Goal: Information Seeking & Learning: Find specific fact

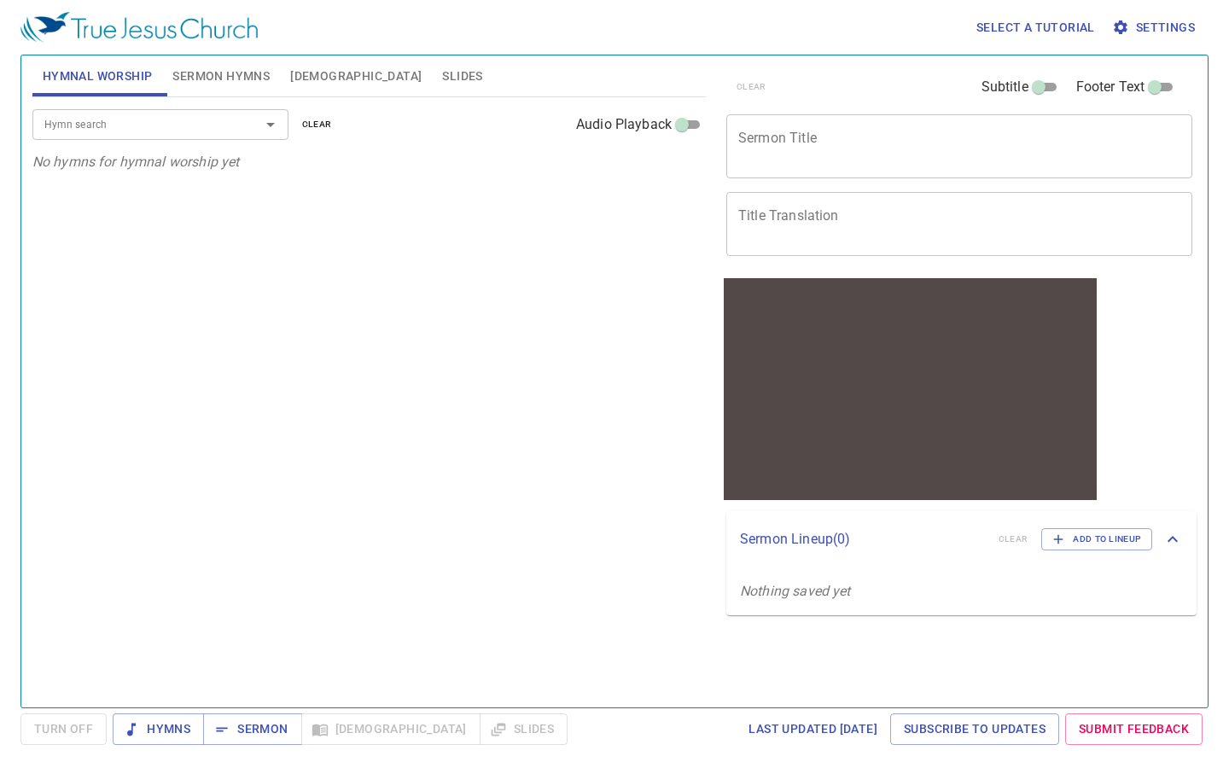
click at [308, 78] on span "[DEMOGRAPHIC_DATA]" at bounding box center [355, 76] width 131 height 21
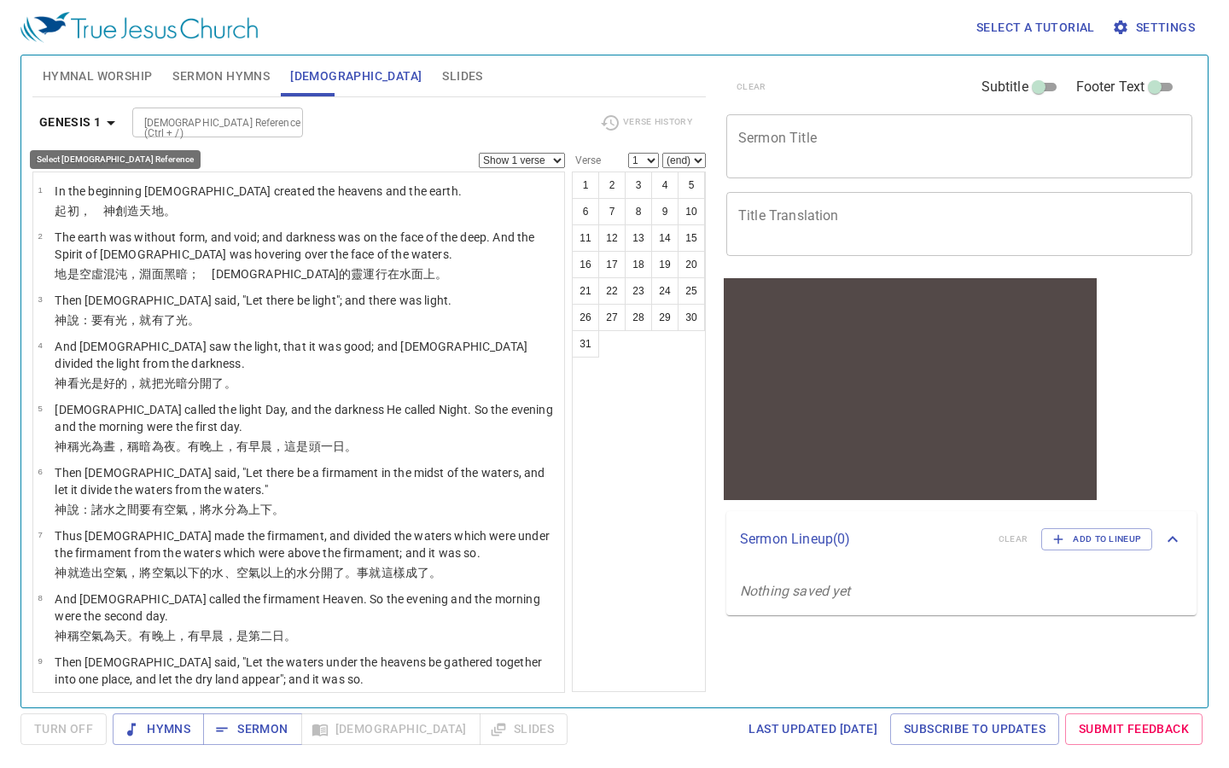
click at [112, 123] on icon "button" at bounding box center [111, 123] width 9 height 4
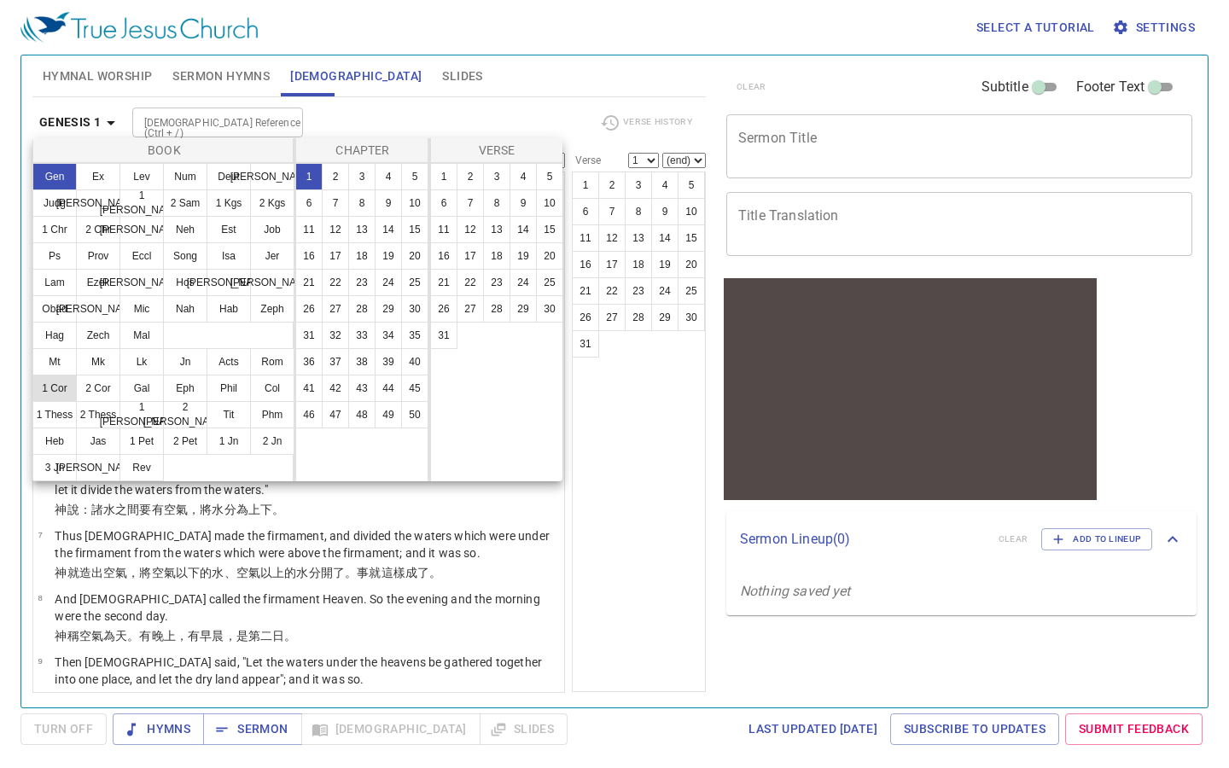
click at [53, 384] on button "1 Cor" at bounding box center [54, 388] width 44 height 27
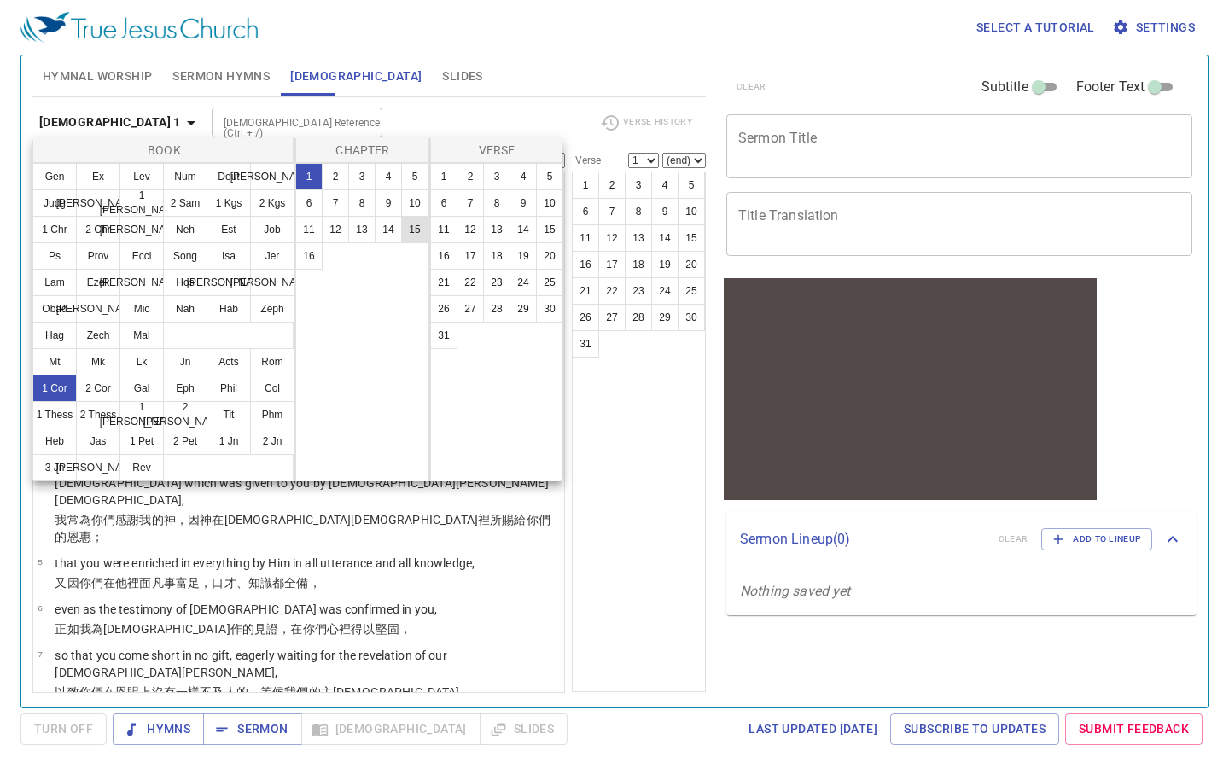
click at [413, 227] on button "15" at bounding box center [414, 229] width 27 height 27
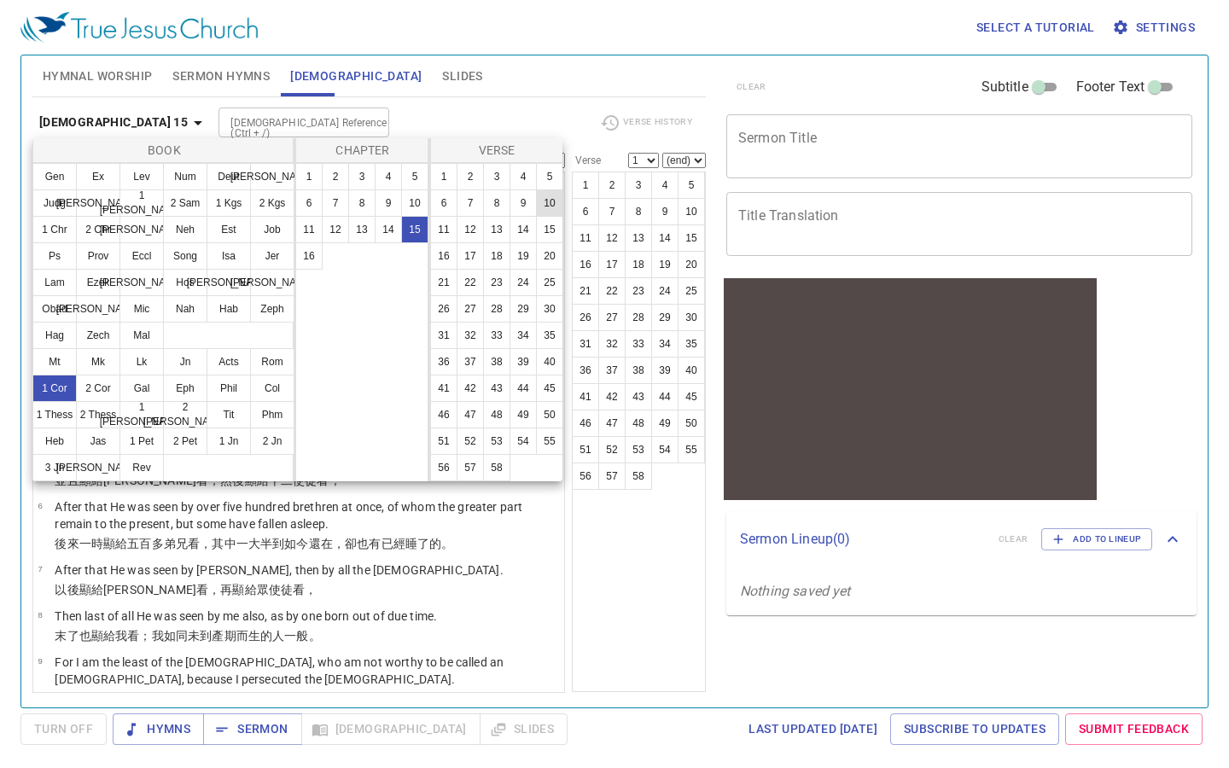
click at [554, 206] on button "10" at bounding box center [549, 202] width 27 height 27
select select "10"
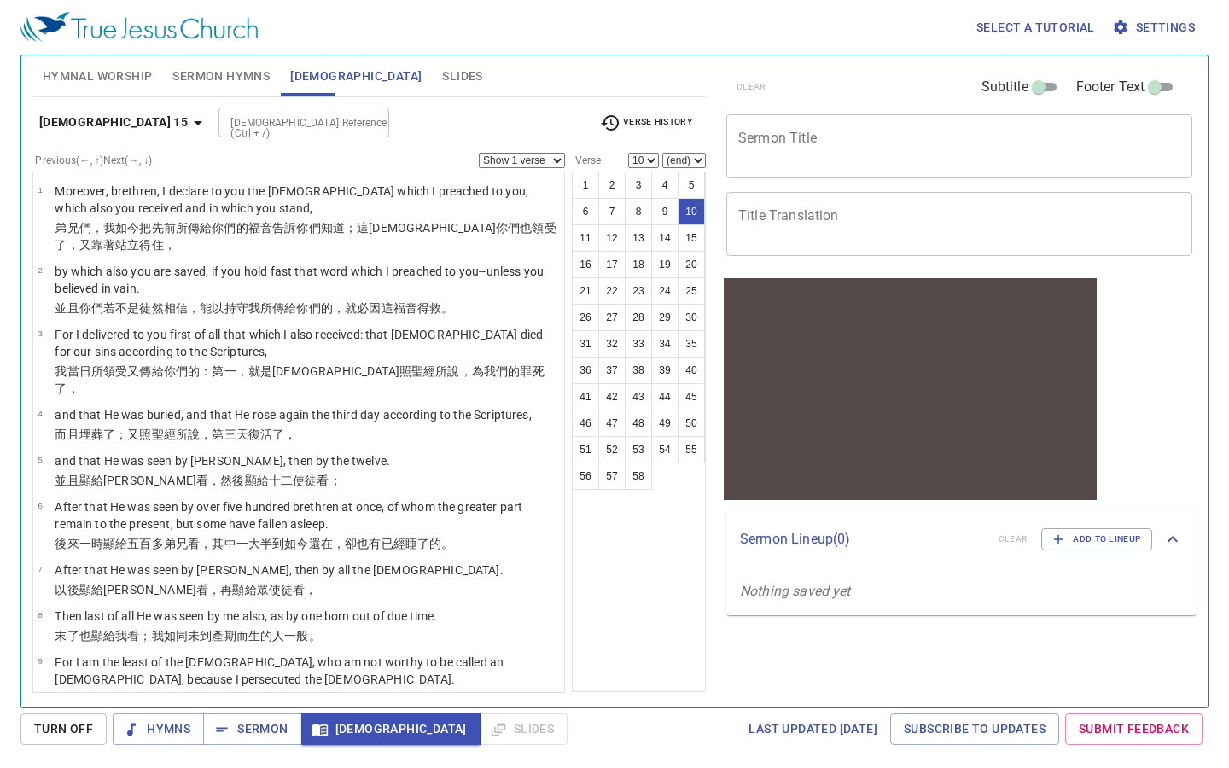
scroll to position [305, 0]
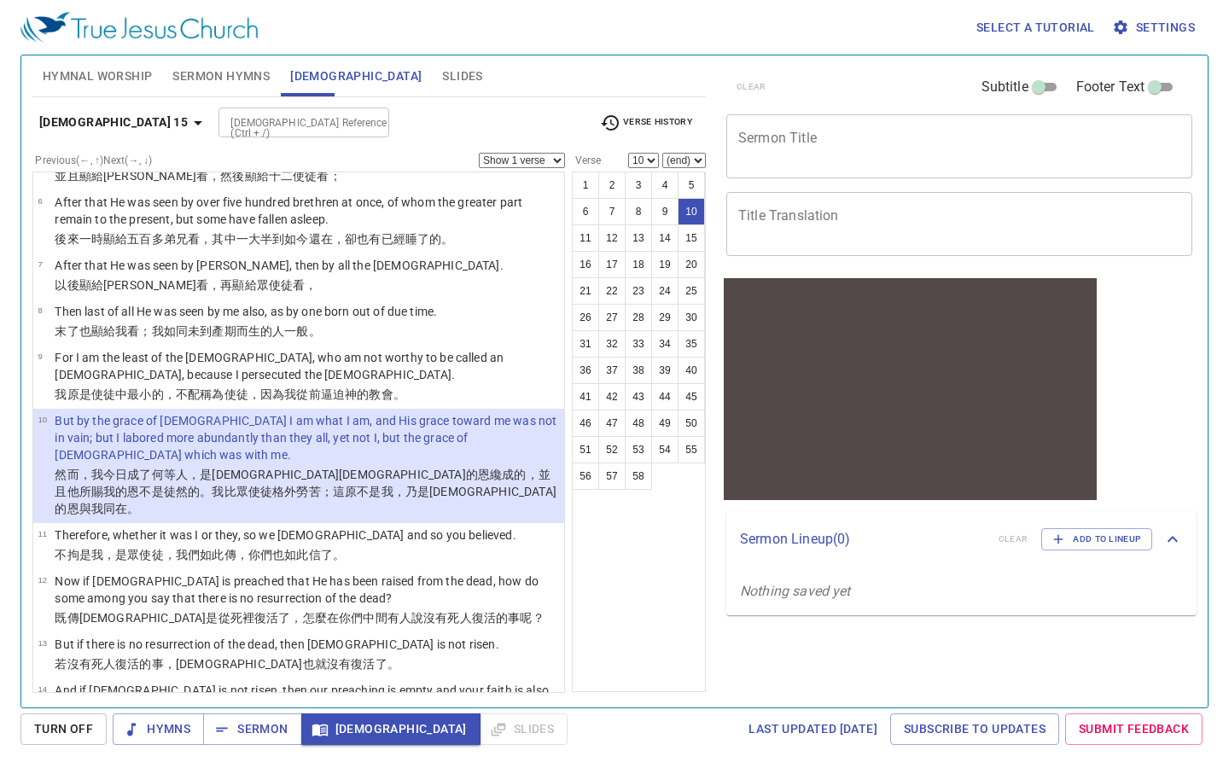
click at [103, 67] on span "Hymnal Worship" at bounding box center [98, 76] width 110 height 21
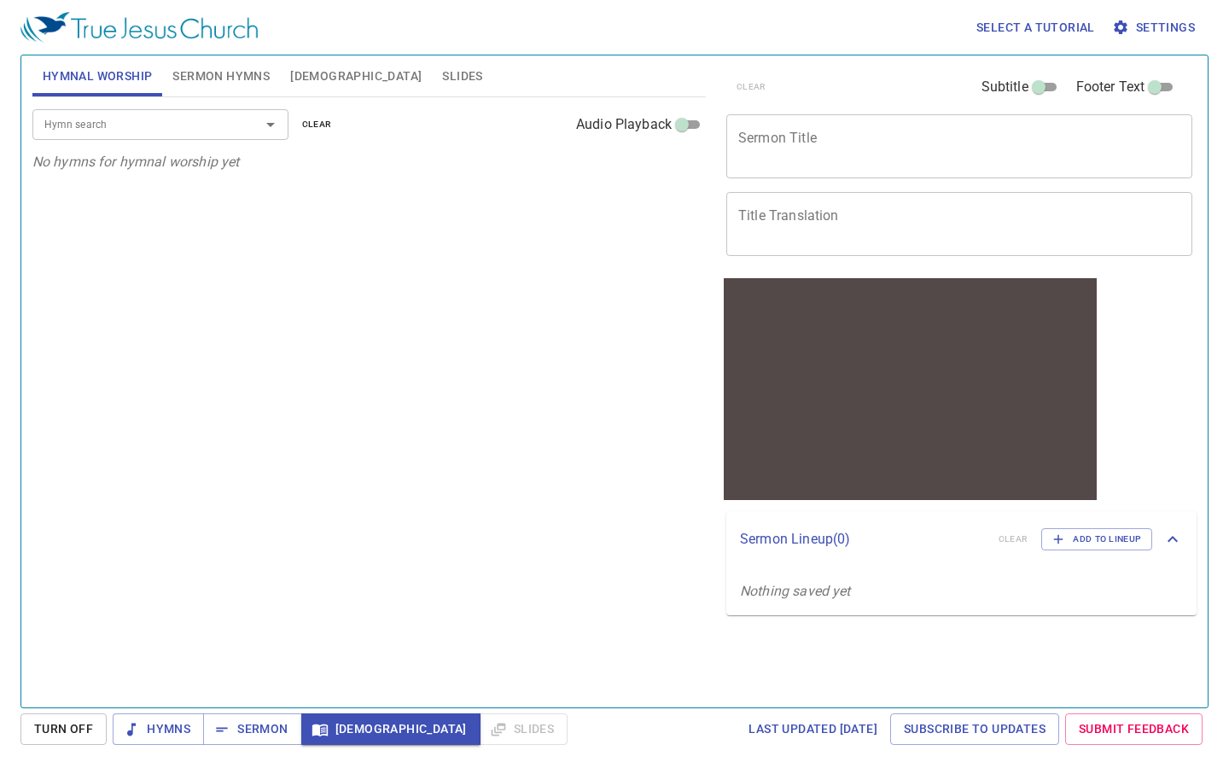
click at [272, 128] on icon "Open" at bounding box center [270, 124] width 20 height 20
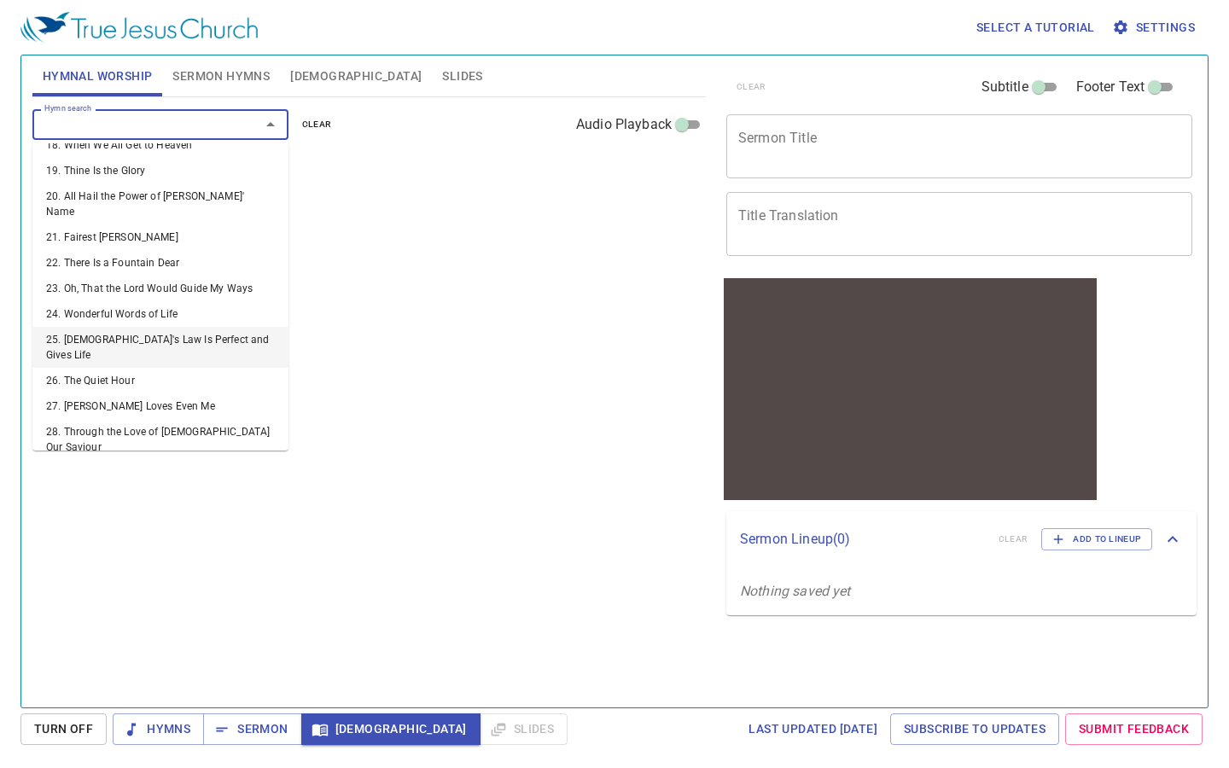
scroll to position [513, 0]
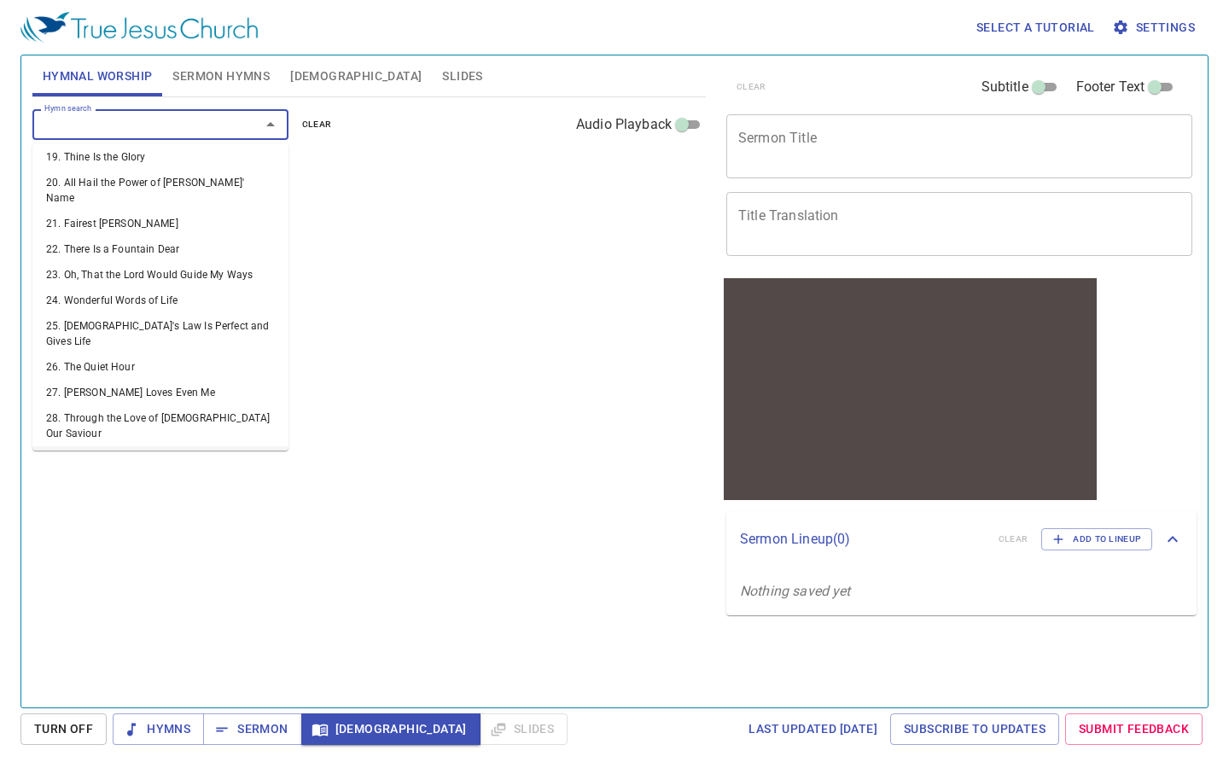
click at [104, 446] on li "29. The Ninety and Nine" at bounding box center [160, 459] width 256 height 26
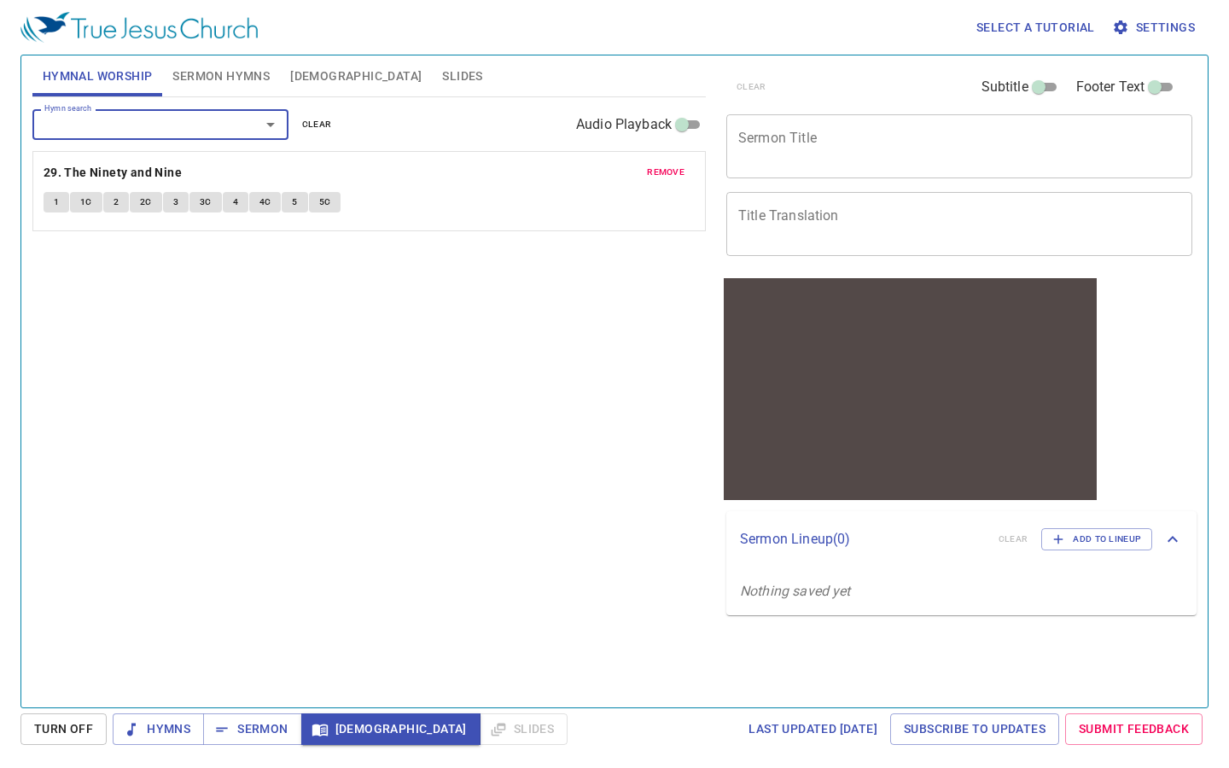
click at [57, 201] on span "1" at bounding box center [56, 202] width 5 height 15
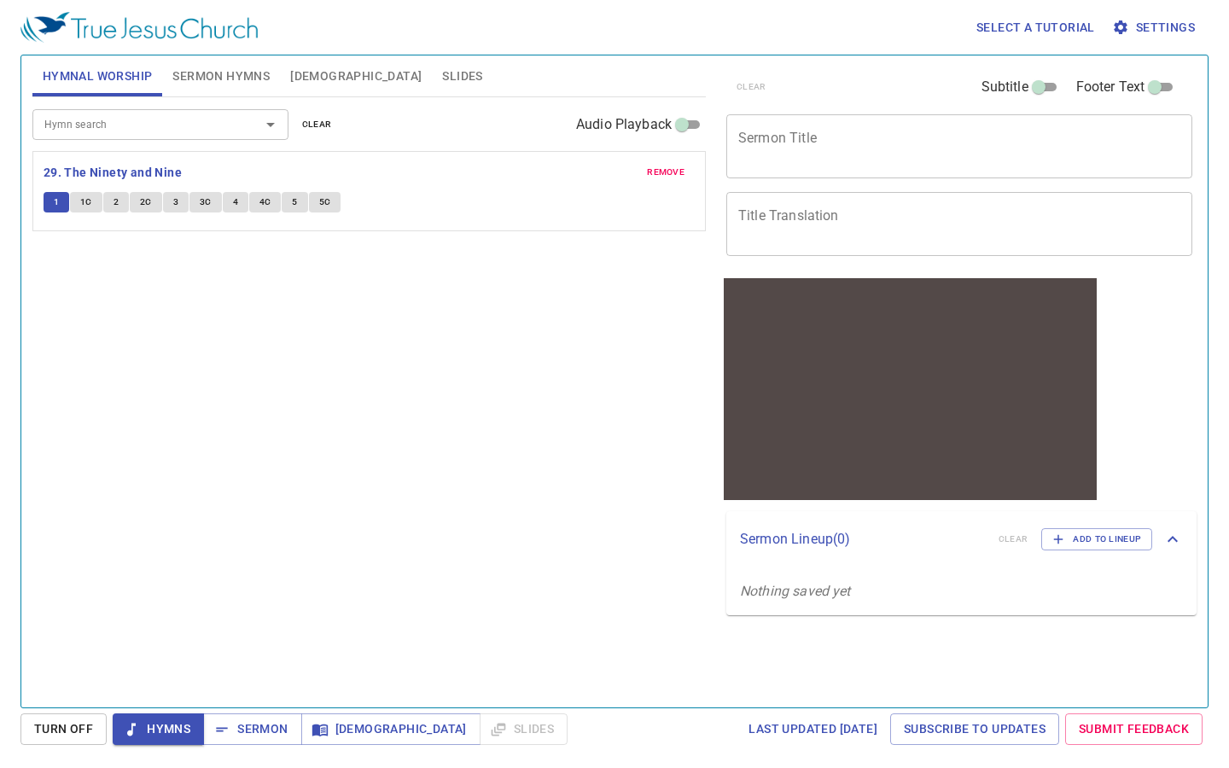
click at [92, 201] on button "1C" at bounding box center [86, 202] width 32 height 20
click at [177, 198] on span "3" at bounding box center [175, 202] width 5 height 15
click at [205, 198] on span "3C" at bounding box center [206, 202] width 12 height 15
click at [236, 198] on span "4" at bounding box center [235, 202] width 5 height 15
click at [261, 201] on span "4C" at bounding box center [265, 202] width 12 height 15
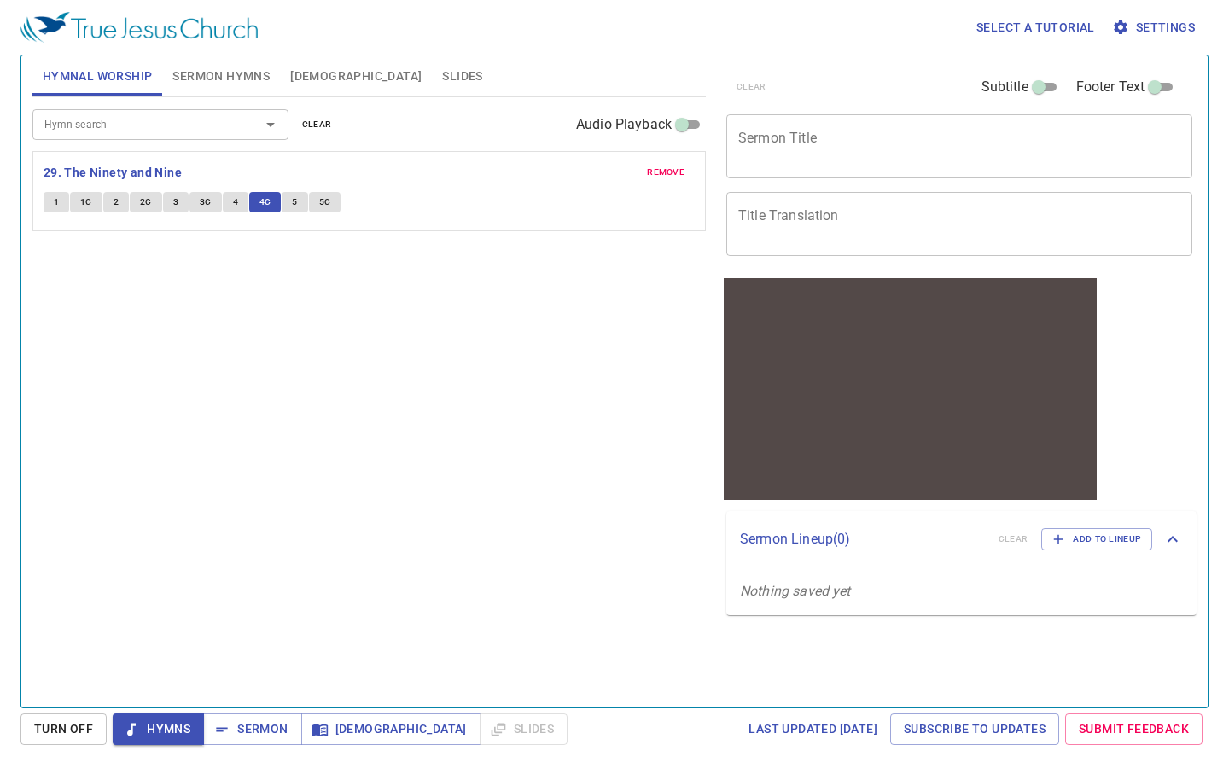
click at [656, 170] on span "remove" at bounding box center [666, 172] width 38 height 15
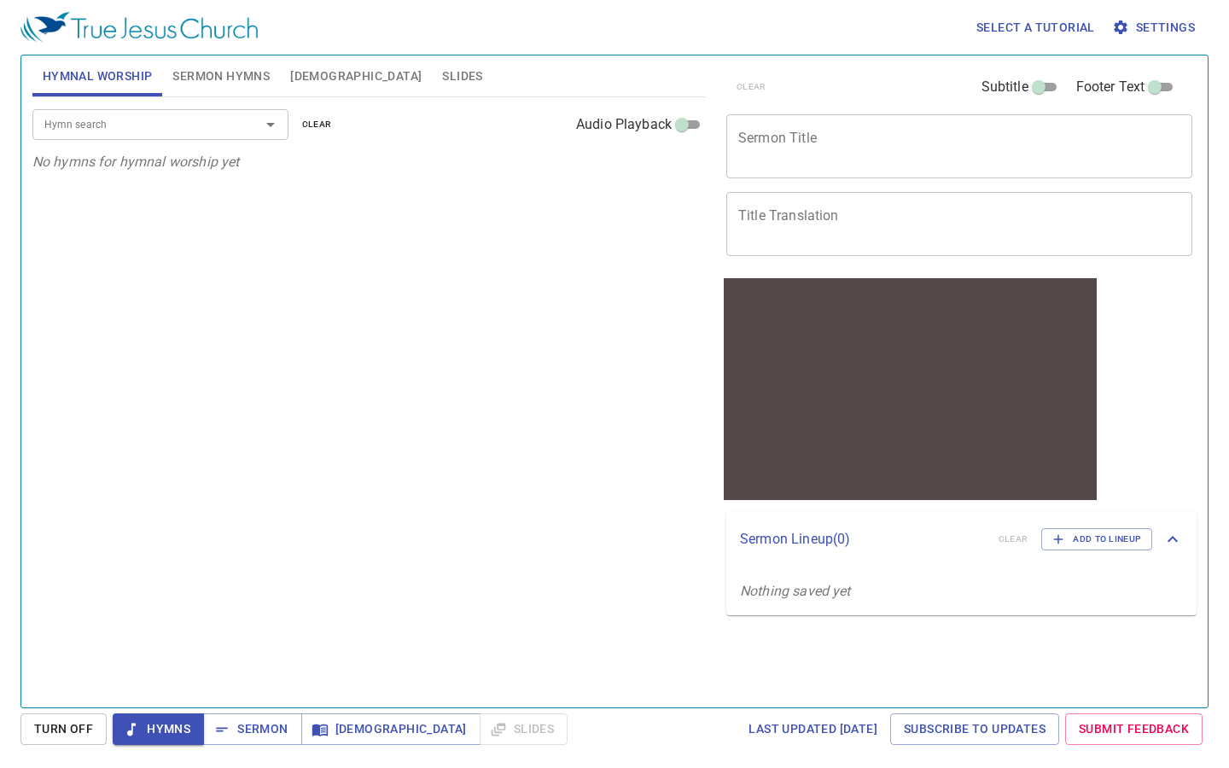
click at [271, 120] on icon "Open" at bounding box center [270, 124] width 20 height 20
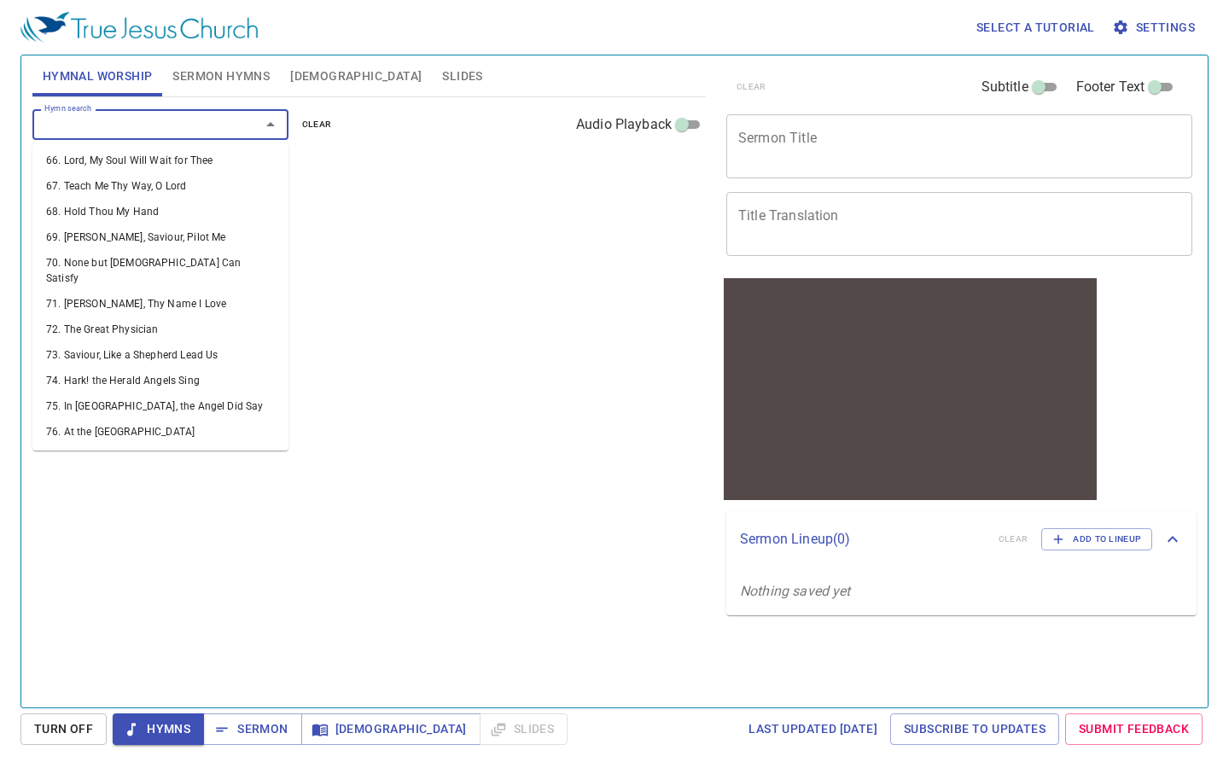
scroll to position [1751, 0]
click at [127, 469] on li "78. Low in the Grave He Lay" at bounding box center [160, 482] width 256 height 26
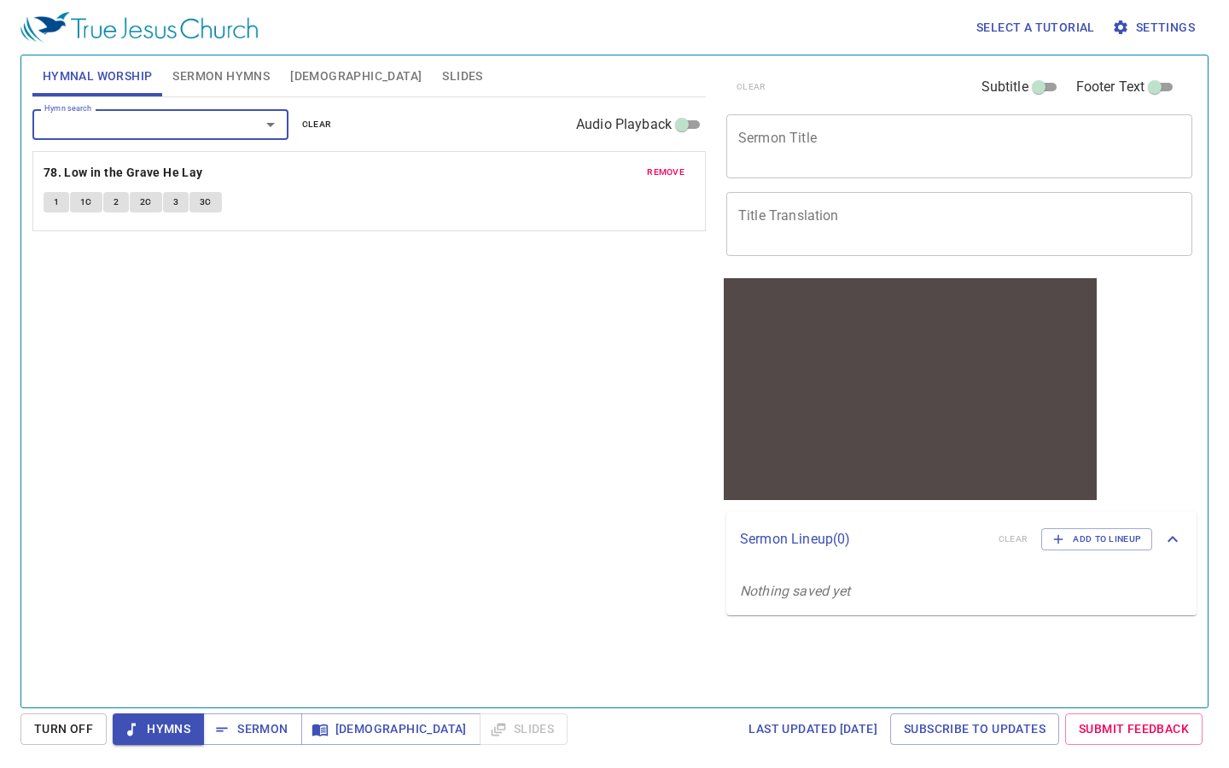
click at [50, 196] on button "1" at bounding box center [57, 202] width 26 height 20
click at [89, 201] on span "1C" at bounding box center [86, 202] width 12 height 15
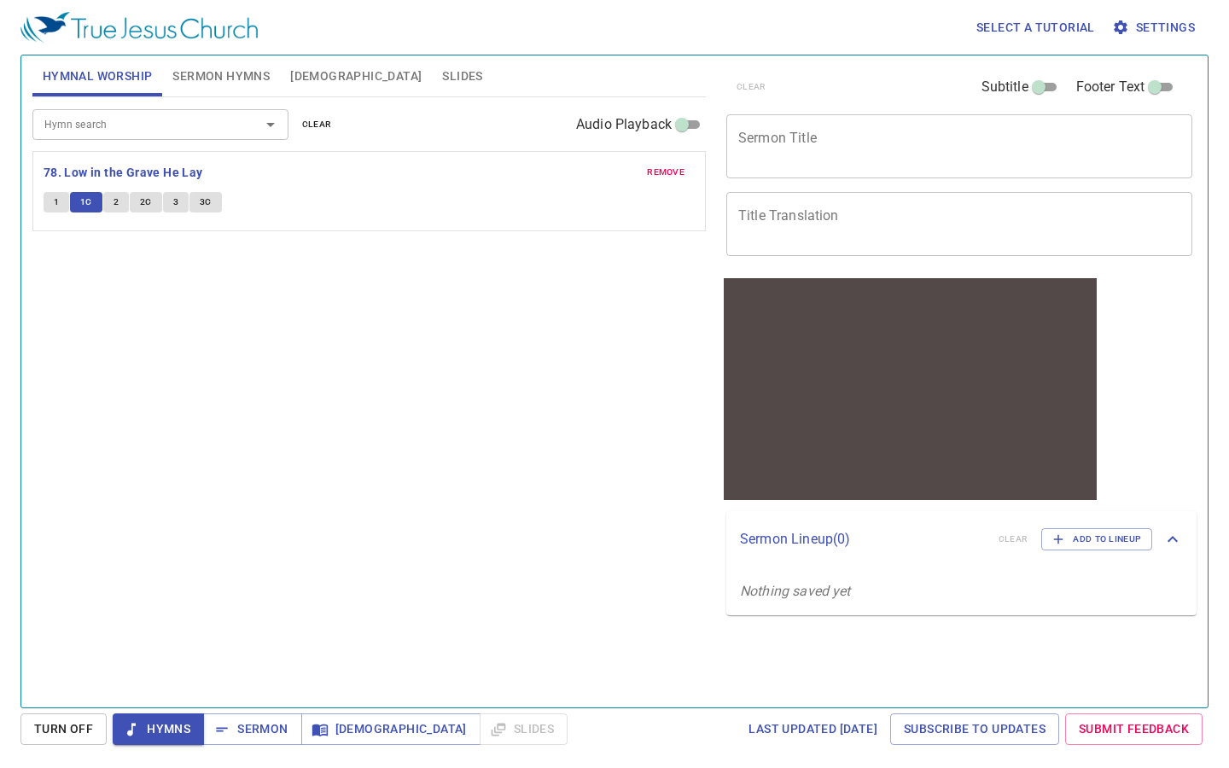
click at [173, 195] on span "3" at bounding box center [175, 202] width 5 height 15
click at [206, 195] on span "3C" at bounding box center [206, 202] width 12 height 15
click at [670, 171] on span "remove" at bounding box center [666, 172] width 38 height 15
click at [272, 123] on icon "Open" at bounding box center [270, 125] width 9 height 4
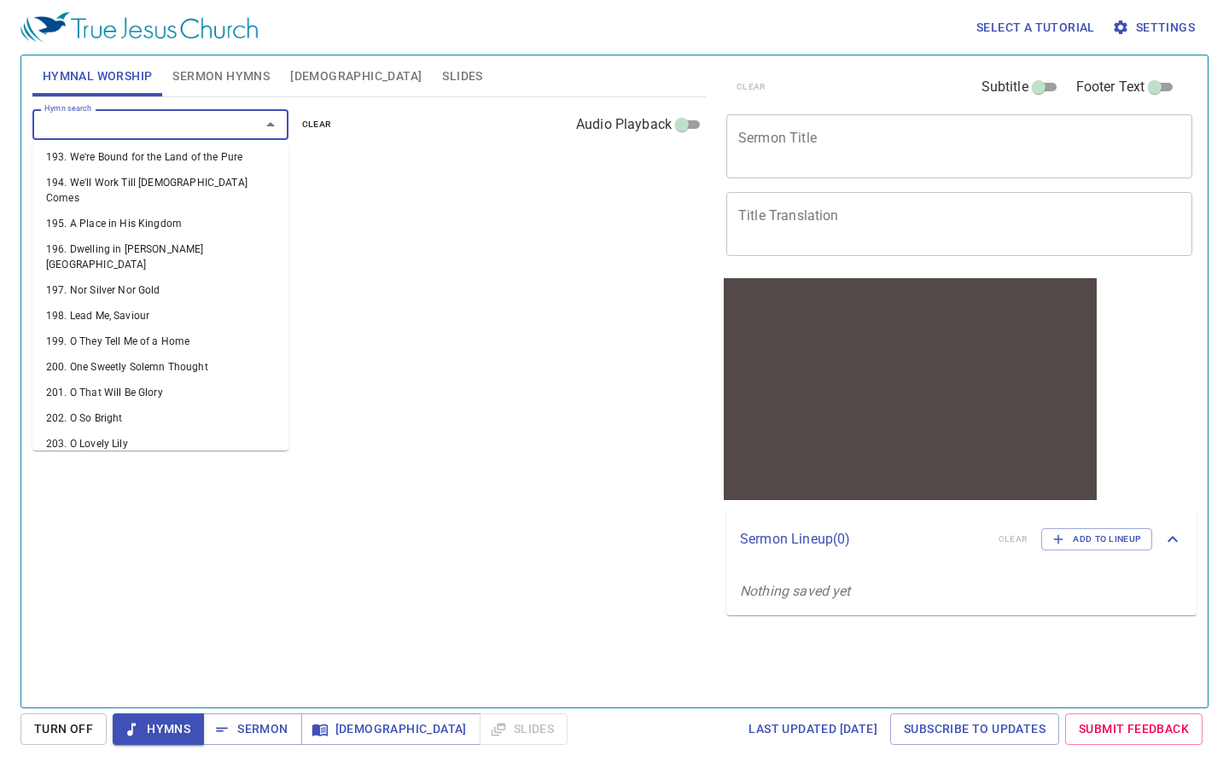
scroll to position [5141, 0]
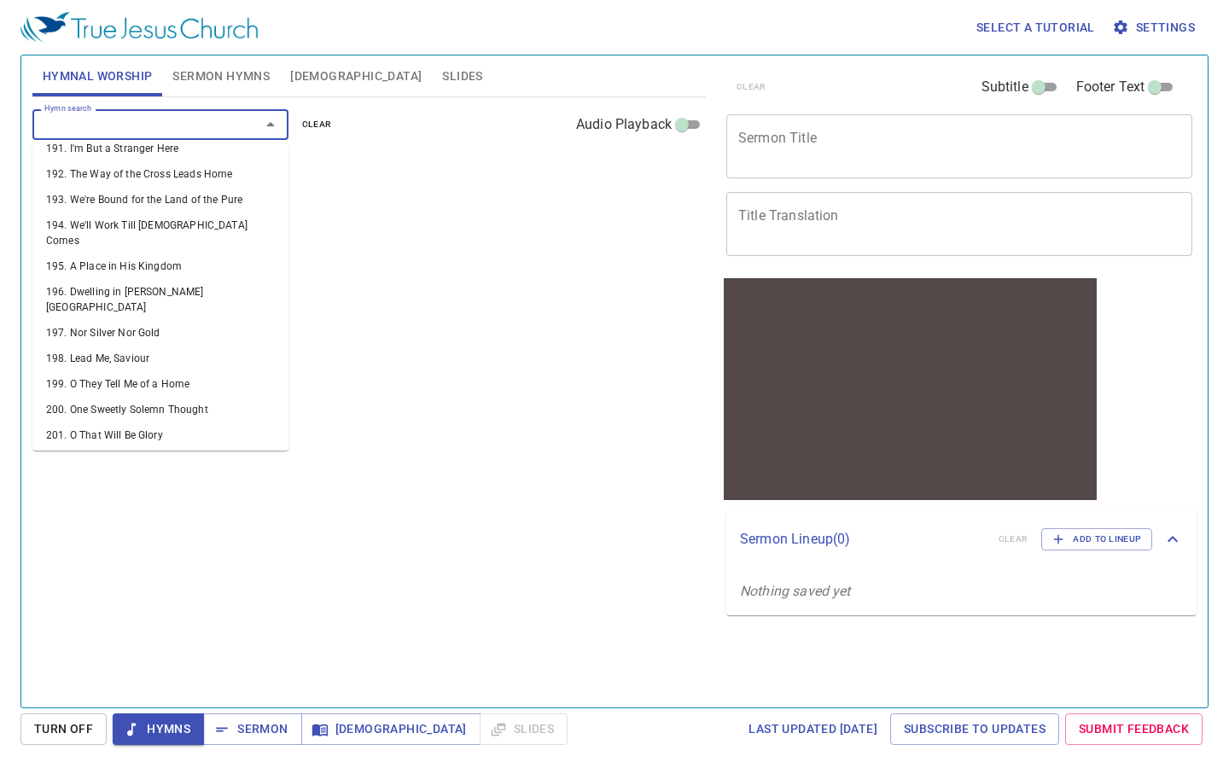
click at [143, 668] on li "210. My Saviour First of All" at bounding box center [160, 681] width 256 height 26
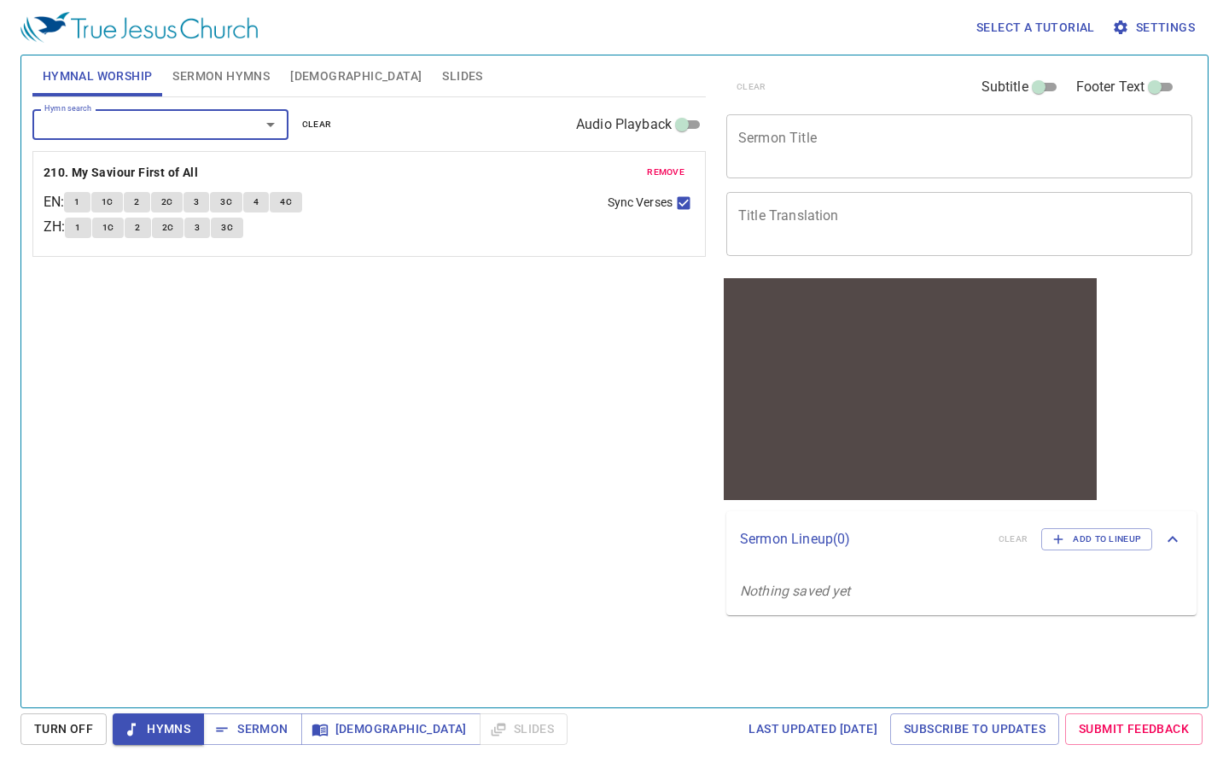
click at [79, 202] on span "1" at bounding box center [76, 202] width 5 height 15
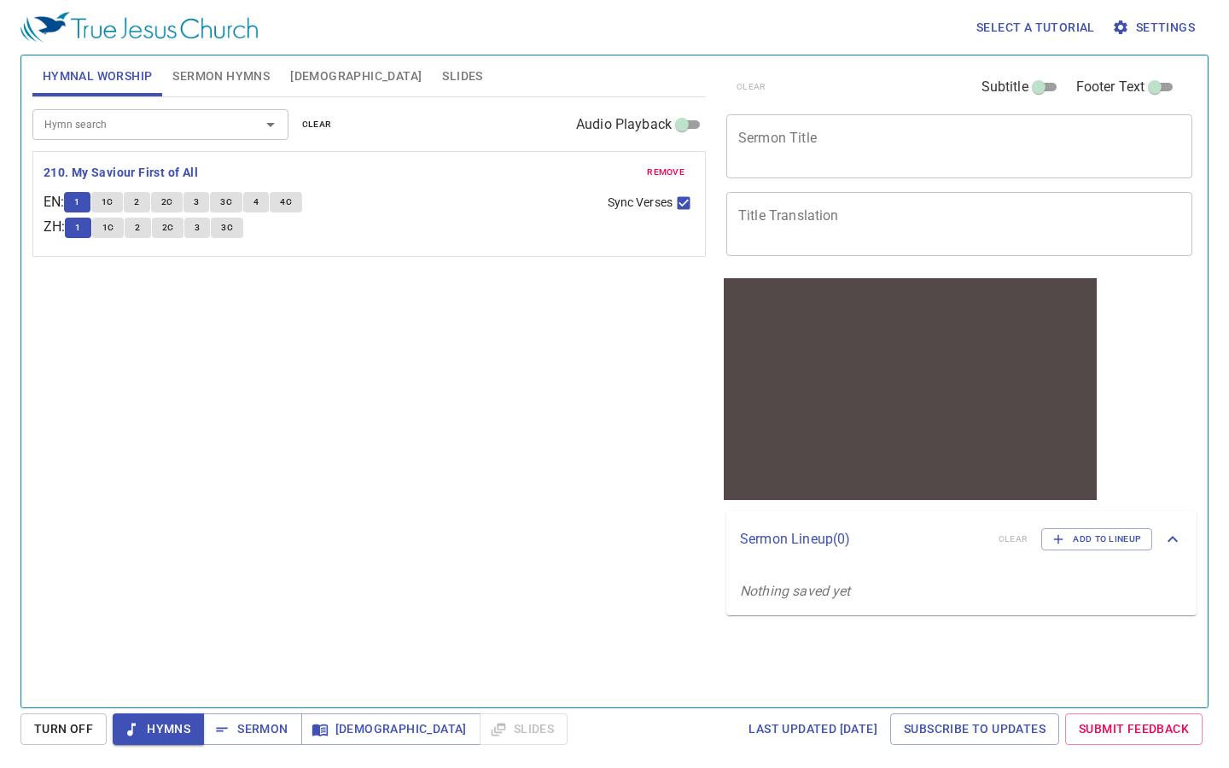
click at [110, 199] on span "1C" at bounding box center [108, 202] width 12 height 15
click at [208, 197] on button "3" at bounding box center [197, 202] width 26 height 20
click at [238, 201] on button "3C" at bounding box center [226, 202] width 32 height 20
click at [674, 176] on span "remove" at bounding box center [666, 172] width 38 height 15
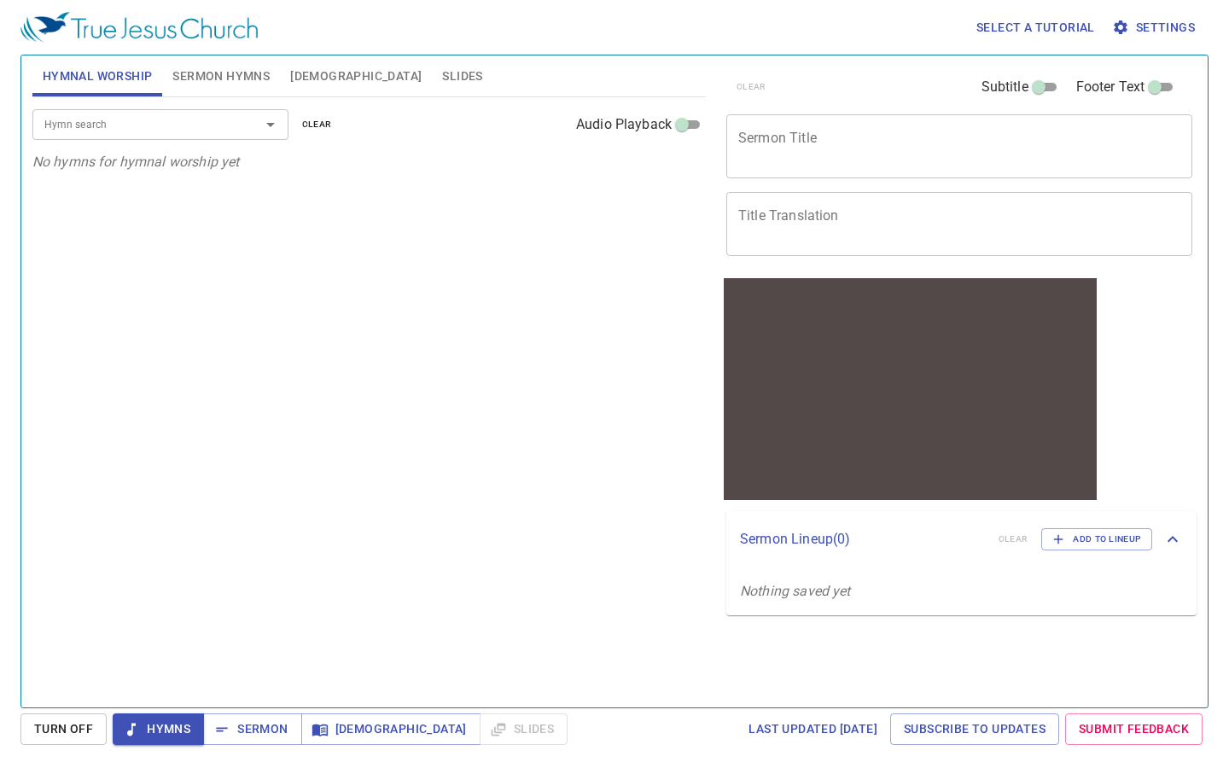
click at [274, 128] on icon "Open" at bounding box center [270, 124] width 20 height 20
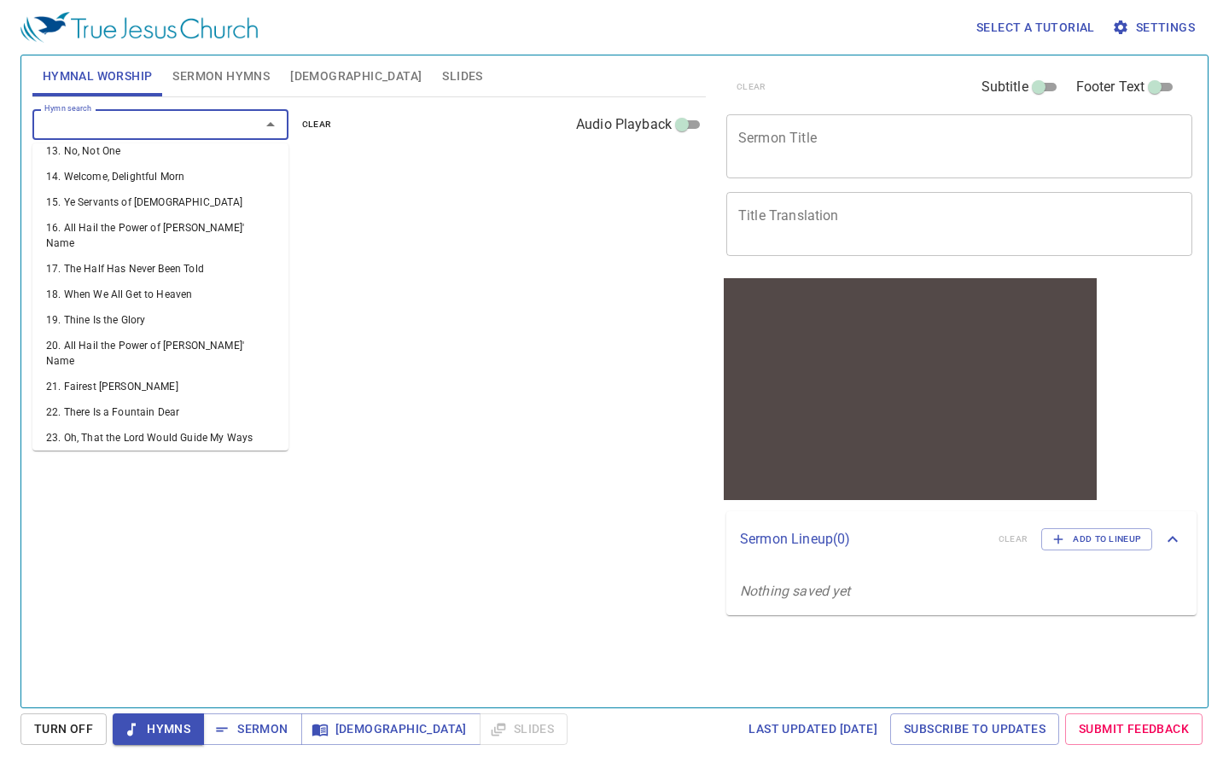
scroll to position [364, 0]
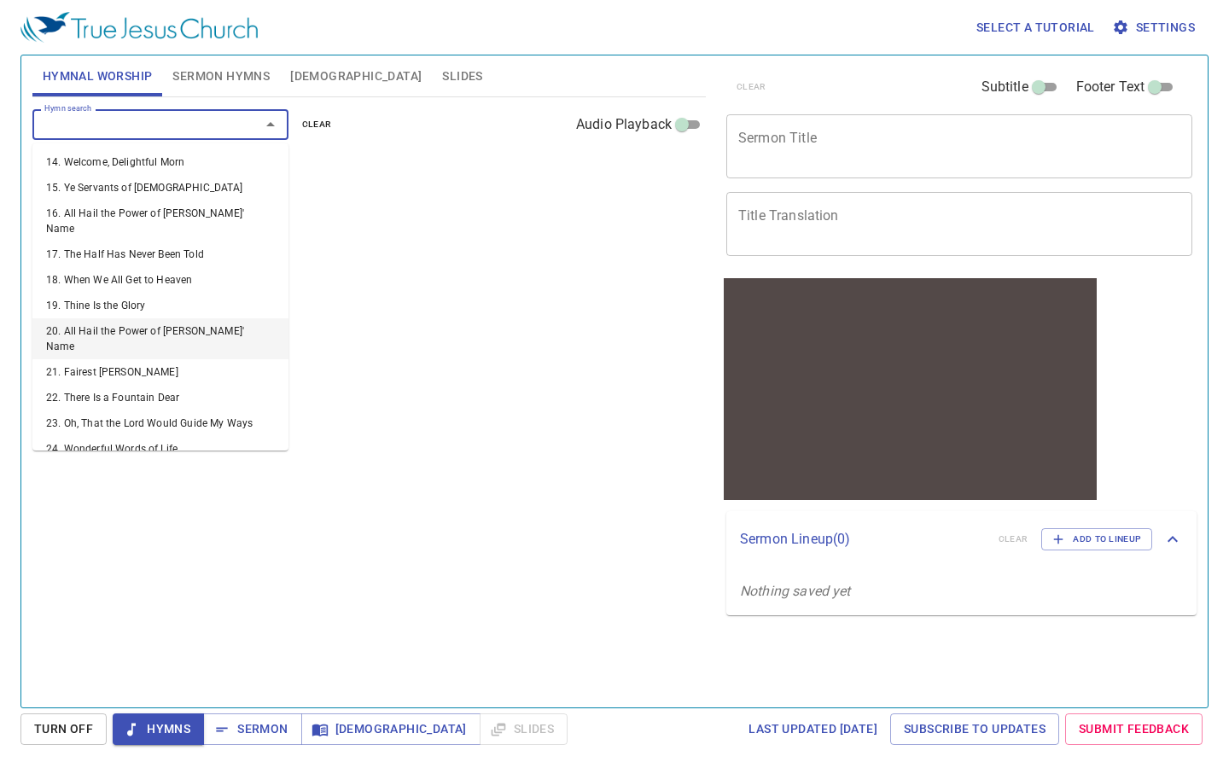
click at [137, 318] on li "20. All Hail the Power of [PERSON_NAME]' Name" at bounding box center [160, 338] width 256 height 41
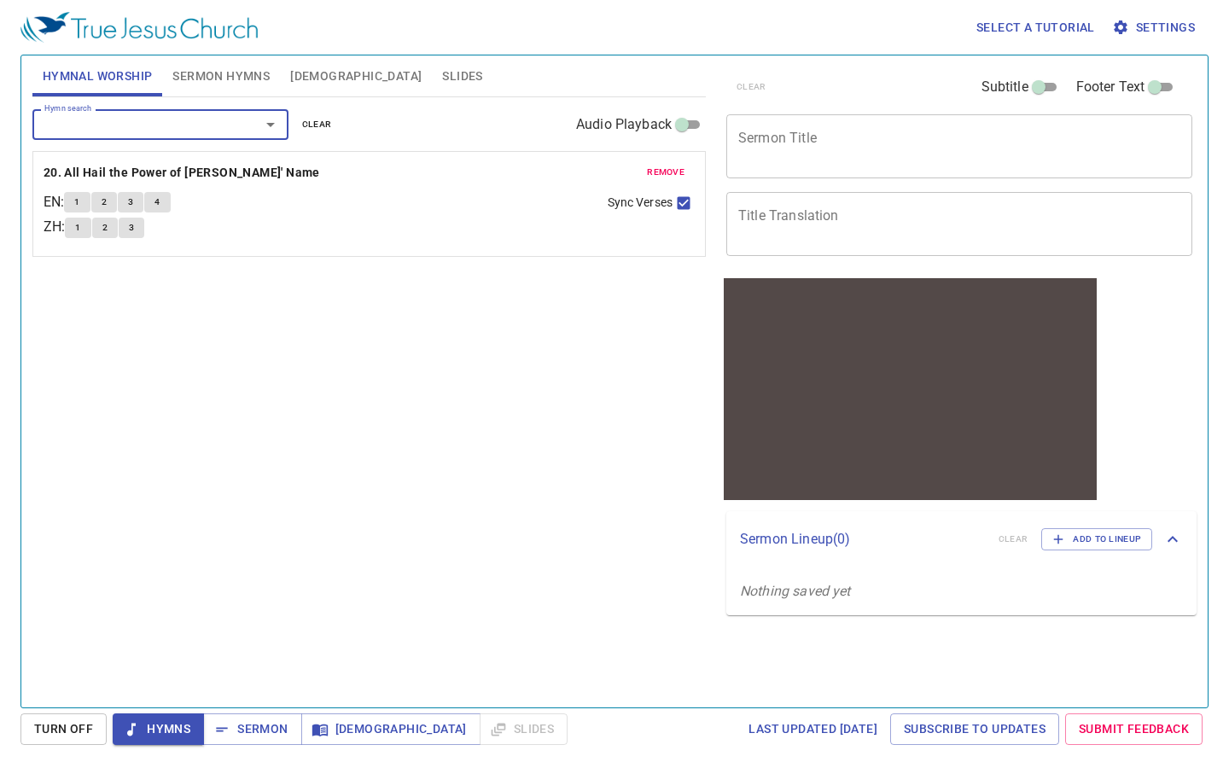
click at [79, 200] on span "1" at bounding box center [76, 202] width 5 height 15
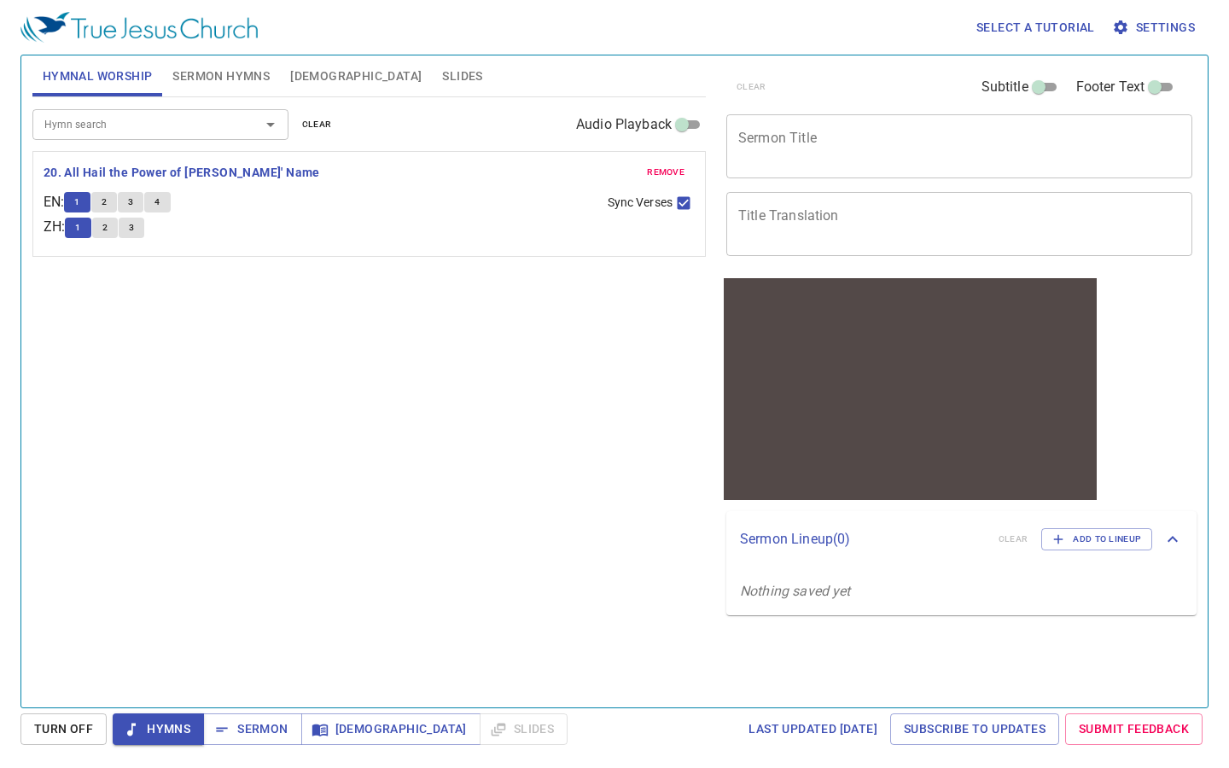
click at [133, 202] on span "3" at bounding box center [130, 202] width 5 height 15
click at [664, 171] on span "remove" at bounding box center [666, 172] width 38 height 15
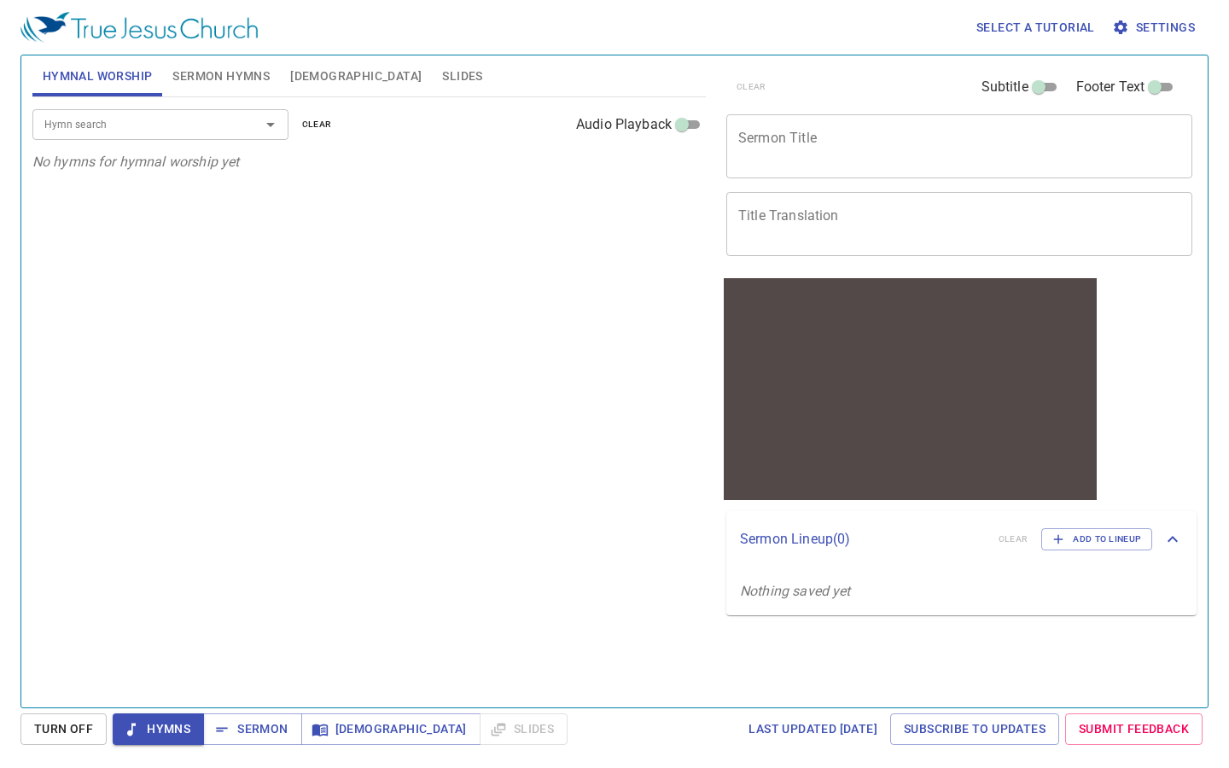
click at [271, 124] on icon "Open" at bounding box center [270, 125] width 9 height 4
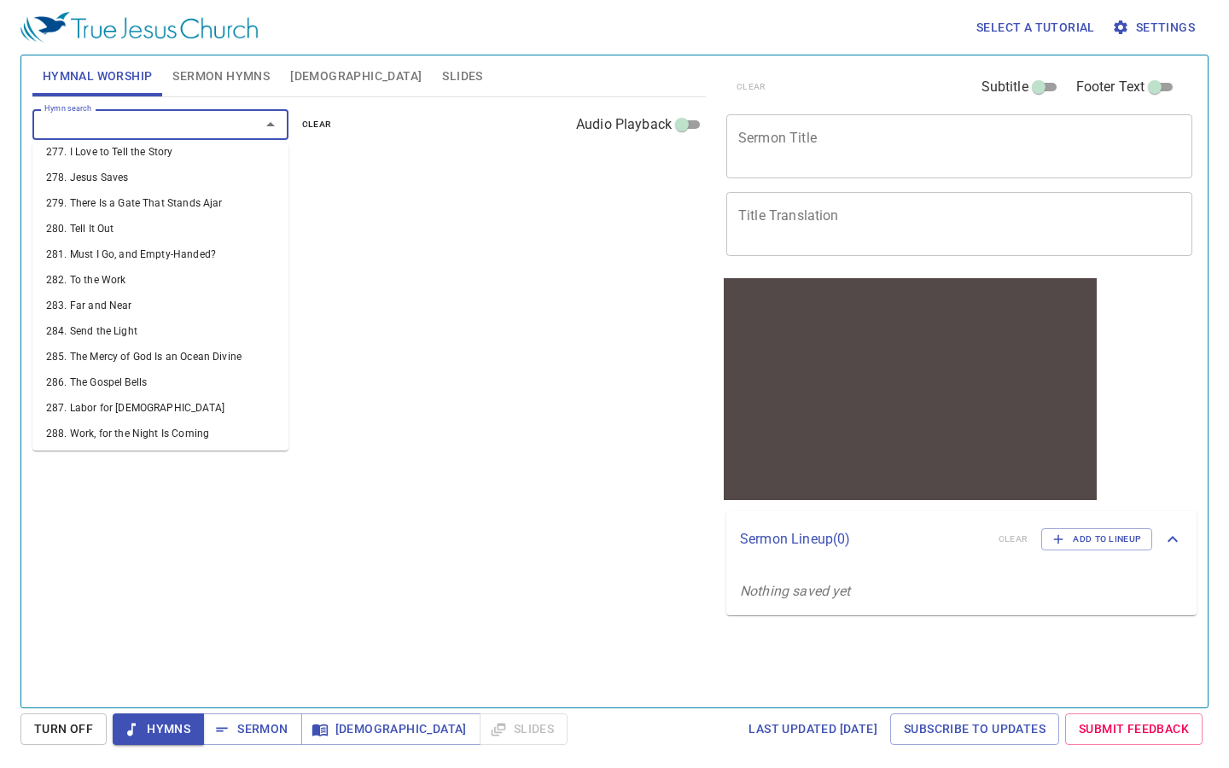
scroll to position [7518, 0]
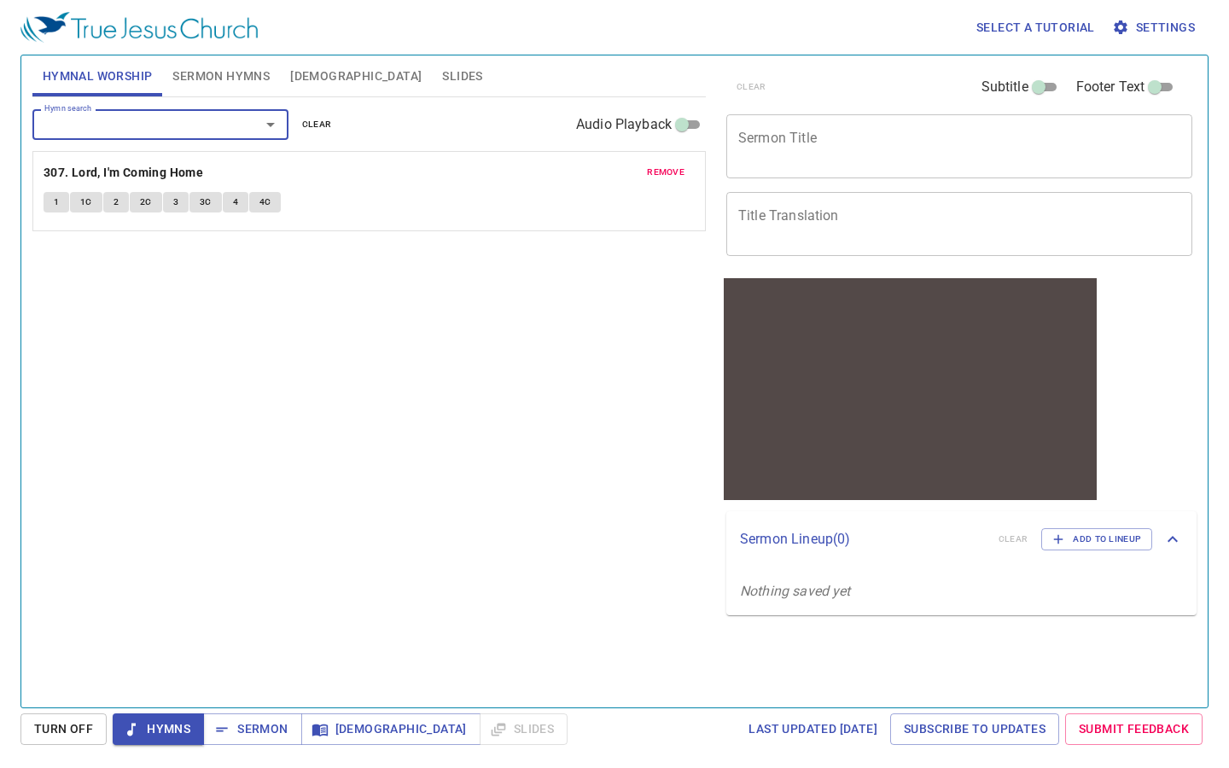
click at [50, 198] on button "1" at bounding box center [57, 202] width 26 height 20
click at [90, 199] on span "1C" at bounding box center [86, 202] width 12 height 15
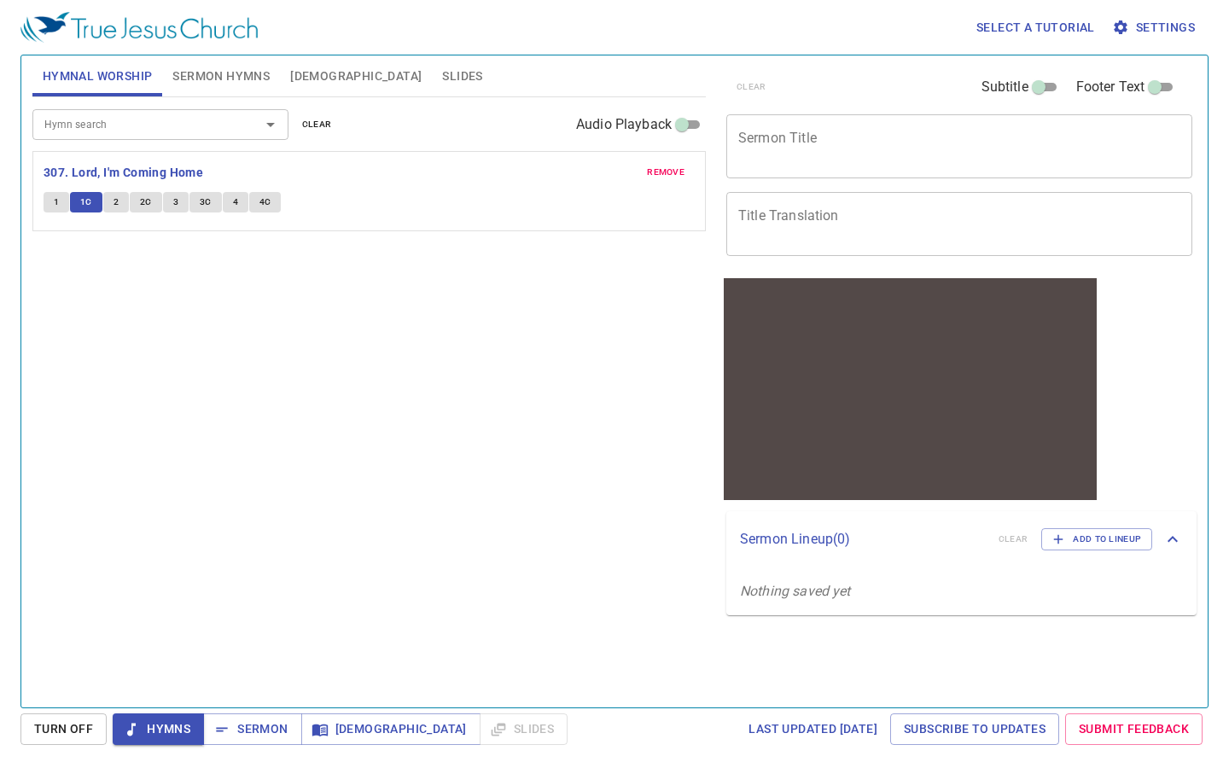
click at [233, 203] on span "4" at bounding box center [235, 202] width 5 height 15
click at [269, 199] on span "4C" at bounding box center [265, 202] width 12 height 15
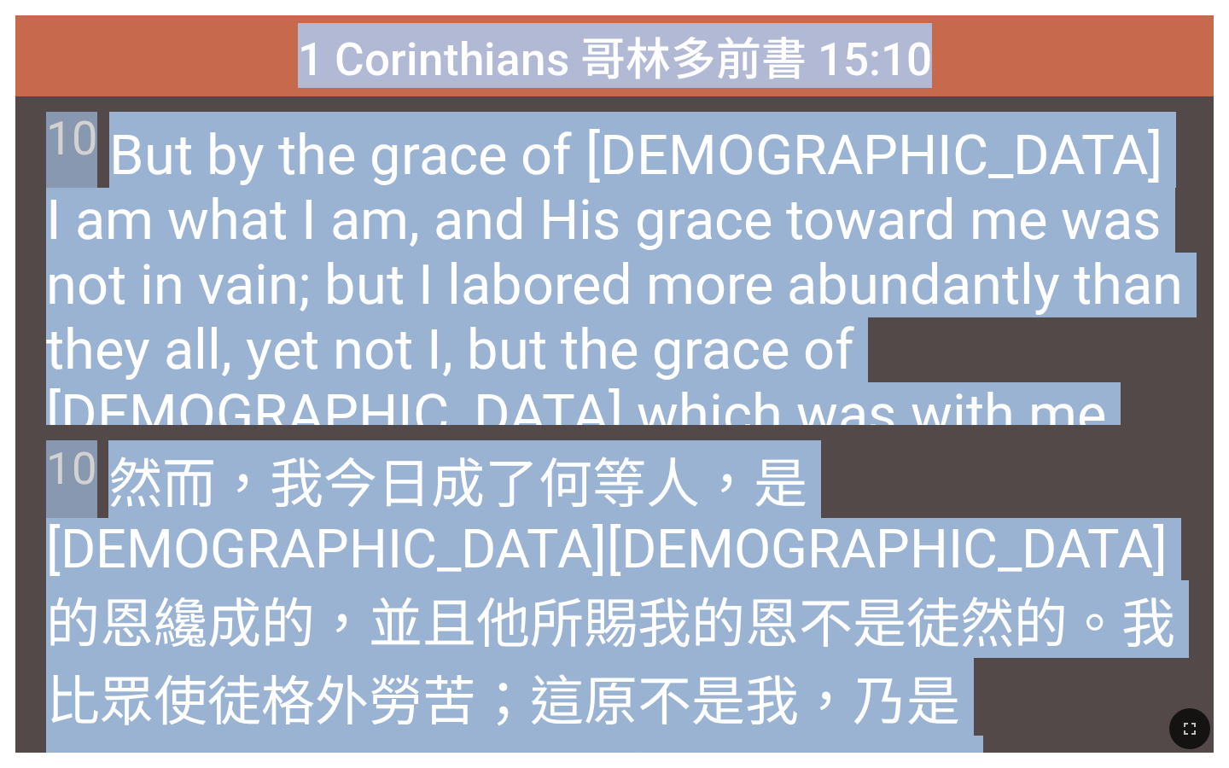
drag, startPoint x: 305, startPoint y: 55, endPoint x: 1196, endPoint y: 657, distance: 1075.7
click at [1196, 657] on div "1 Corinthians 哥林多前書 15:10 1 Corinthians 哥林多前書 15:10 10 But by the grace of God …" at bounding box center [614, 383] width 1198 height 737
copy div "1 Corinthians 哥林多前書 15:10 1 Corinthians 哥林多前書 15:10 10 But by the grace of God …"
click at [479, 360] on span "10 But by the grace of God I am what I am, and His grace toward me was not in v…" at bounding box center [614, 279] width 1137 height 335
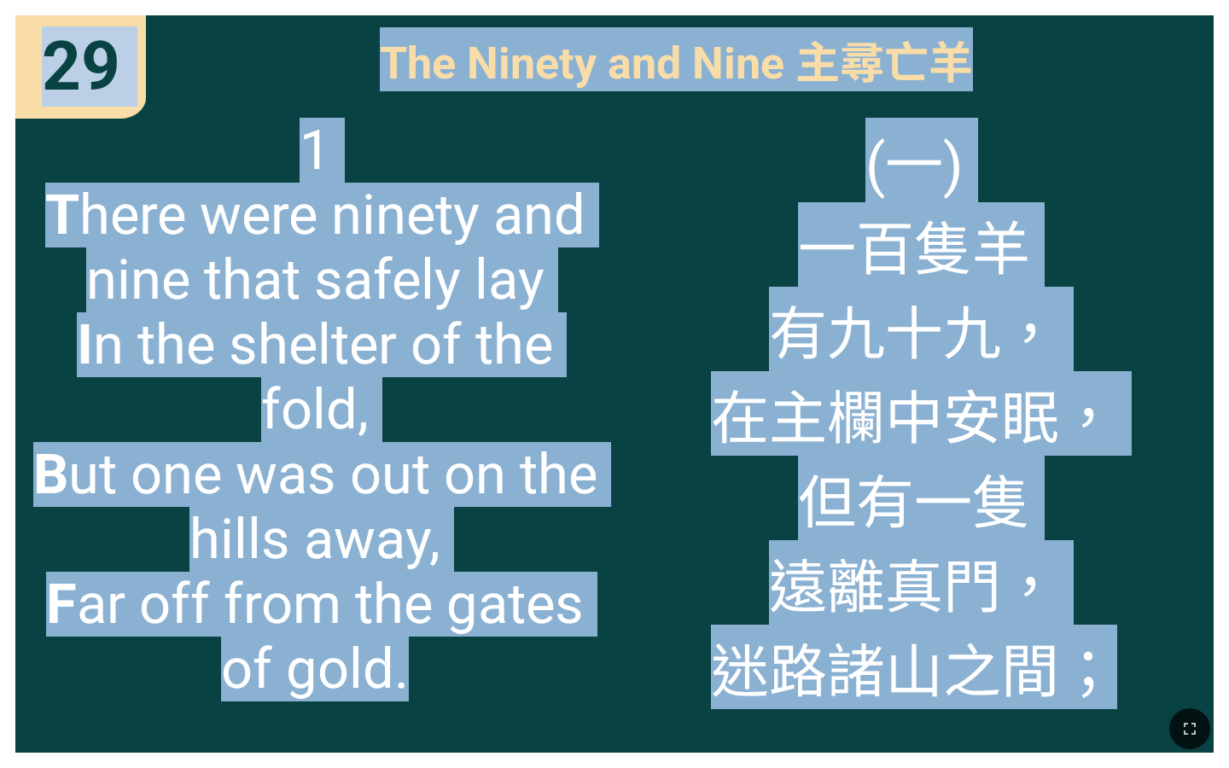
drag, startPoint x: 46, startPoint y: 53, endPoint x: 1129, endPoint y: 683, distance: 1253.0
click at [1129, 683] on div "29 29 The Ninety and Nine 主尋亡羊 The Ninety and Nine 主尋亡羊 1 T here were ninety an…" at bounding box center [614, 384] width 1229 height 768
copy div "29 29 The Ninety and Nine 主尋亡羊 The Ninety and Nine 主尋亡羊 1 T here were ninety an…"
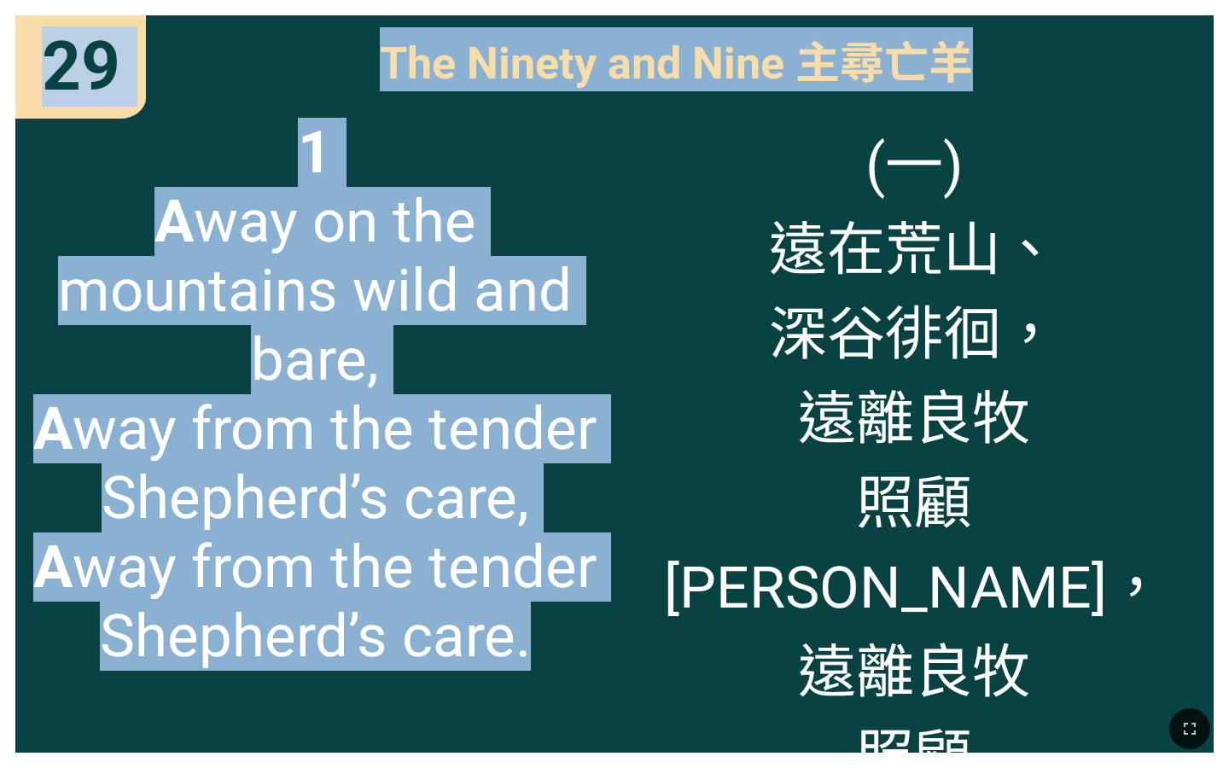
click at [566, 347] on span "1 A way on the mountains wild and bare, A way from the tender Shepherd’s care, …" at bounding box center [315, 394] width 568 height 553
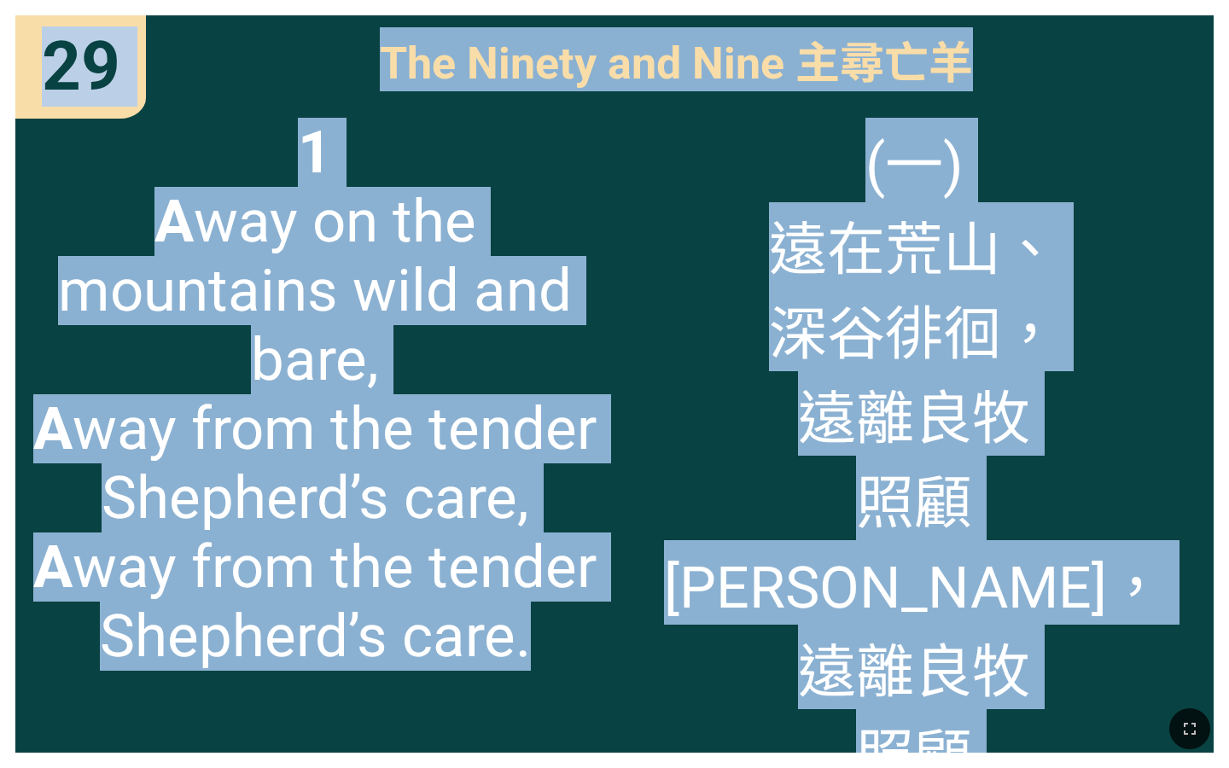
drag, startPoint x: 47, startPoint y: 49, endPoint x: 1024, endPoint y: 746, distance: 1200.6
click at [1024, 7] on div "Hymnal Worship Hymnal Worship 詩頌崇拜 詩頌崇拜 29 29 29 The Ninety and Nine 主尋亡羊 The N…" at bounding box center [614, 7] width 1215 height 0
copy div "29 29 The Ninety and Nine 主尋亡羊 The Ninety and Nine 主尋亡羊 1 A way on the mountain…"
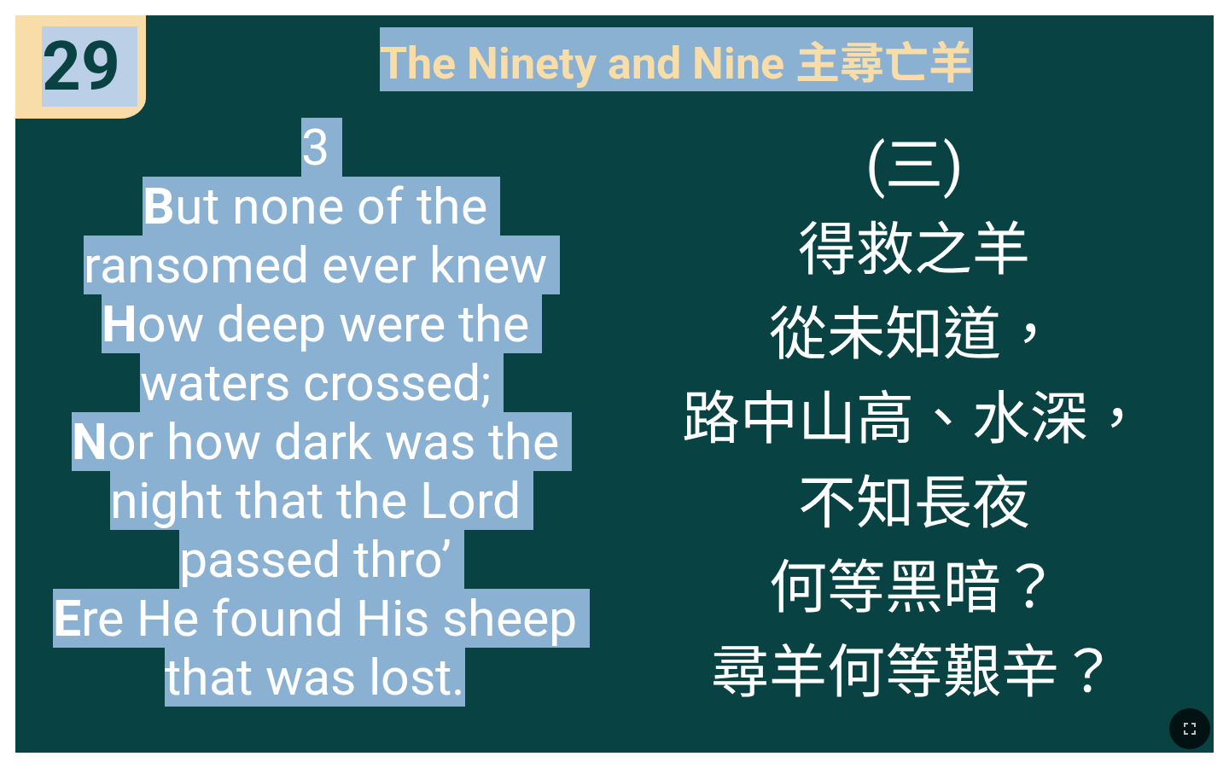
click at [651, 436] on div "(三) 得救之羊 從未知道， 路中山高、水深， 不知長夜 何等黑暗？ 尋羊何等艱辛？" at bounding box center [914, 427] width 599 height 650
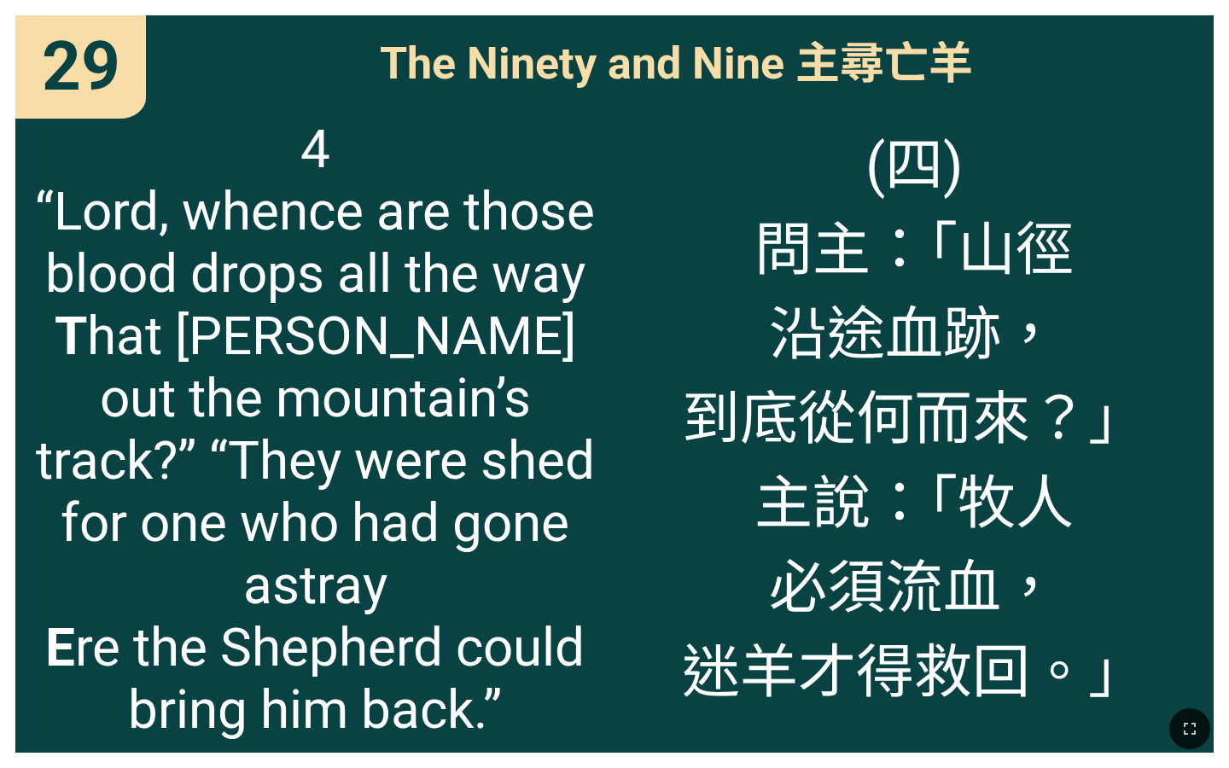
click at [469, 439] on span "4 “Lord, whence are those blood drops all the way T hat mark out the mountain’s…" at bounding box center [315, 429] width 568 height 623
click at [42, 47] on span "29" at bounding box center [81, 66] width 79 height 80
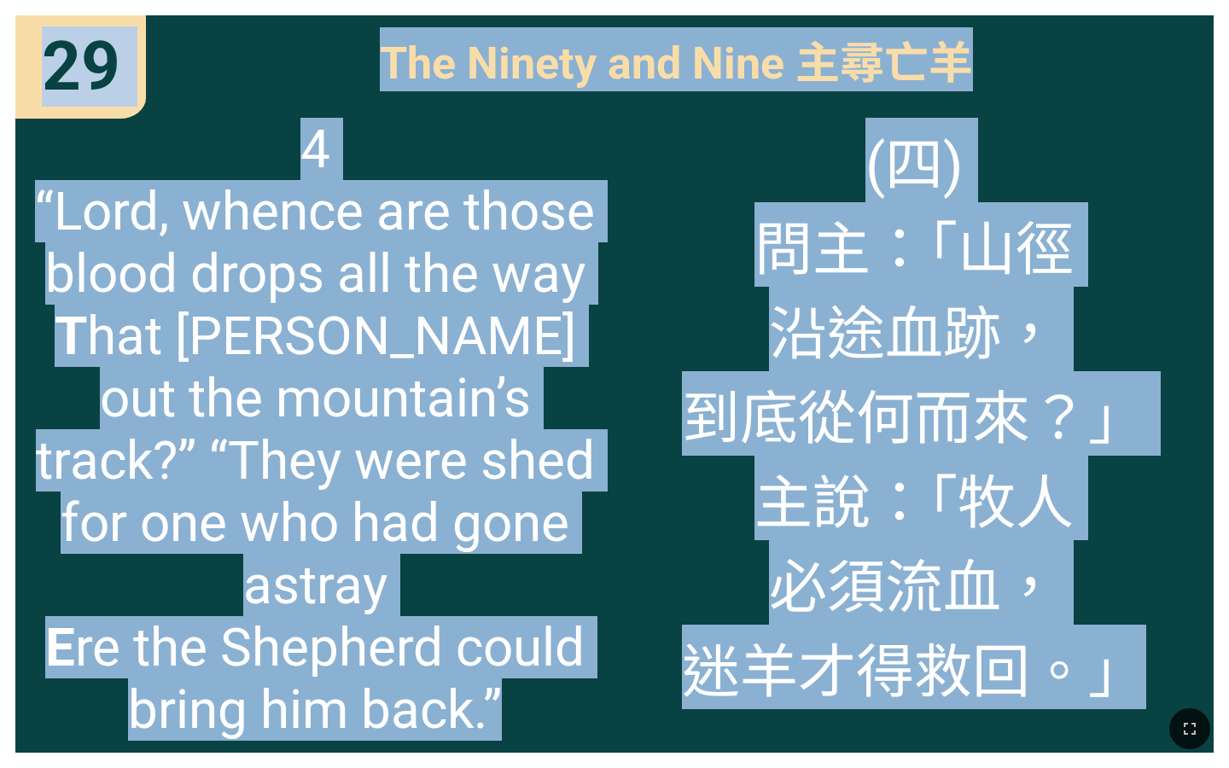
drag, startPoint x: 41, startPoint y: 47, endPoint x: 1174, endPoint y: 686, distance: 1300.6
click at [1174, 686] on div "29 29 The Ninety and Nine 主尋亡羊 The Ninety and Nine 主尋亡羊 4 “Lord, whence are tho…" at bounding box center [614, 384] width 1229 height 768
copy div "29 29 The Ninety and Nine 主尋亡羊 The Ninety and Nine 主尋亡羊 4 “Lord, whence are tho…"
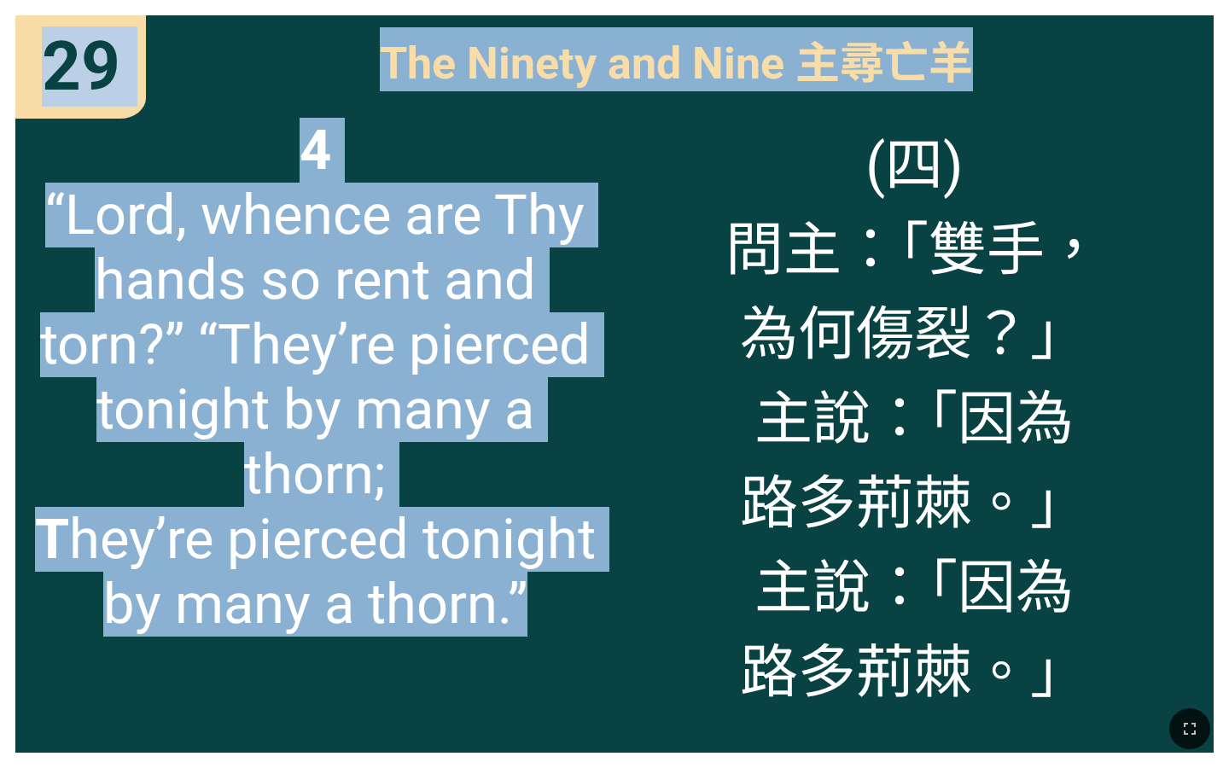
click at [634, 406] on div "(四) 問主：「雙手， 為何傷裂？」 主說：「因為 路多荊棘。」 主說：「因為 路多荊棘。」" at bounding box center [914, 427] width 599 height 650
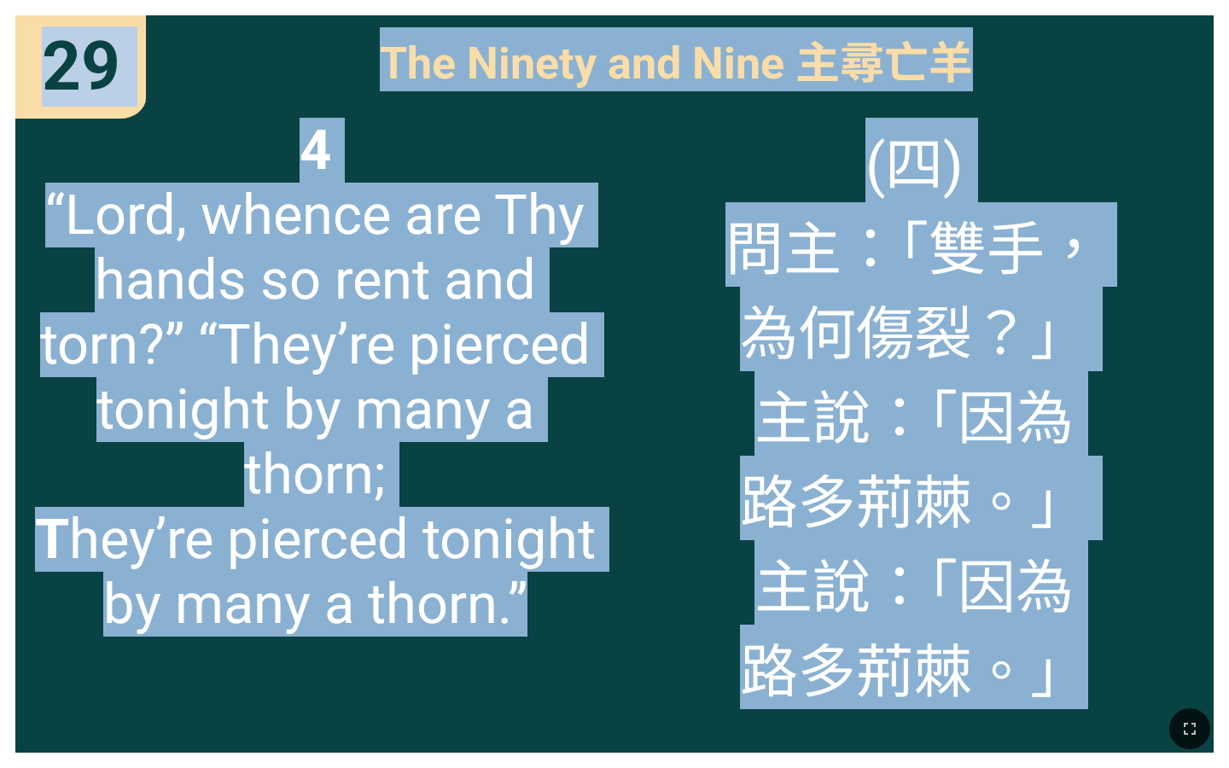
drag, startPoint x: 49, startPoint y: 51, endPoint x: 1134, endPoint y: 670, distance: 1248.9
click at [1134, 670] on div "29 29 The Ninety and Nine 主尋亡羊 The Ninety and Nine 主尋亡羊 4 “Lord, whence are Thy…" at bounding box center [614, 384] width 1229 height 768
copy div "29 29 The Ninety and Nine 主尋亡羊 The Ninety and Nine 主尋亡羊 4 “Lord, whence are Thy…"
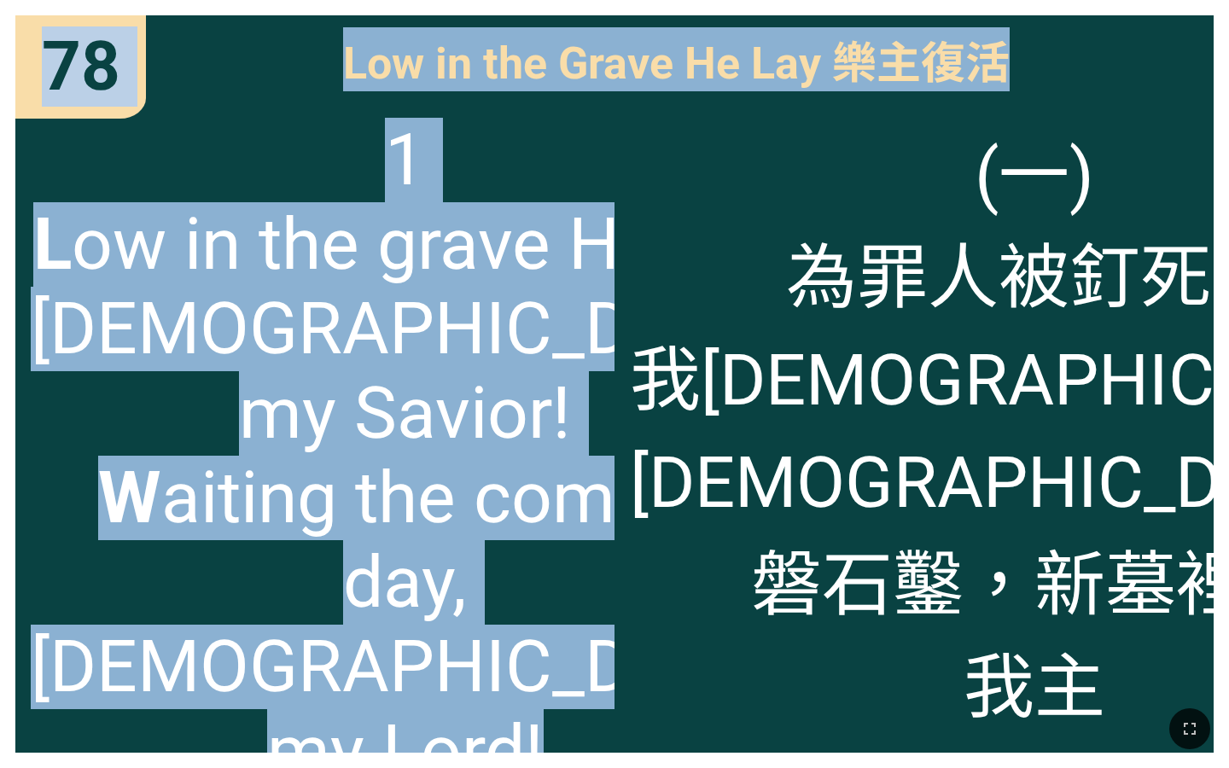
click at [517, 268] on span "1 L ow in the grave He lay, Jesus my Savior! W aiting the coming day, Jesus my …" at bounding box center [405, 456] width 749 height 676
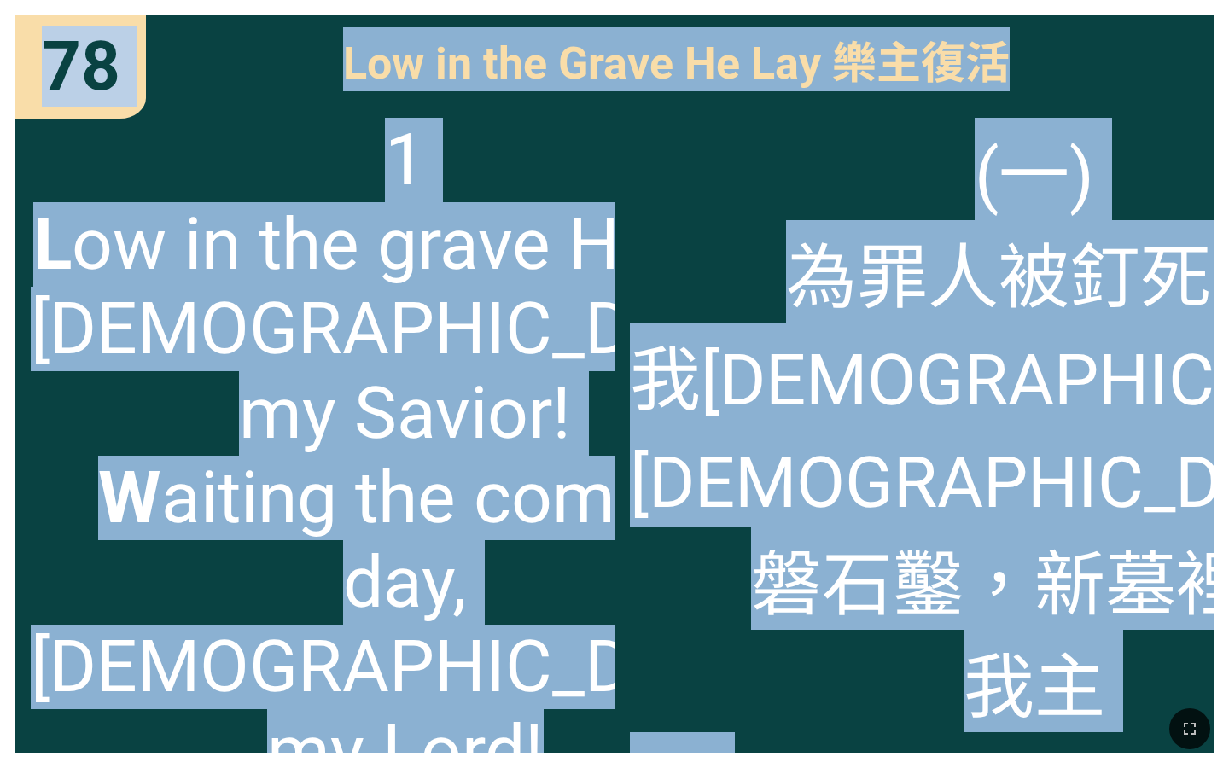
drag, startPoint x: 50, startPoint y: 43, endPoint x: 969, endPoint y: 671, distance: 1112.7
click at [969, 671] on div "78 78 Low in the Grave He Lay 樂主復活 Low in the Grave He Lay 樂主復活 1 L ow in the g…" at bounding box center [614, 384] width 1229 height 768
copy div "78 78 Low in the Grave He Lay 樂主復活 Low in the Grave He Lay 樂主復活 1 L ow in the g…"
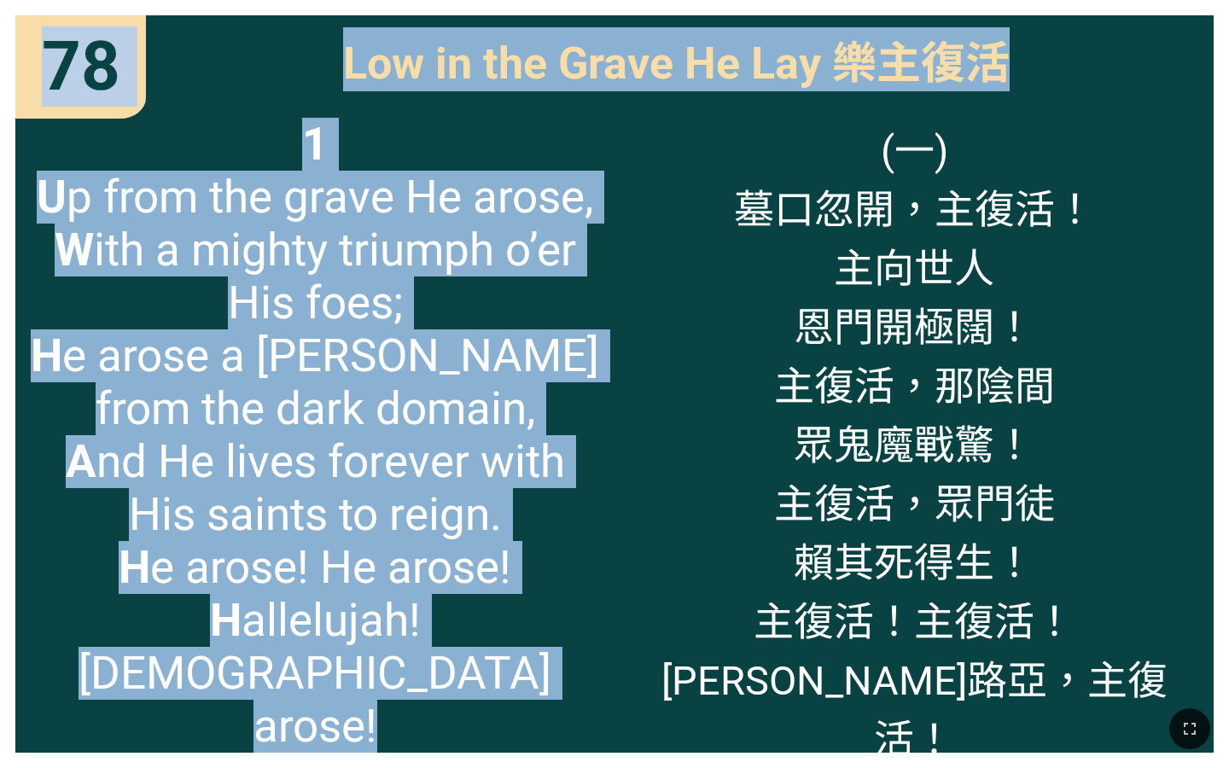
click at [667, 289] on div "(一) 墓口忽開，主復活！ 主向世人 恩門開極闊！ 主復活，那陰間 眾鬼魔戰驚！ 主復活，眾門徒 賴其死得生！ 主復活！主復活！ 哈利路亞，主復活！" at bounding box center [914, 427] width 599 height 650
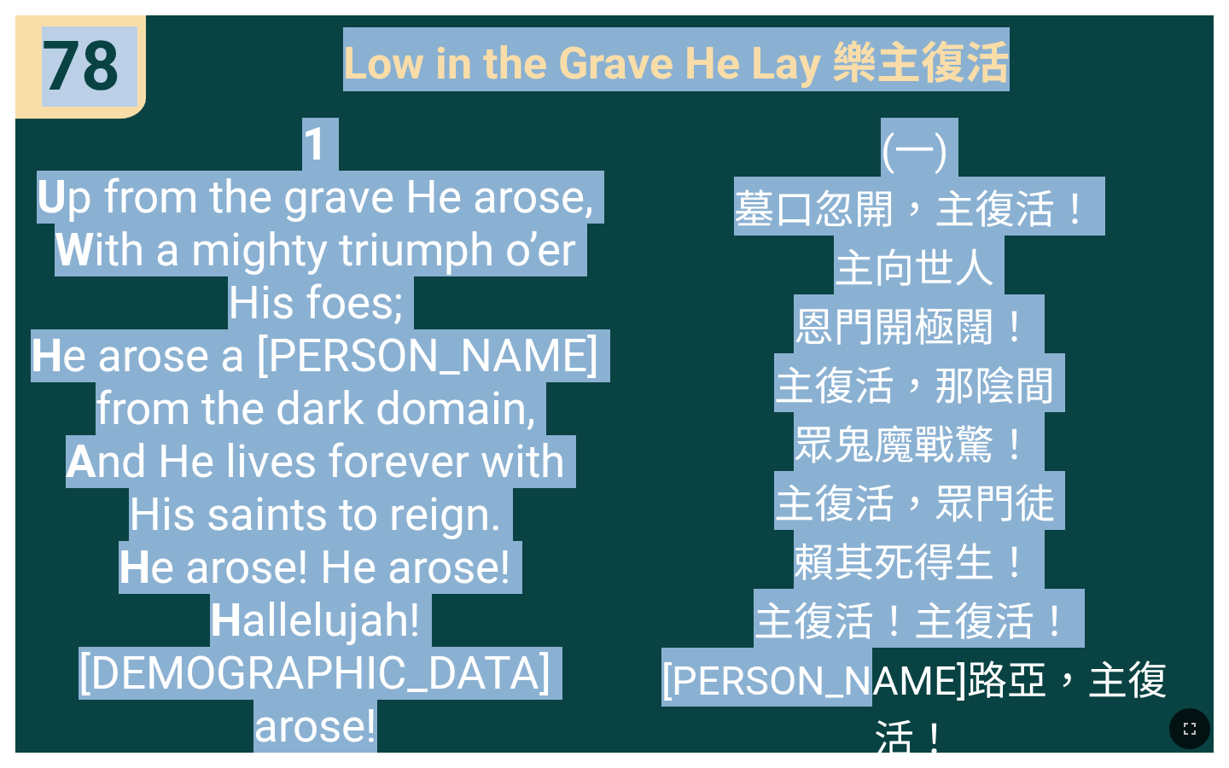
drag, startPoint x: 50, startPoint y: 37, endPoint x: 1100, endPoint y: 686, distance: 1235.3
click at [1100, 686] on div "78 78 Low in the Grave He Lay 樂主復活 Low in the Grave He Lay 樂主復活 1 U p from the …" at bounding box center [614, 384] width 1229 height 768
copy div "78 78 Low in the Grave He Lay 樂主復活 Low in the Grave He Lay 樂主復活 1 U p from the …"
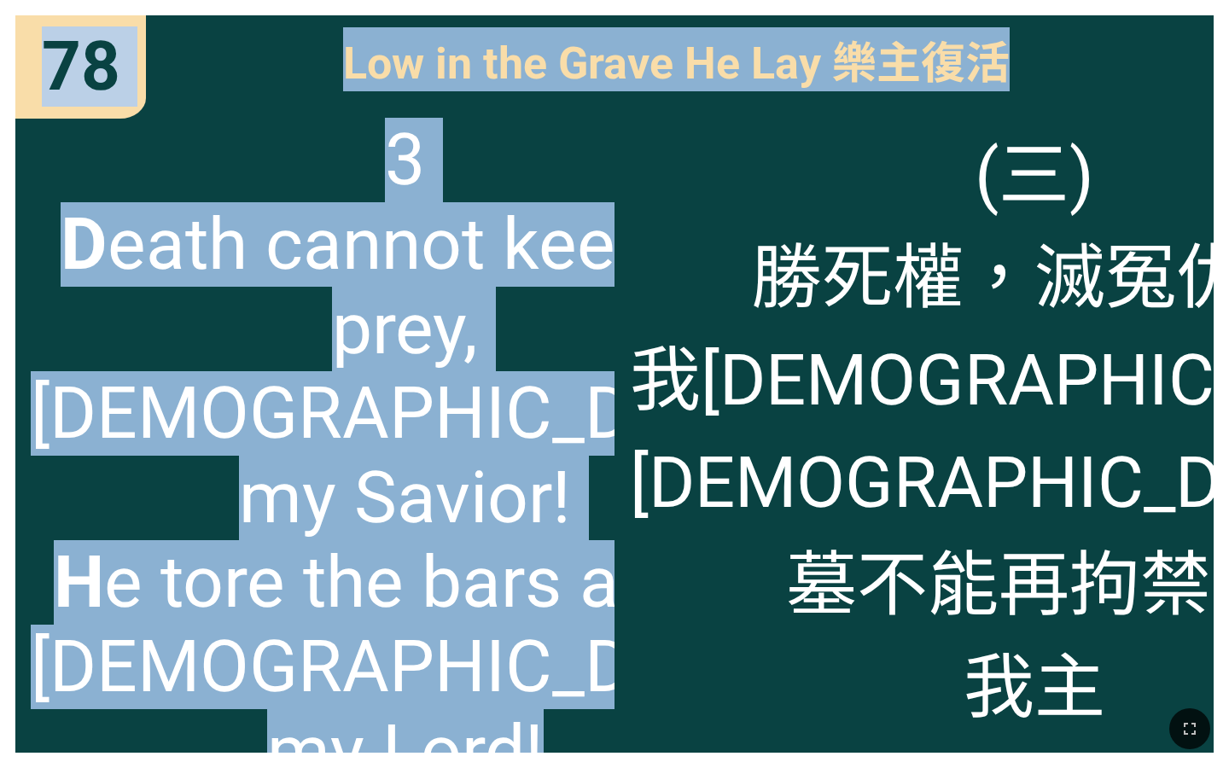
click at [583, 218] on span "3 D eath cannot keep its prey, Jesus my Savior! H e tore the bars away, Jesus m…" at bounding box center [405, 456] width 749 height 676
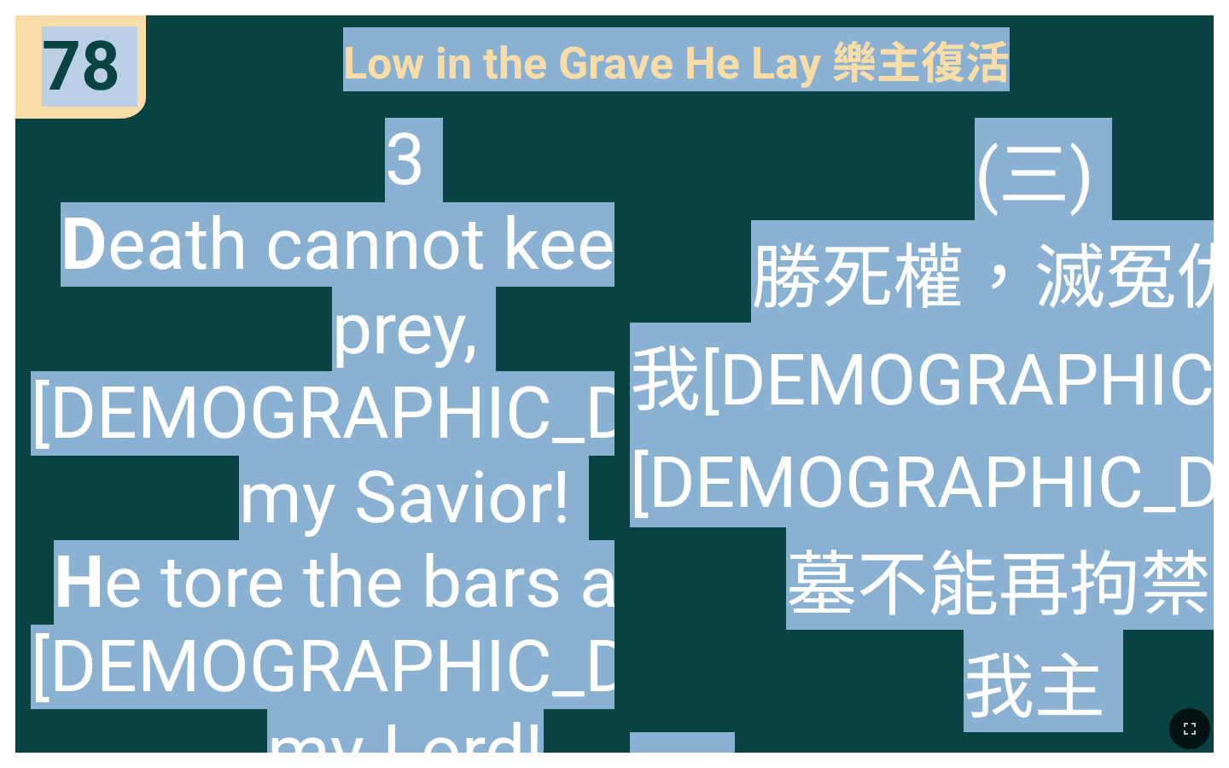
drag, startPoint x: 43, startPoint y: 51, endPoint x: 1068, endPoint y: 723, distance: 1225.6
click at [1068, 7] on div "Hymnal Worship Hymnal Worship 詩頌崇拜 詩頌崇拜 78 78 78 Low in the Grave He Lay 樂主復活 L…" at bounding box center [614, 7] width 1215 height 0
copy div "78 78 Low in the Grave He Lay 樂主復活 Low in the Grave He Lay 樂主復活 3 D eath cannot…"
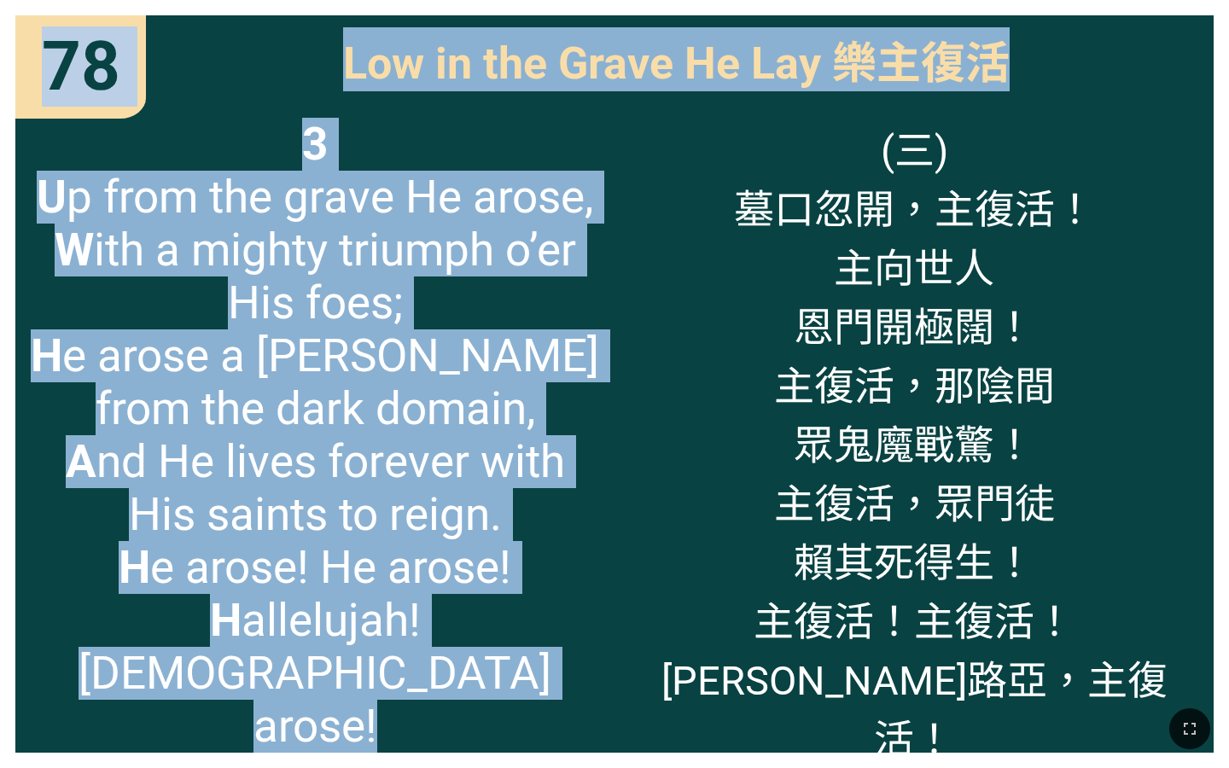
click at [470, 268] on span "3 U p from the grave He arose, W ith a mighty triumph o’er His foes; H e arose …" at bounding box center [315, 435] width 568 height 635
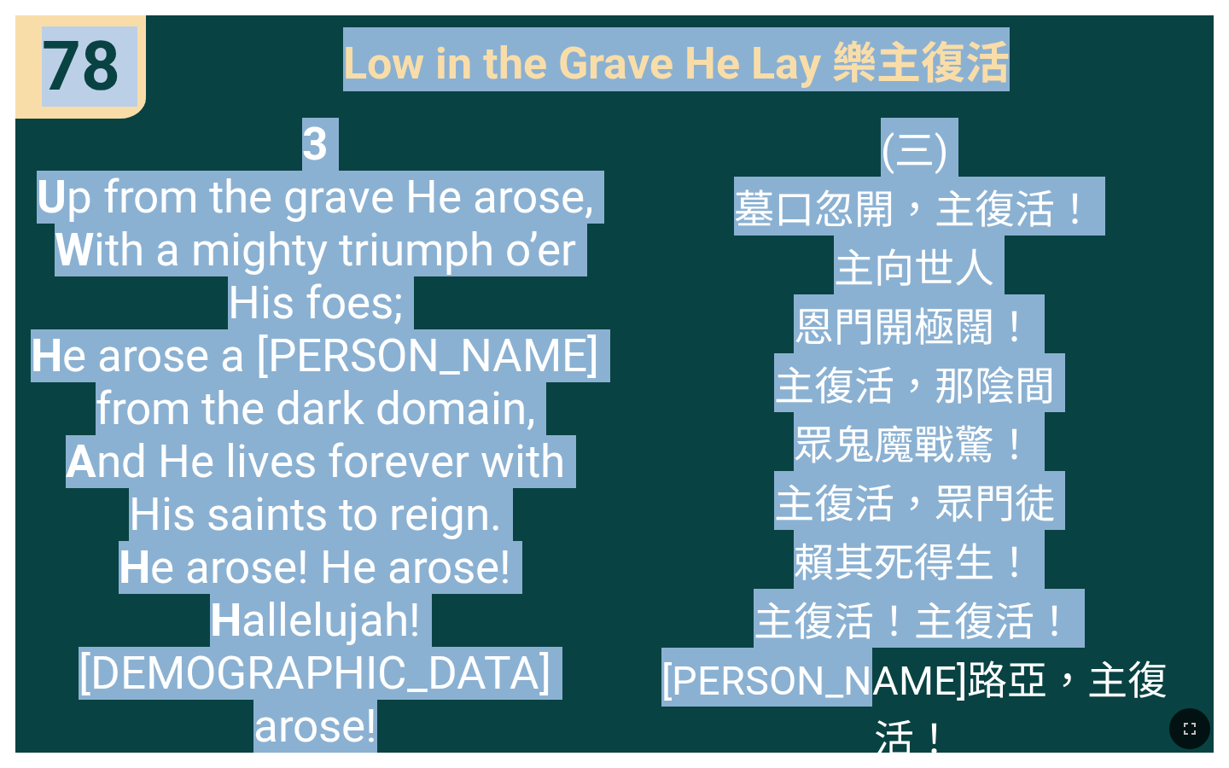
drag, startPoint x: 48, startPoint y: 54, endPoint x: 1073, endPoint y: 696, distance: 1209.5
click at [1073, 7] on div "Hymnal Worship Hymnal Worship 詩頌崇拜 詩頌崇拜 78 78 78 Low in the Grave He Lay 樂主復活 L…" at bounding box center [614, 7] width 1215 height 0
copy div "78 78 Low in the Grave He Lay 樂主復活 Low in the Grave He Lay 樂主復活 3 U p from the …"
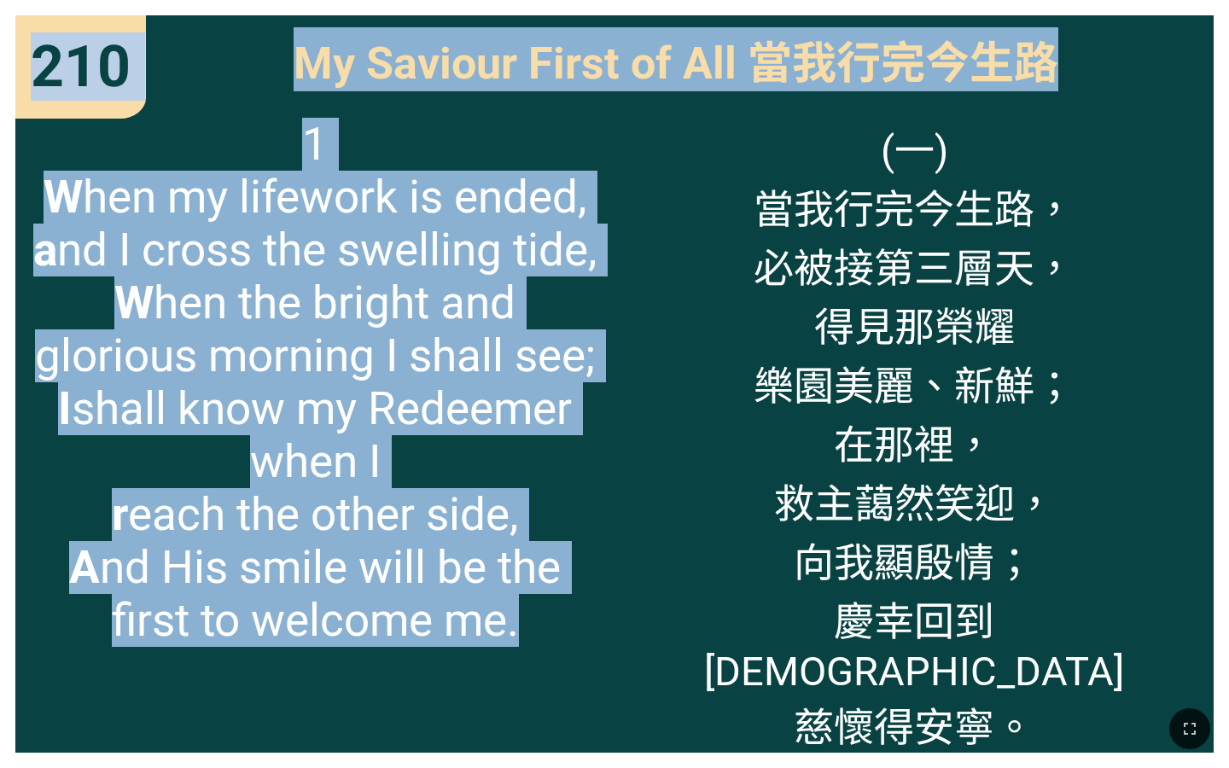
click at [598, 274] on span "1 W hen my lifework is ended, a nd I cross the swelling tide, W hen the bright …" at bounding box center [315, 382] width 568 height 529
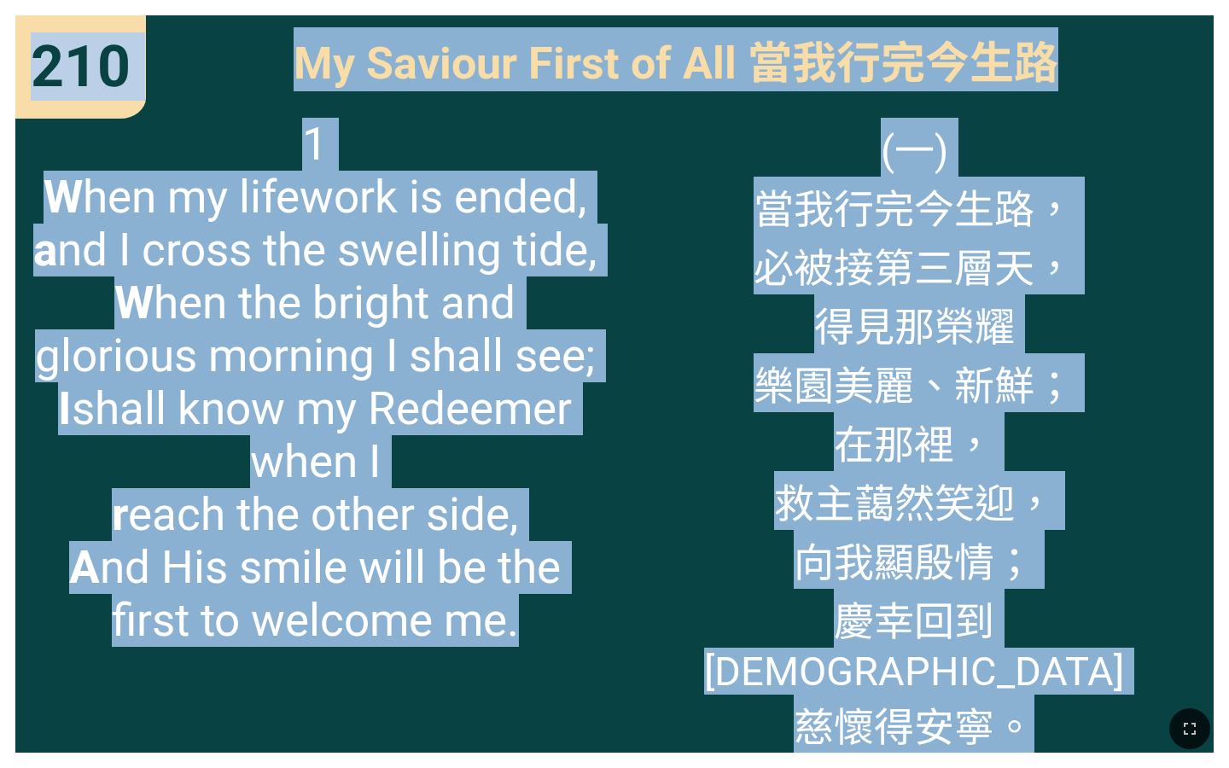
drag, startPoint x: 35, startPoint y: 49, endPoint x: 1088, endPoint y: 597, distance: 1187.7
click at [1088, 597] on div "210 210 My Saviour First of All 當我行完今生路 My Saviour First of All 當我行完今生路 1 W hen…" at bounding box center [614, 384] width 1229 height 768
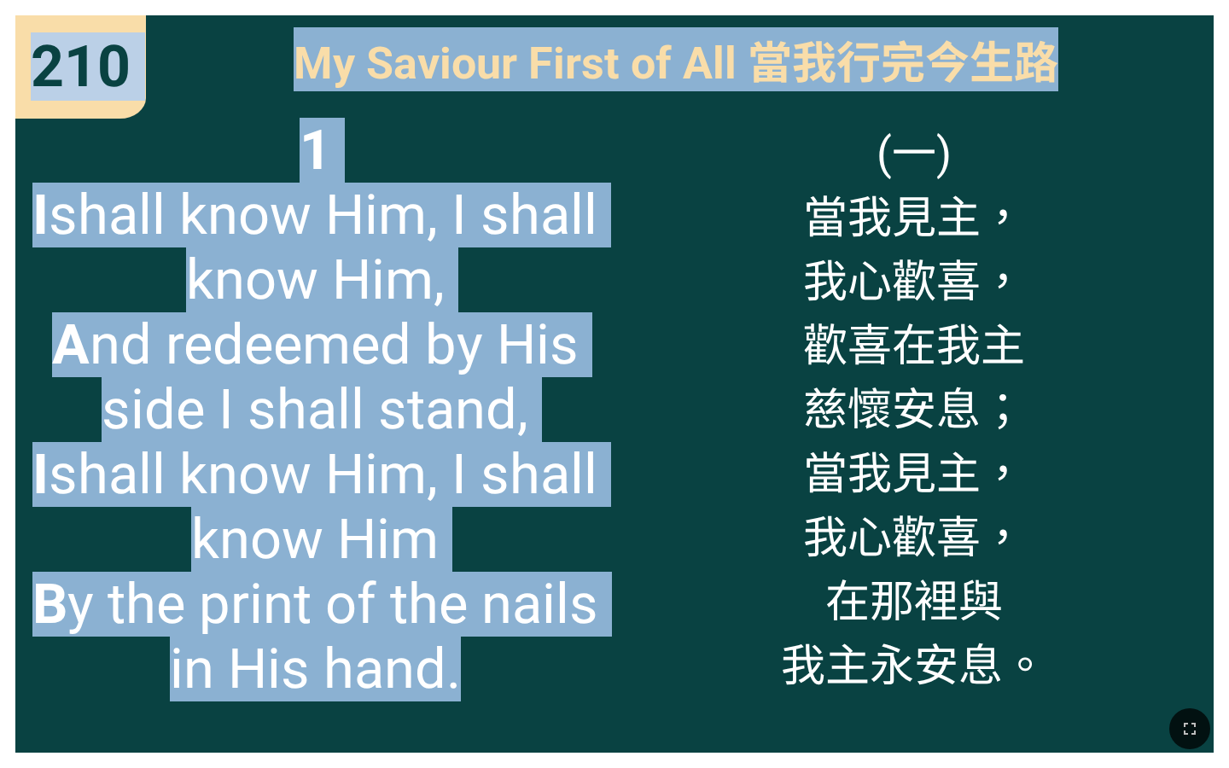
click at [468, 385] on span "1 I shall know Him, I shall know Him, A nd redeemed by His side I shall stand, …" at bounding box center [315, 410] width 568 height 584
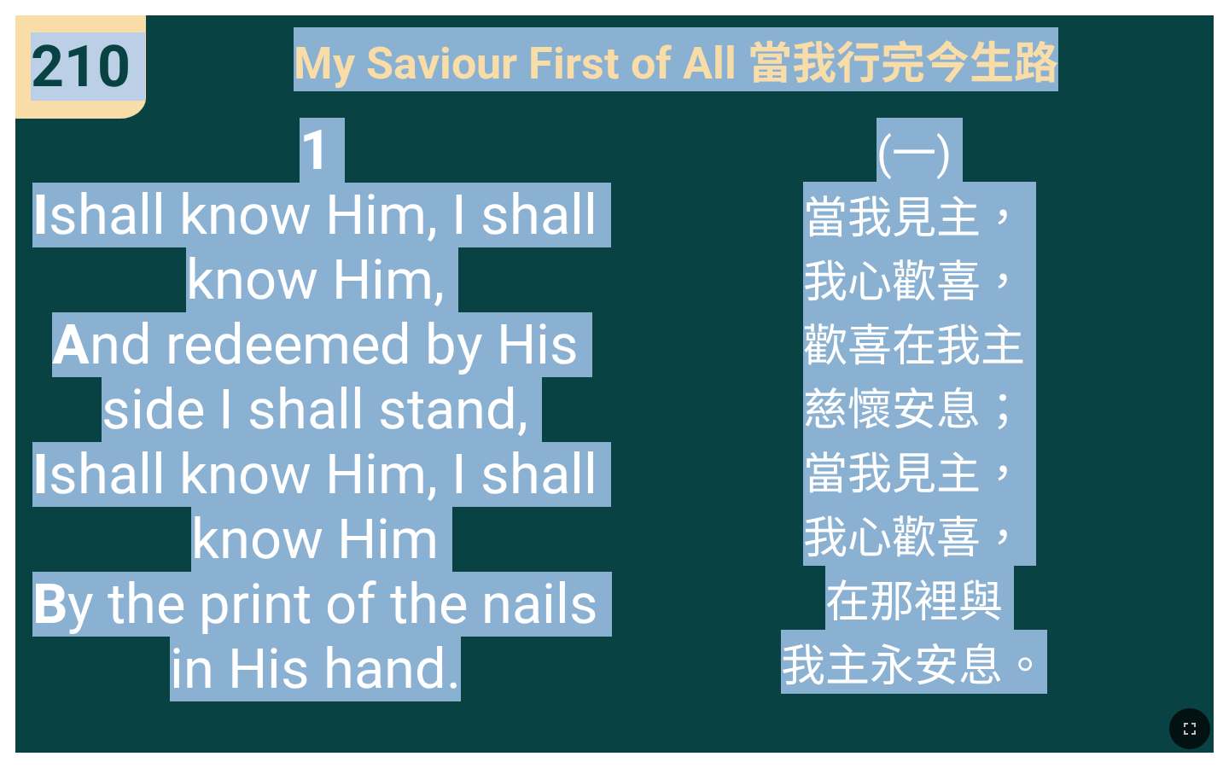
drag, startPoint x: 37, startPoint y: 39, endPoint x: 1080, endPoint y: 689, distance: 1228.8
click at [1080, 7] on div "Hymnal Worship Hymnal Worship 詩頌崇拜 詩頌崇拜 210 210 210 My Saviour First of All 當我行…" at bounding box center [614, 7] width 1215 height 0
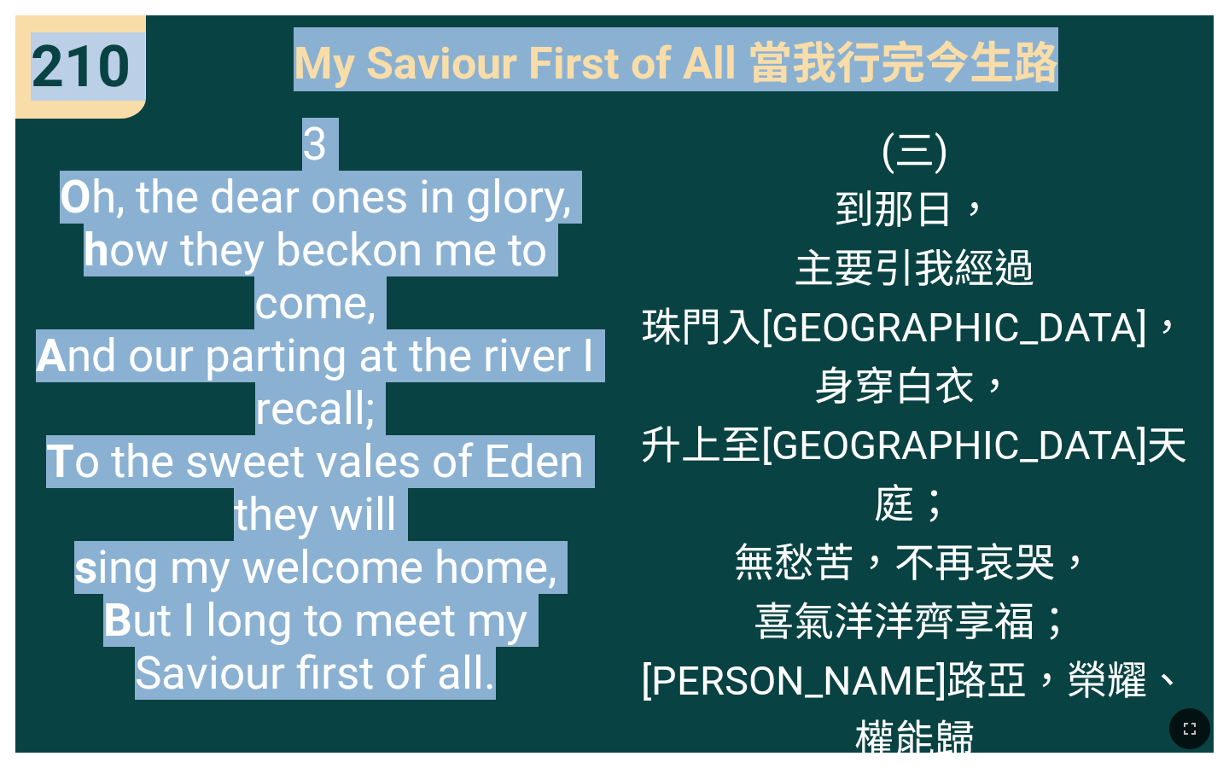
click at [551, 318] on span "3 O h, the dear ones in glory, h ow they beckon me to come, A nd our parting at…" at bounding box center [315, 409] width 568 height 582
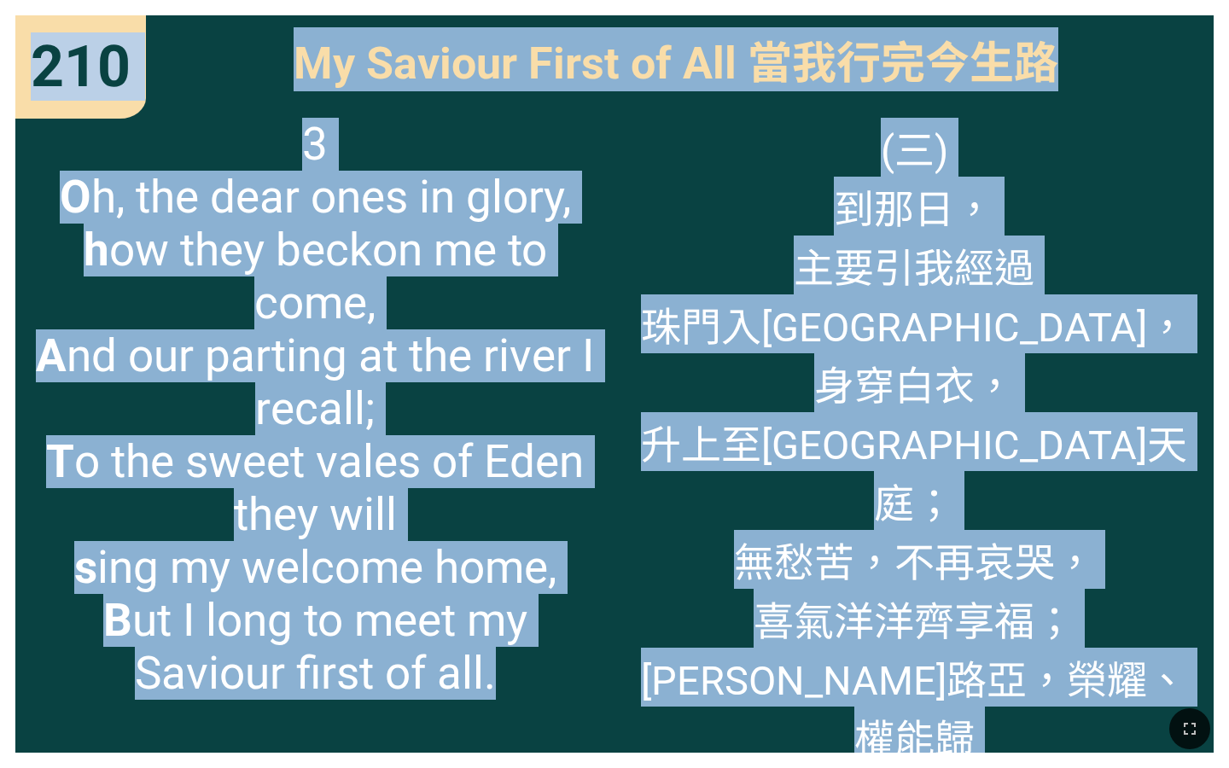
drag, startPoint x: 34, startPoint y: 46, endPoint x: 1084, endPoint y: 670, distance: 1221.3
click at [1084, 670] on div "210 210 My Saviour First of All 當我行完今生路 My Saviour First of All 當我行完今生路 3 O h, …" at bounding box center [614, 384] width 1229 height 768
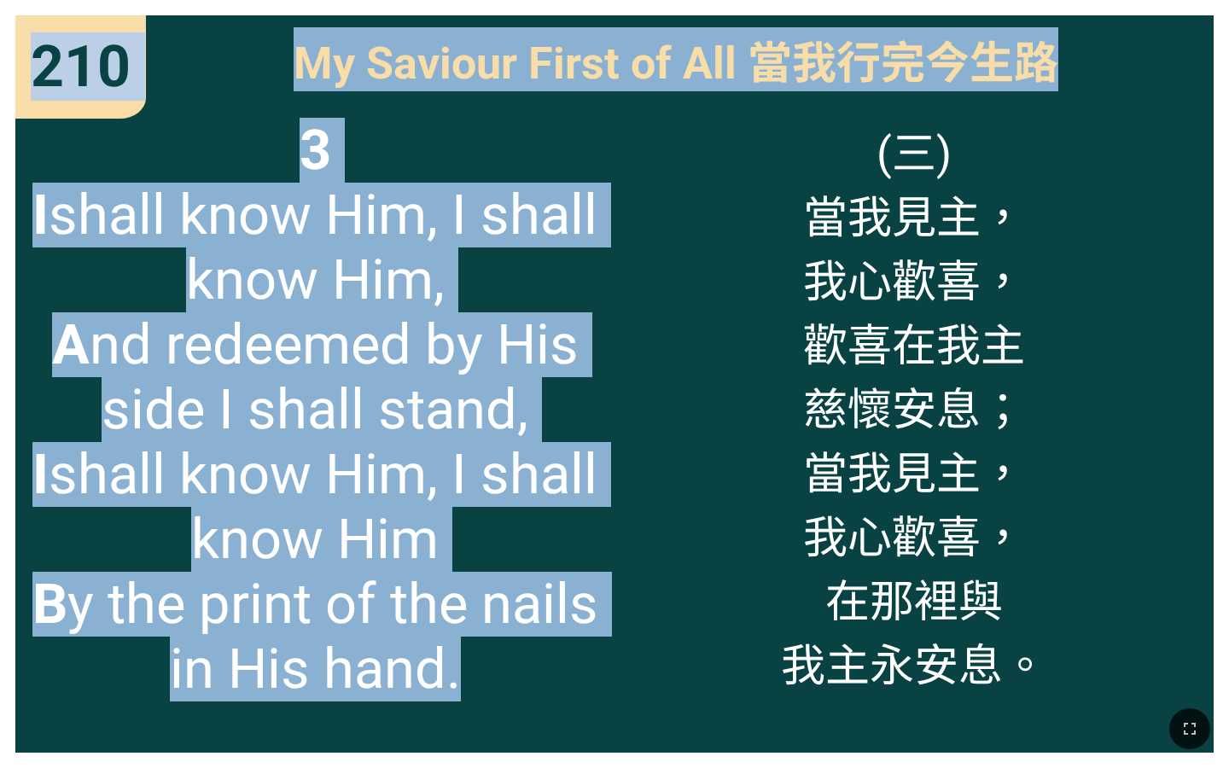
click at [604, 221] on div "3 I shall know Him, I shall know Him, A nd redeemed by His side I shall stand, …" at bounding box center [314, 427] width 599 height 650
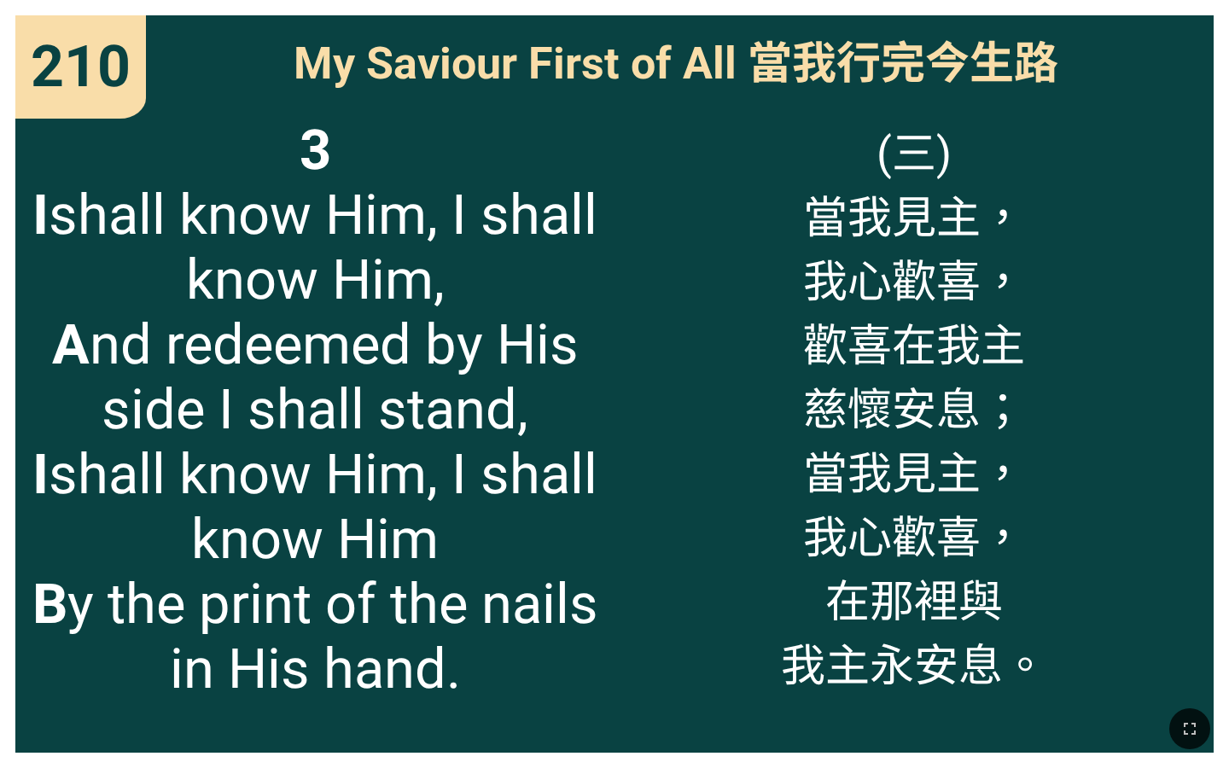
click at [30, 46] on div "210" at bounding box center [80, 66] width 131 height 103
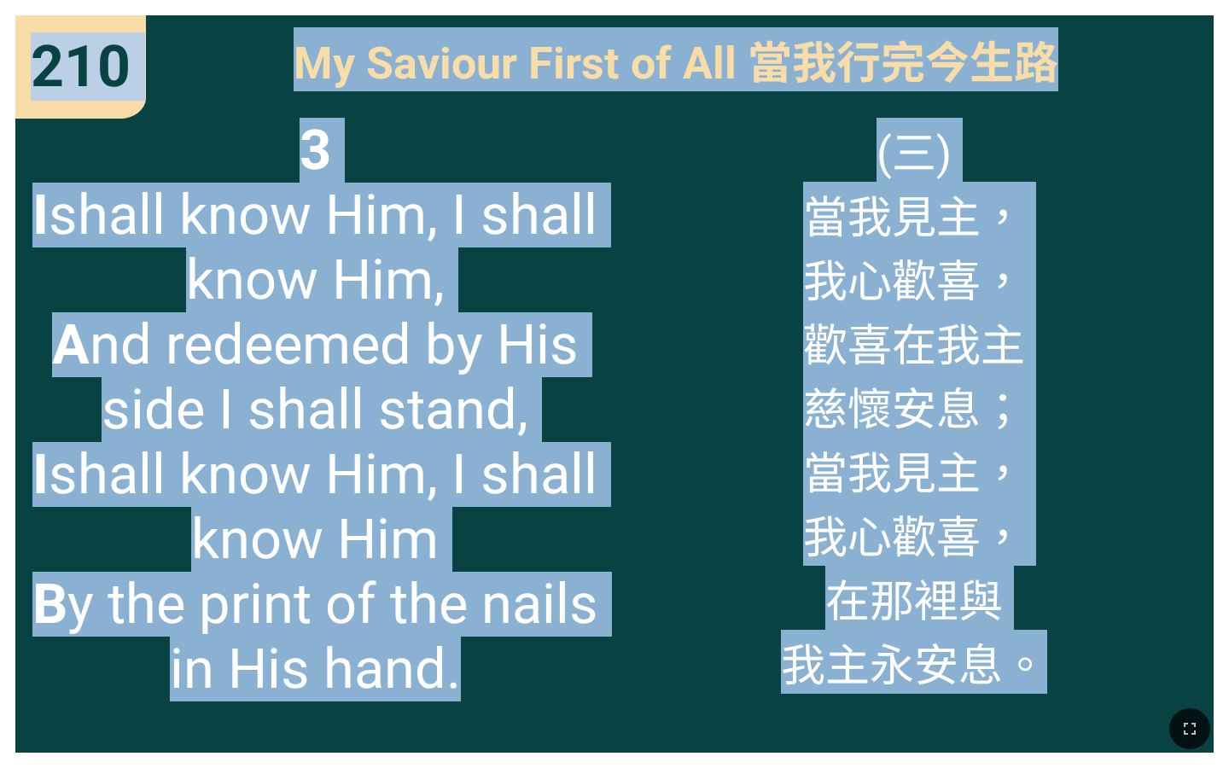
drag, startPoint x: 34, startPoint y: 57, endPoint x: 1035, endPoint y: 735, distance: 1208.3
click at [1035, 7] on div "Hymnal Worship Hymnal Worship 詩頌崇拜 詩頌崇拜 210 210 210 My Saviour First of All 當我行…" at bounding box center [614, 7] width 1215 height 0
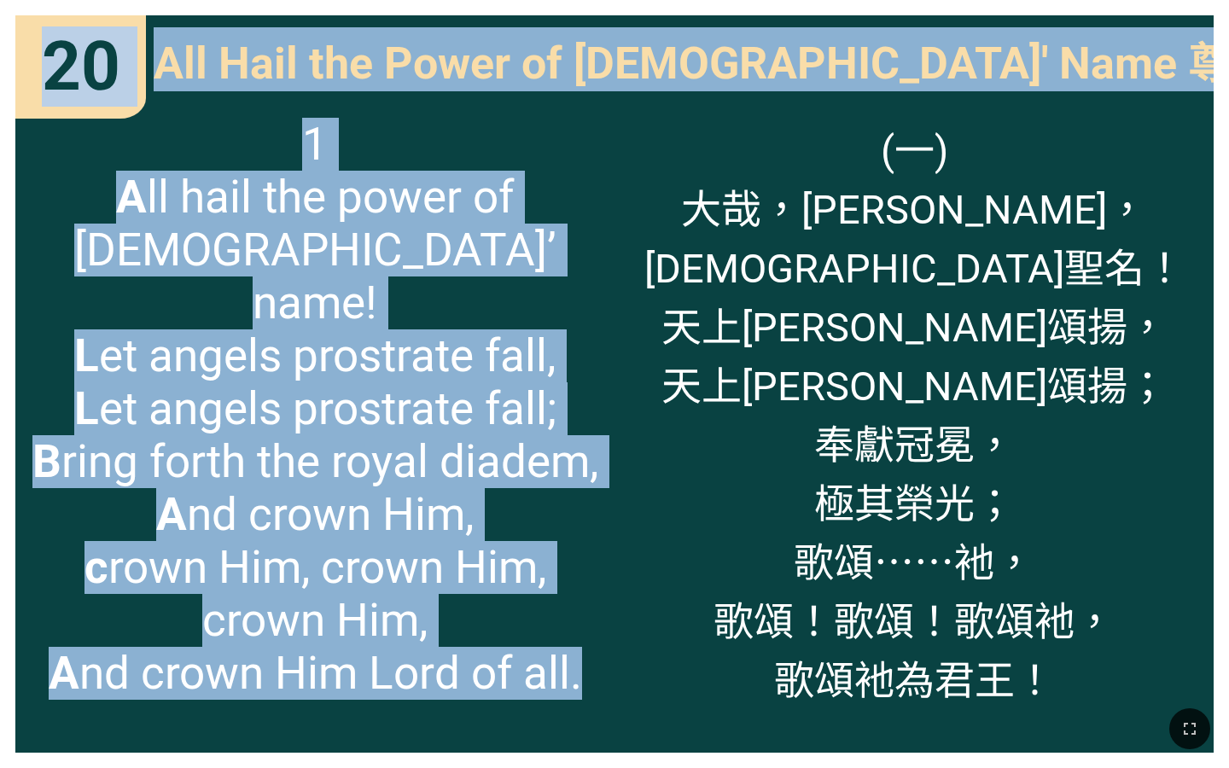
click at [627, 248] on div "(一) 大哉，聖哉， 耶穌聖名！ 天上萬軍頌揚， 天上萬軍頌揚； 奉獻冠冕， 極其榮光； 歌頌⋯⋯衪， 歌頌！歌頌！歌頌衪， 歌頌衪為君王！" at bounding box center [914, 427] width 599 height 650
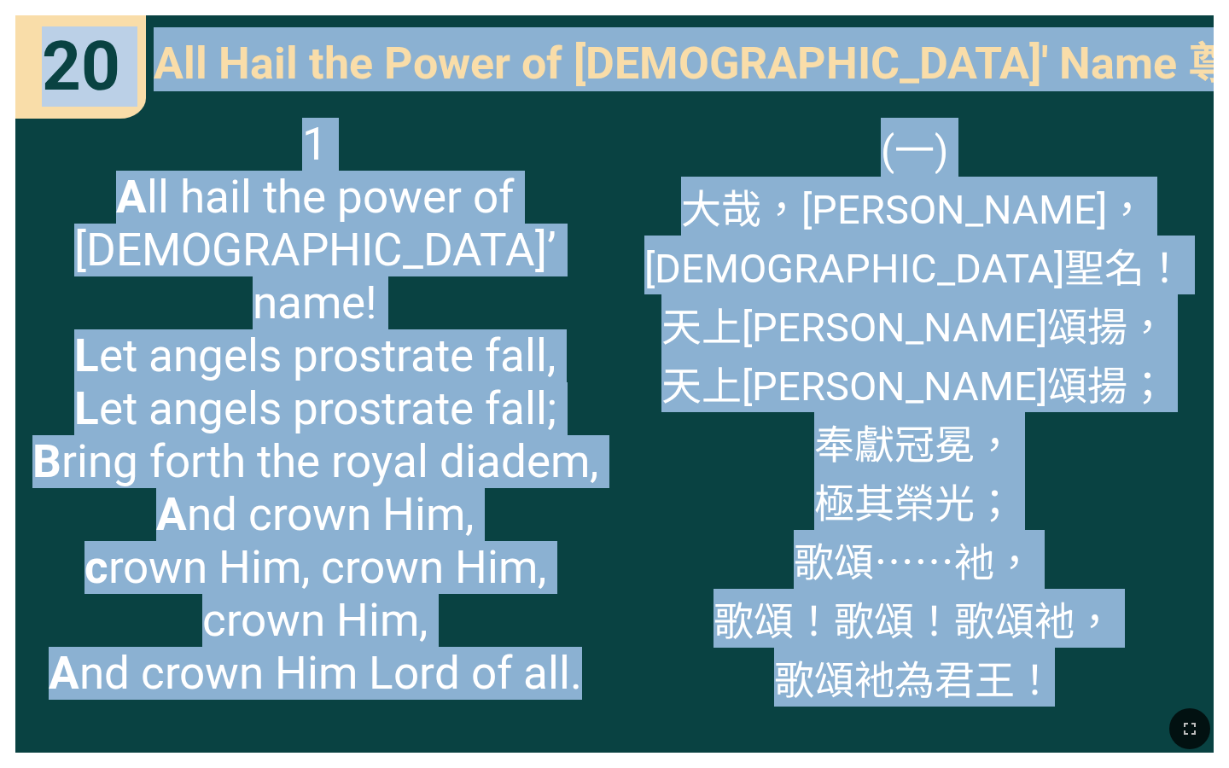
drag, startPoint x: 44, startPoint y: 55, endPoint x: 1085, endPoint y: 666, distance: 1207.4
click at [1085, 666] on div "20 20 All Hail the Power of Jesus' Name 尊主為王 All Hail the Power of Jesus' Name …" at bounding box center [614, 384] width 1229 height 768
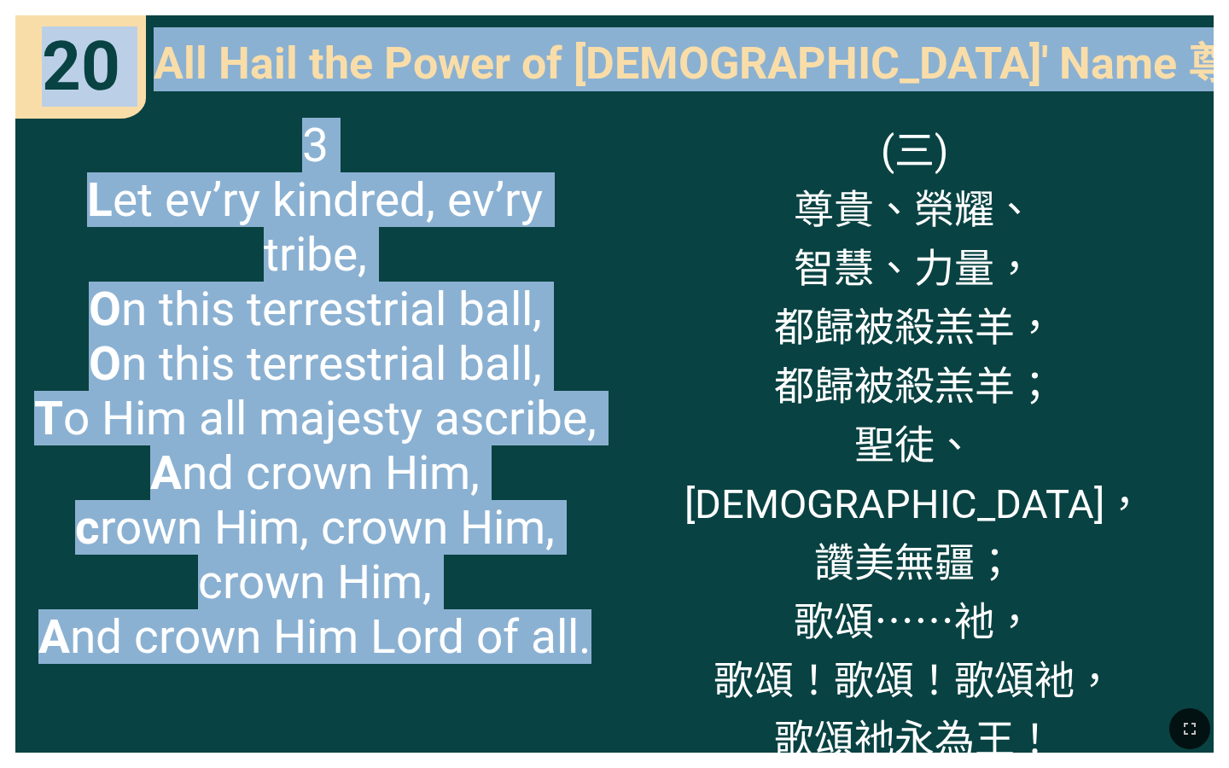
click at [616, 280] on div "(三) 尊貴、榮耀、 智慧、力量， 都歸被殺羔羊， 都歸被殺羔羊； 聖徒、天使， 讚美無疆； 歌頌⋯⋯衪， 歌頌！歌頌！歌頌衪， 歌頌衪永為王！" at bounding box center [914, 427] width 599 height 650
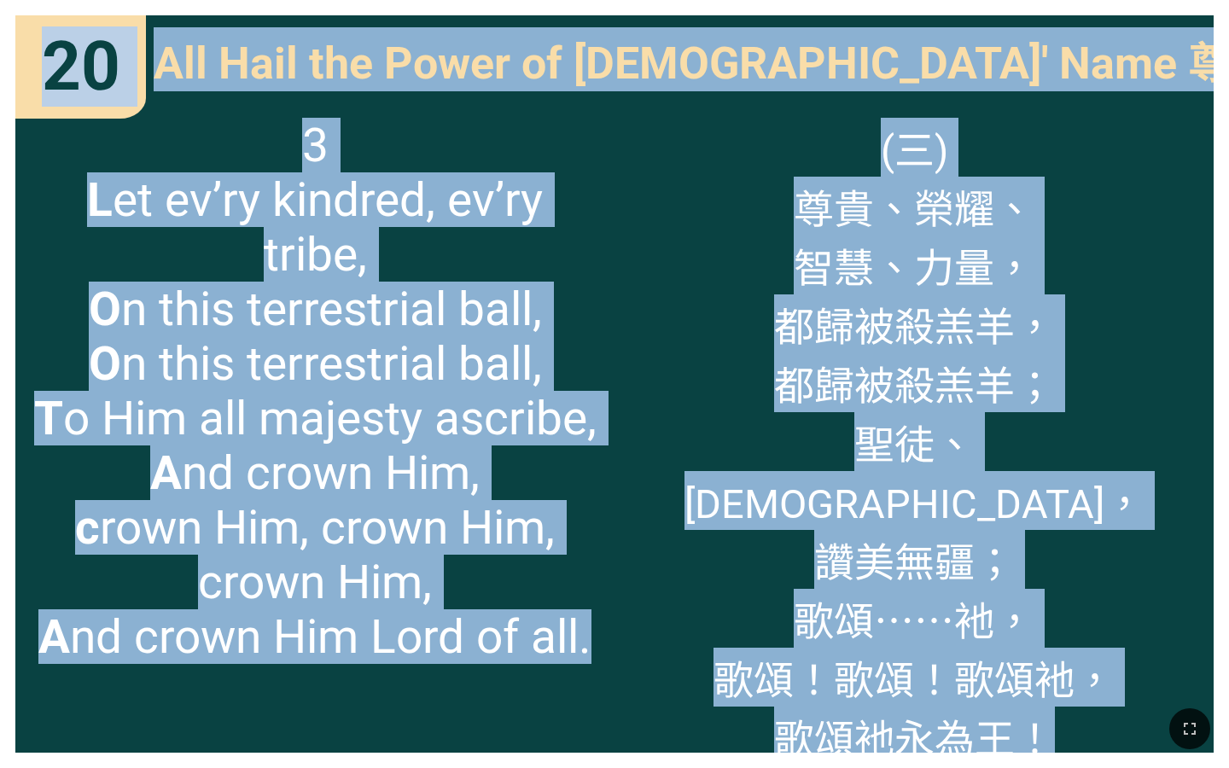
drag, startPoint x: 52, startPoint y: 46, endPoint x: 1062, endPoint y: 677, distance: 1190.6
click at [1062, 677] on div "20 20 All Hail the Power of Jesus' Name 尊主為王 All Hail the Power of Jesus' Name …" at bounding box center [614, 384] width 1229 height 768
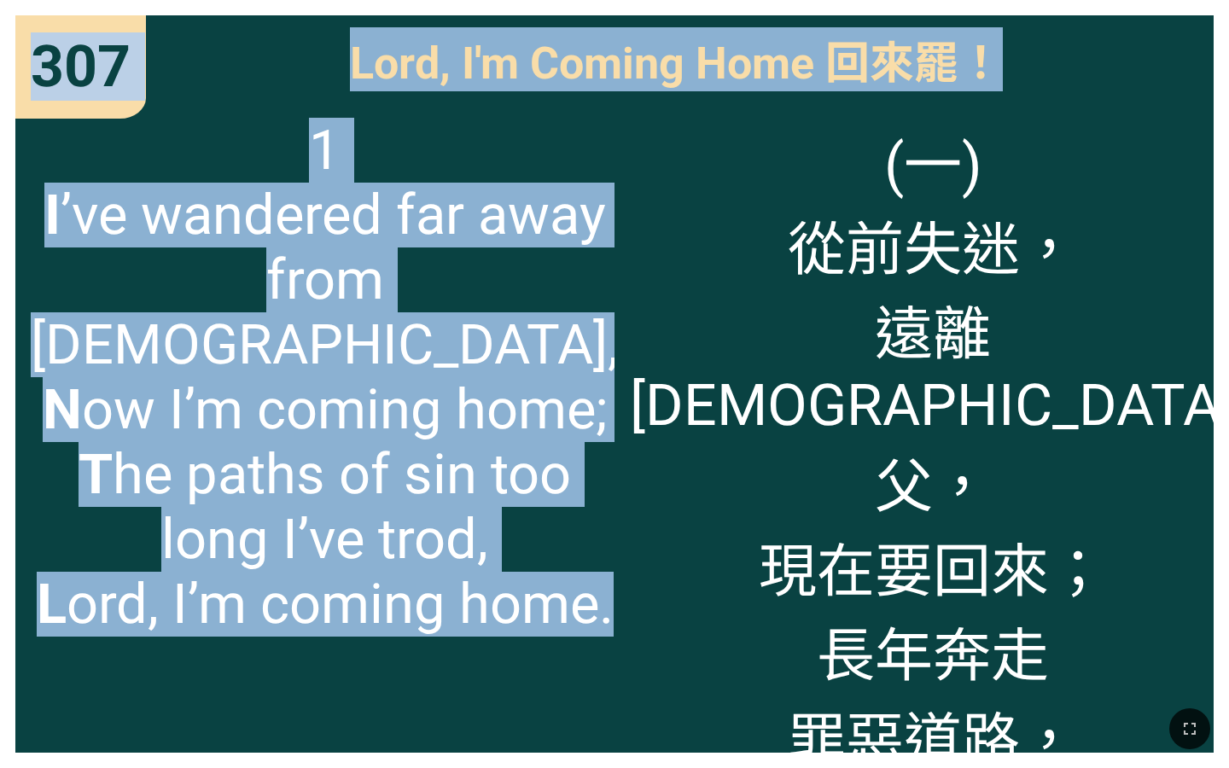
click at [455, 329] on span "1 I ’ve wandered far away from God, N ow I’m coming home; T he paths of sin too…" at bounding box center [325, 377] width 588 height 519
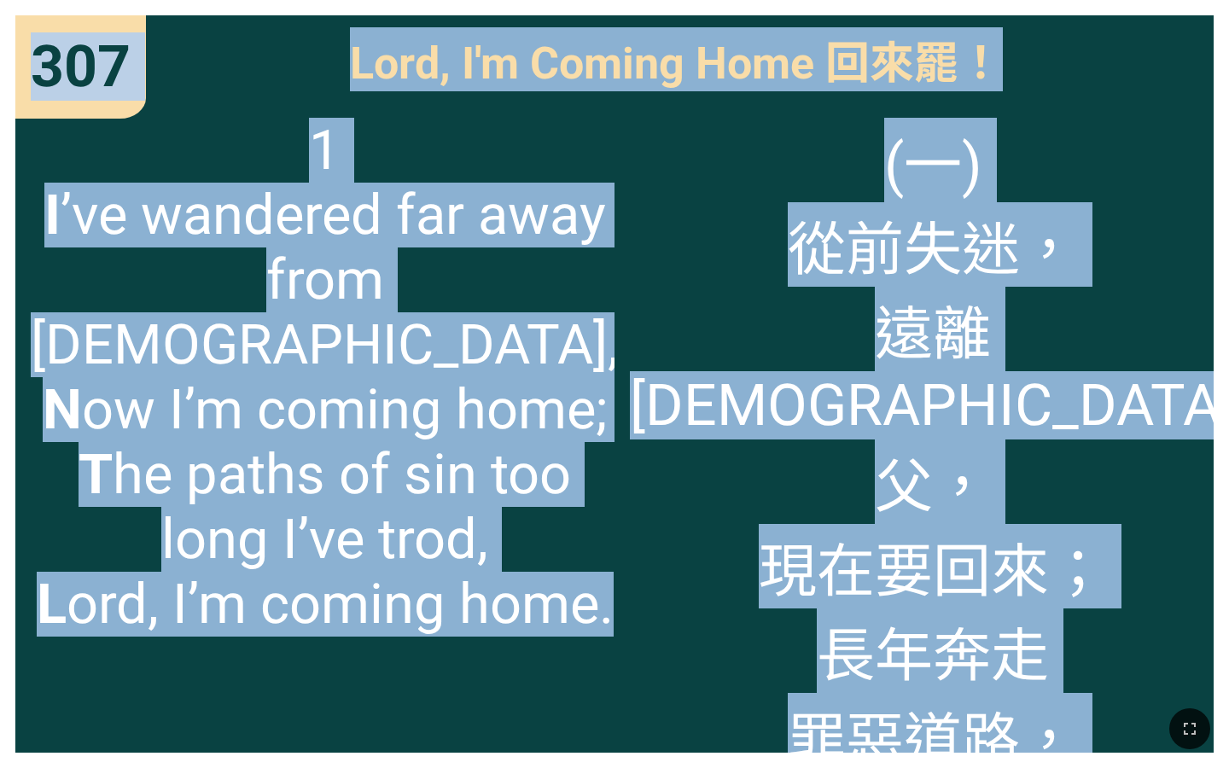
drag, startPoint x: 37, startPoint y: 52, endPoint x: 1124, endPoint y: 652, distance: 1242.0
click at [1124, 652] on div "307 307 Lord, I'm Coming Home 回來罷！ Lord, I'm Coming Home 回來罷！ 1 I ’ve wandered …" at bounding box center [614, 384] width 1229 height 768
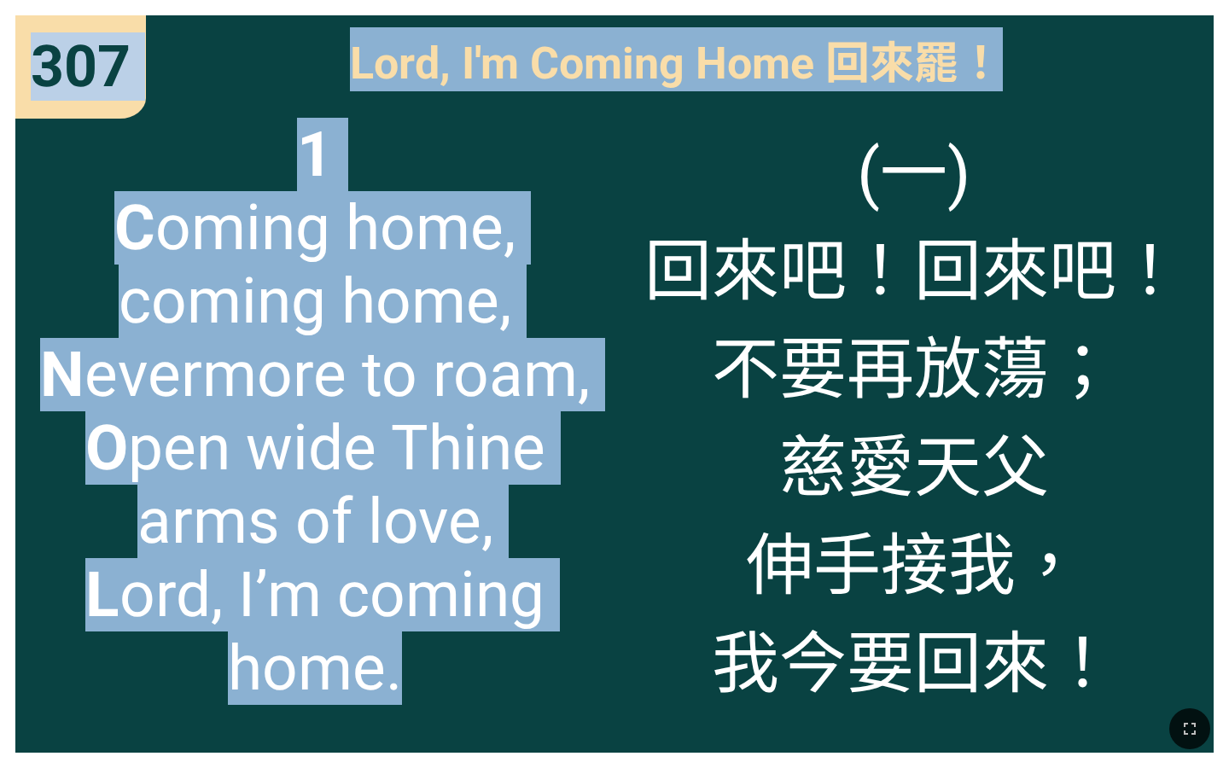
click at [517, 318] on span "1 C oming home, coming home, N evermore to roam, O pen wide Thine arms of love,…" at bounding box center [315, 411] width 568 height 587
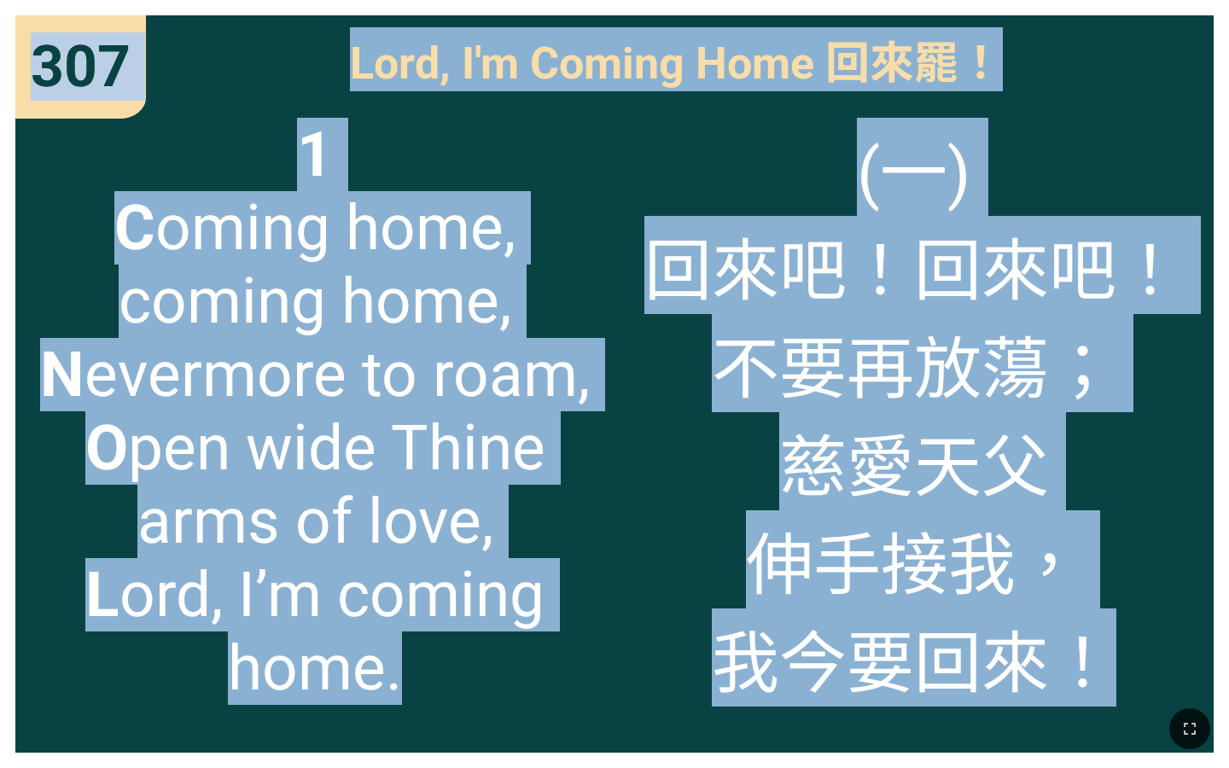
drag, startPoint x: 32, startPoint y: 49, endPoint x: 1132, endPoint y: 667, distance: 1262.3
click at [1132, 667] on div "307 307 Lord, I'm Coming Home 回來罷！ Lord, I'm Coming Home 回來罷！ 1 C oming home, c…" at bounding box center [614, 384] width 1229 height 768
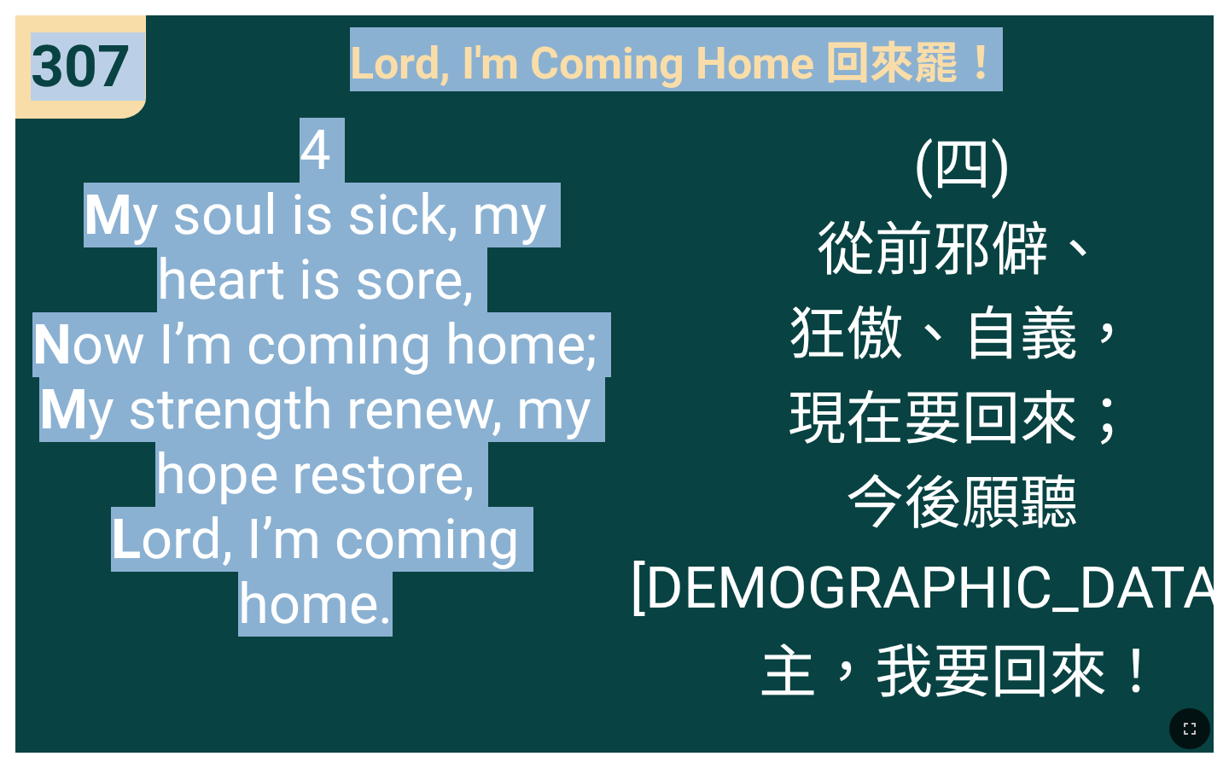
click at [599, 260] on div "4 M y soul is sick, my heart is sore, N ow I’m coming home; M y strength renew,…" at bounding box center [314, 427] width 599 height 650
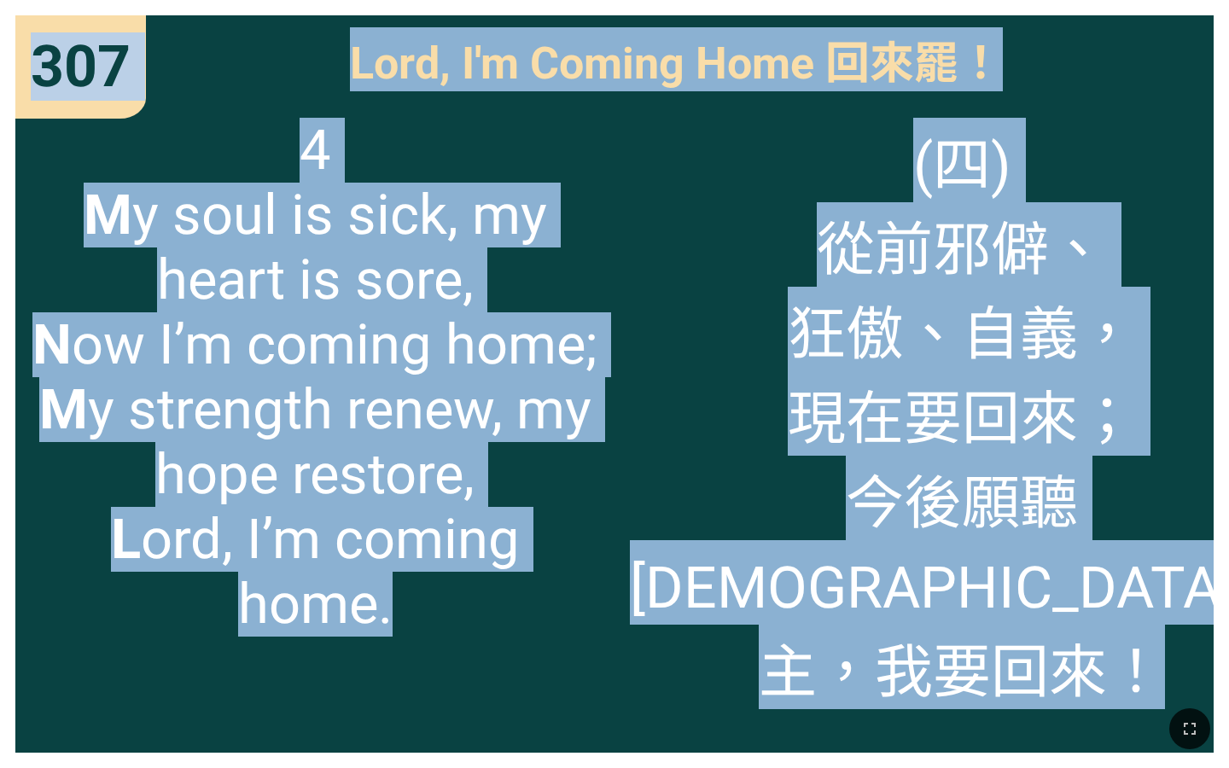
drag, startPoint x: 35, startPoint y: 50, endPoint x: 1154, endPoint y: 680, distance: 1284.5
click at [1154, 680] on div "307 307 Lord, I'm Coming Home 回來罷！ Lord, I'm Coming Home 回來罷！ 4 M y soul is sic…" at bounding box center [614, 384] width 1229 height 768
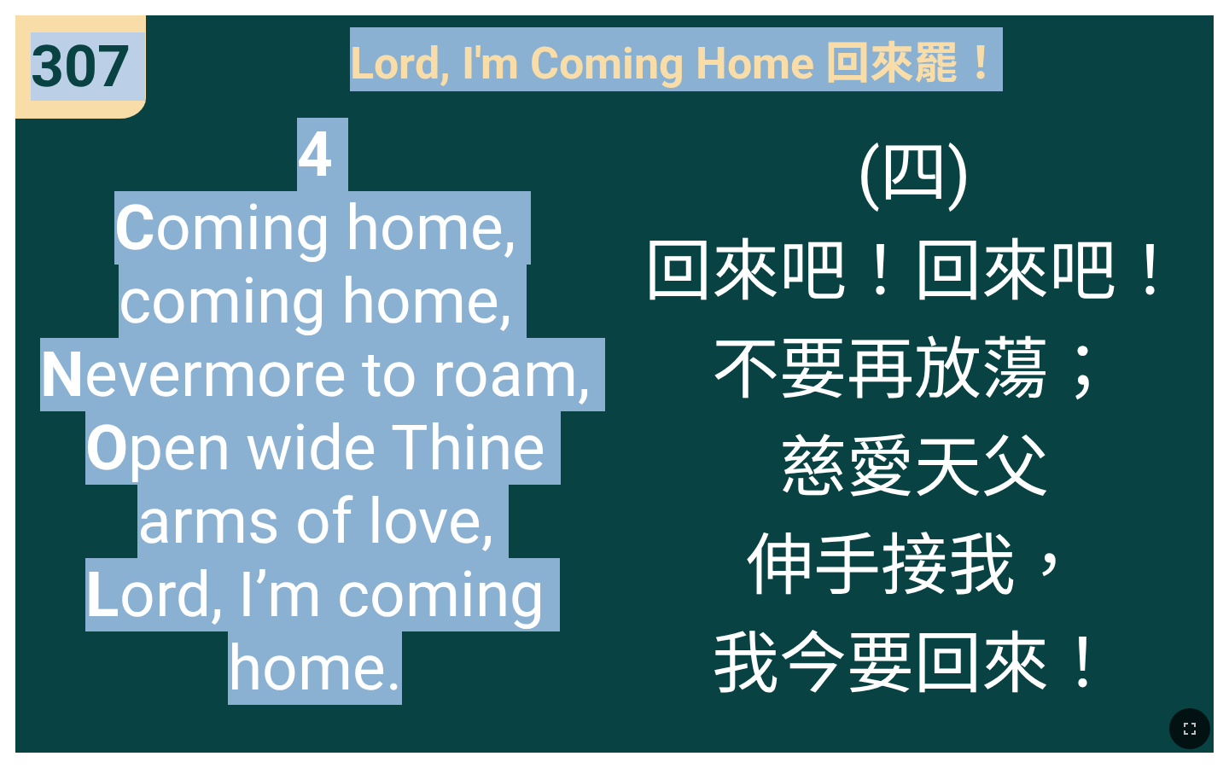
click at [546, 224] on span "4 C oming home, coming home, N evermore to roam, O pen wide Thine arms of love,…" at bounding box center [315, 411] width 568 height 587
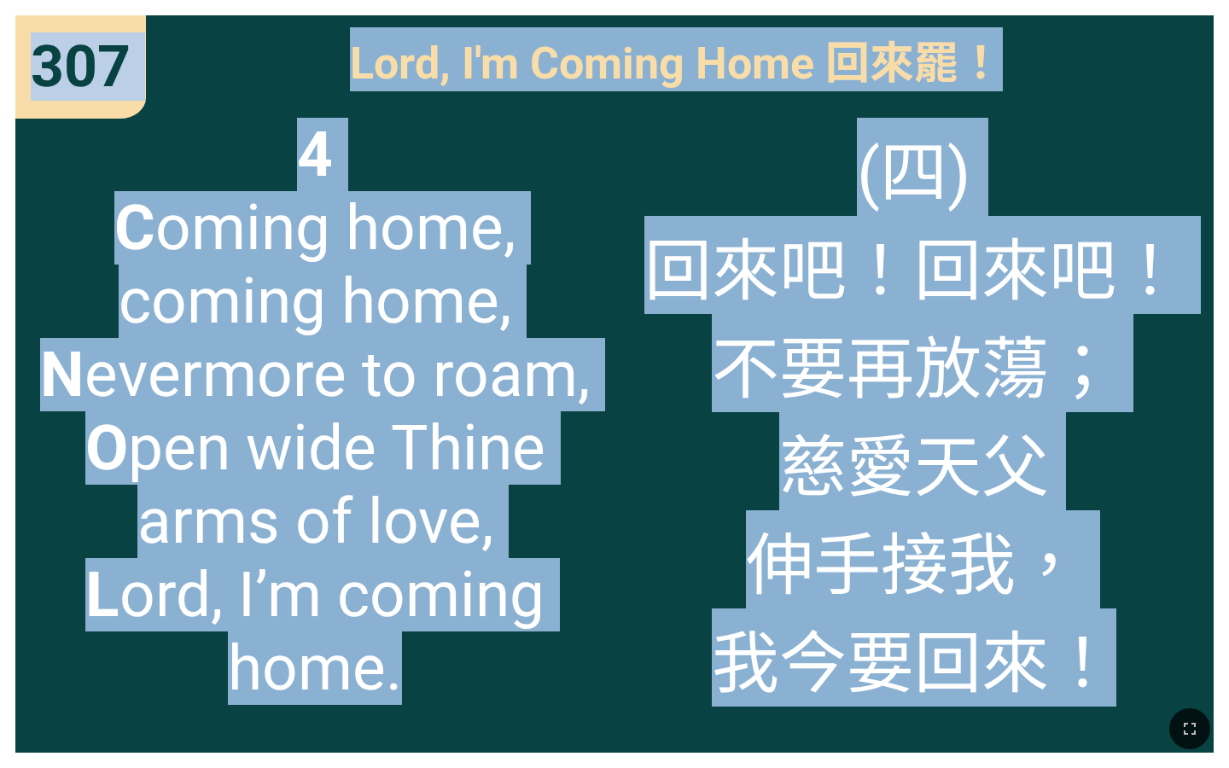
drag, startPoint x: 31, startPoint y: 44, endPoint x: 1134, endPoint y: 651, distance: 1259.5
click at [1134, 651] on div "307 307 Lord, I'm Coming Home 回來罷！ Lord, I'm Coming Home 回來罷！ 4 C oming home, c…" at bounding box center [614, 384] width 1229 height 768
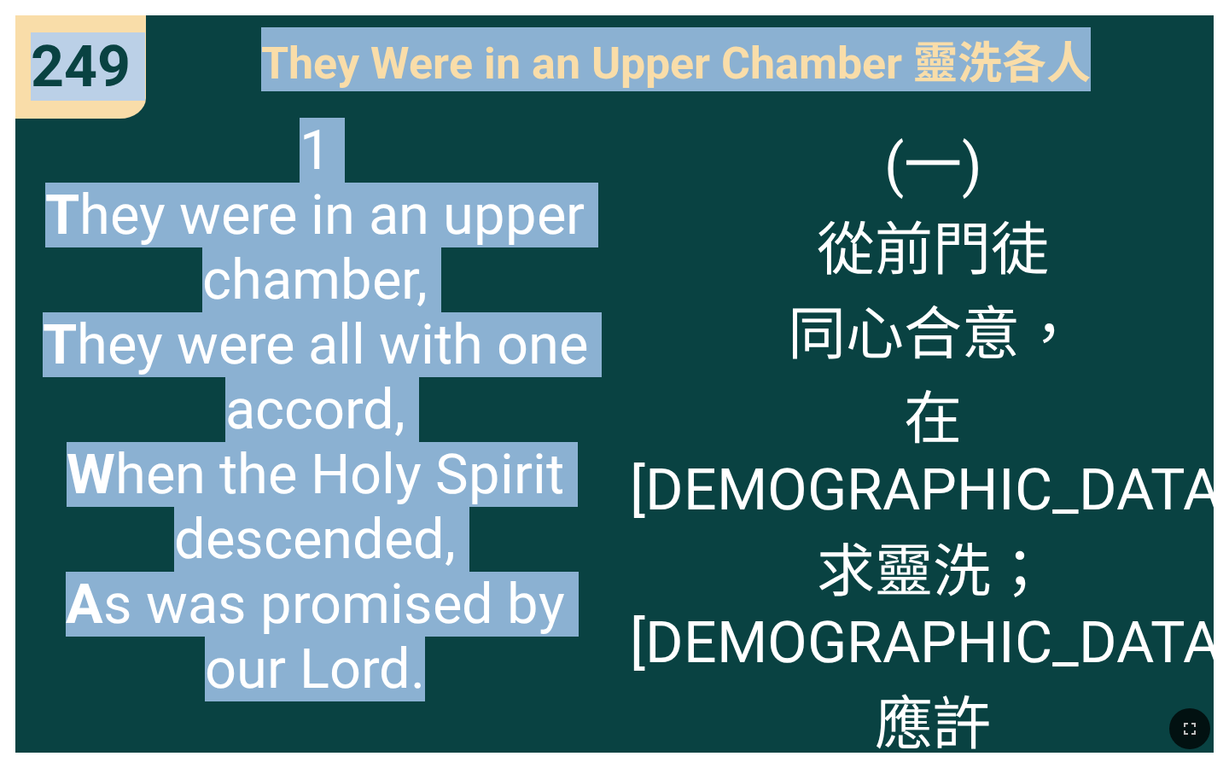
click at [608, 311] on div "1 T hey were in an upper chamber, T hey were all with one accord, W hen the Hol…" at bounding box center [314, 427] width 599 height 650
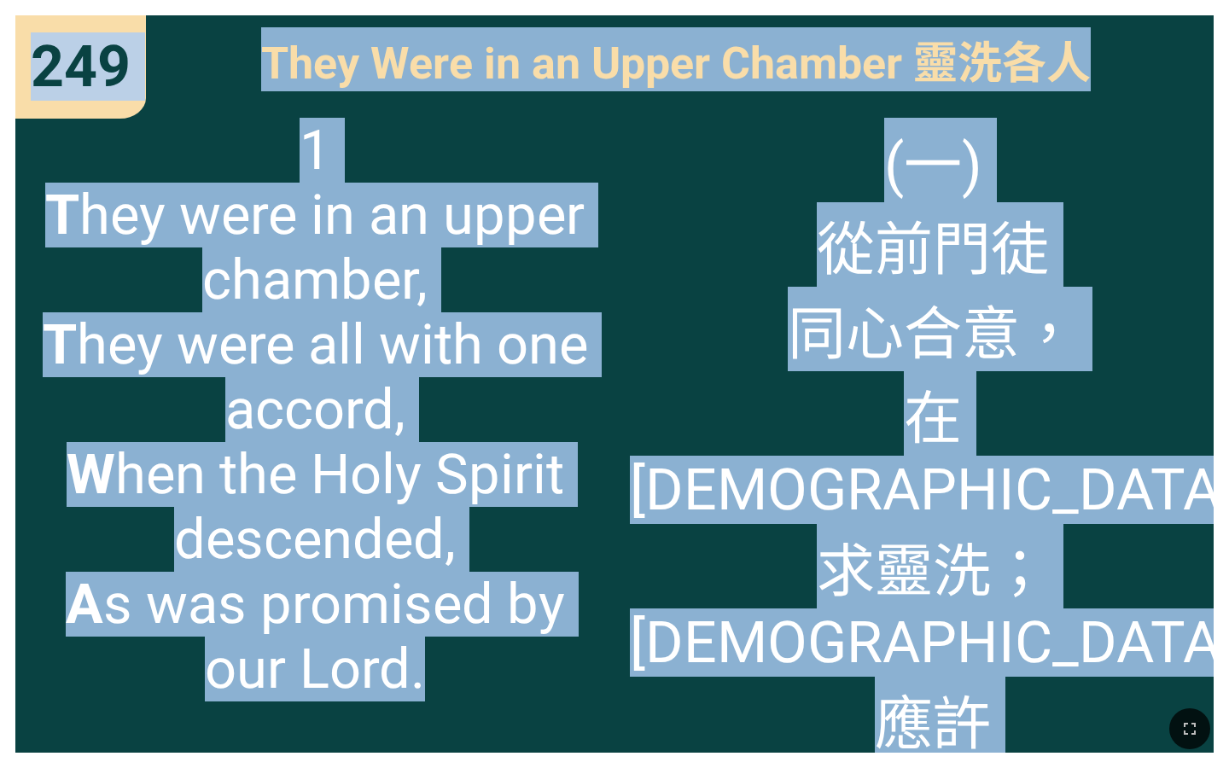
drag, startPoint x: 32, startPoint y: 54, endPoint x: 1228, endPoint y: 661, distance: 1341.8
click at [1228, 661] on div "249 249 They Were in an Upper Chamber 靈洗各人 They Were in an Upper Chamber 靈洗各人 1…" at bounding box center [614, 384] width 1229 height 768
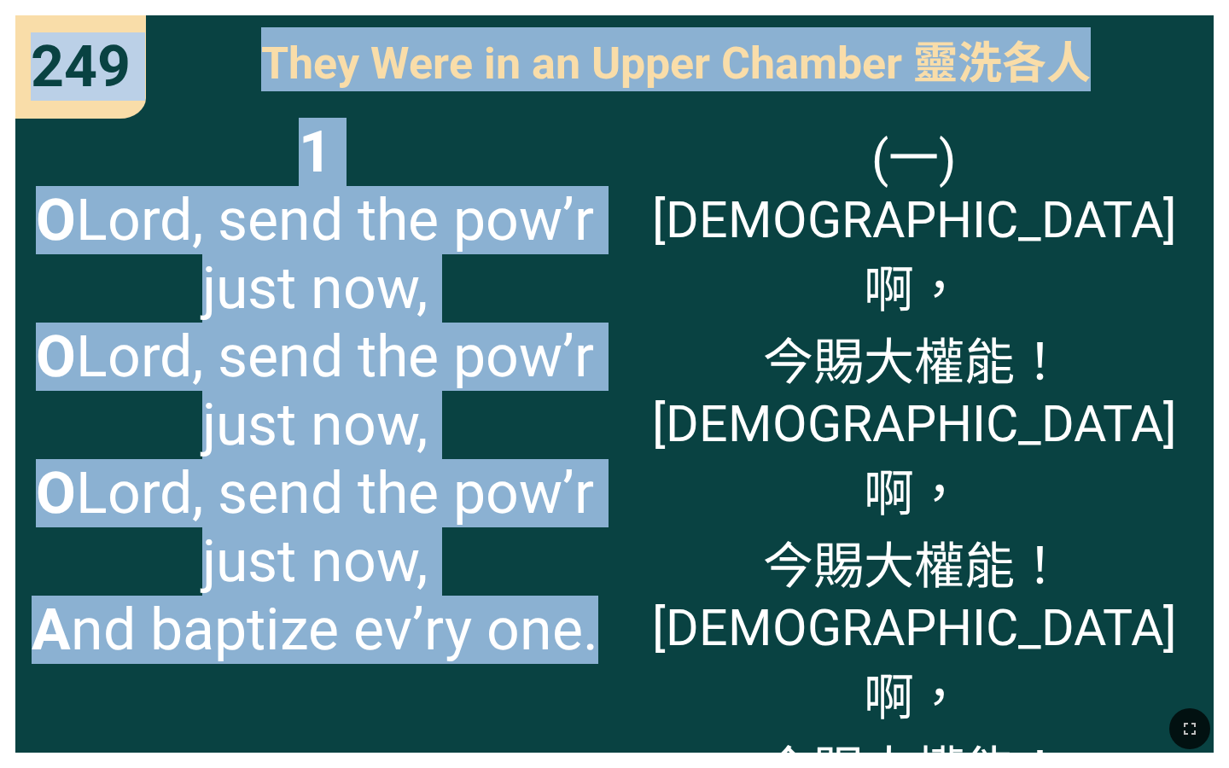
click at [499, 344] on span "1 O Lord, send the pow’r just now, O Lord, send the pow’r just now, O Lord, sen…" at bounding box center [315, 391] width 568 height 546
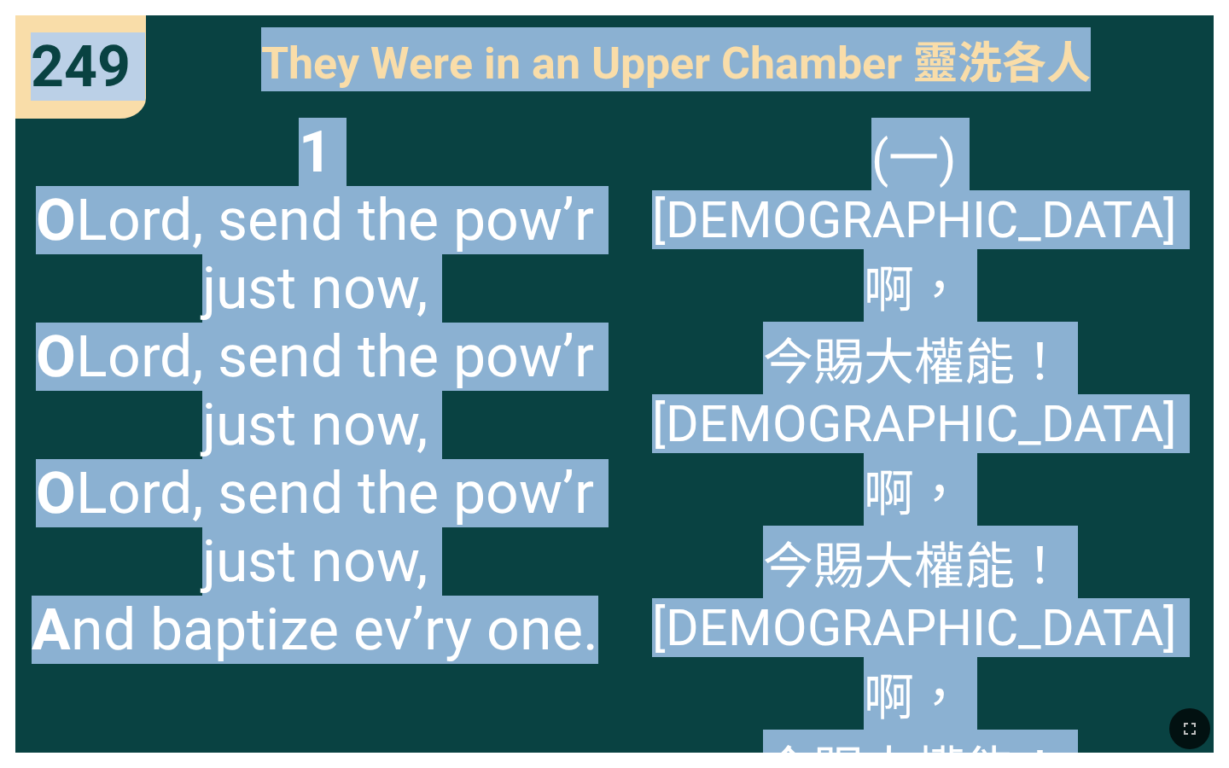
drag, startPoint x: 35, startPoint y: 51, endPoint x: 1128, endPoint y: 621, distance: 1232.4
click at [1128, 621] on div "249 249 They Were in an Upper Chamber 靈洗各人 They Were in an Upper Chamber 靈洗各人 1…" at bounding box center [614, 384] width 1229 height 768
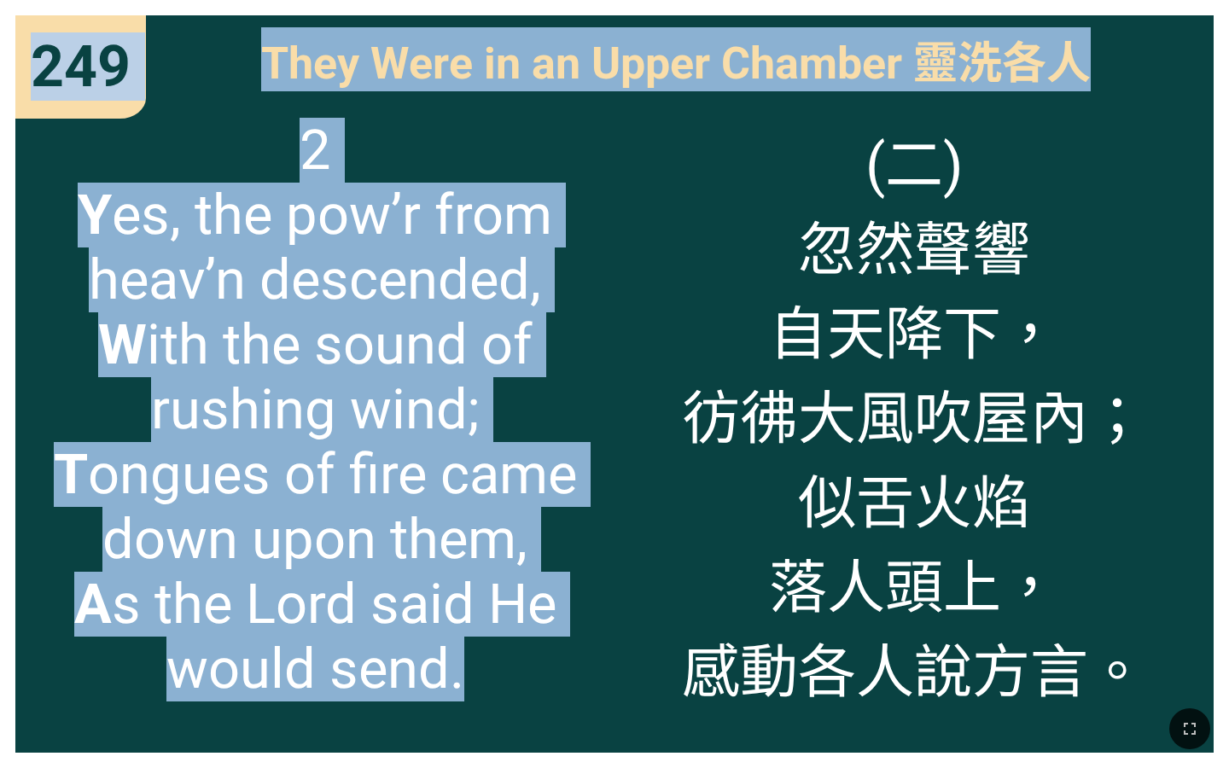
click at [522, 316] on span "2 Y es, the pow’r from heav’n descended, W ith the sound of rushing wind; T ong…" at bounding box center [315, 410] width 568 height 584
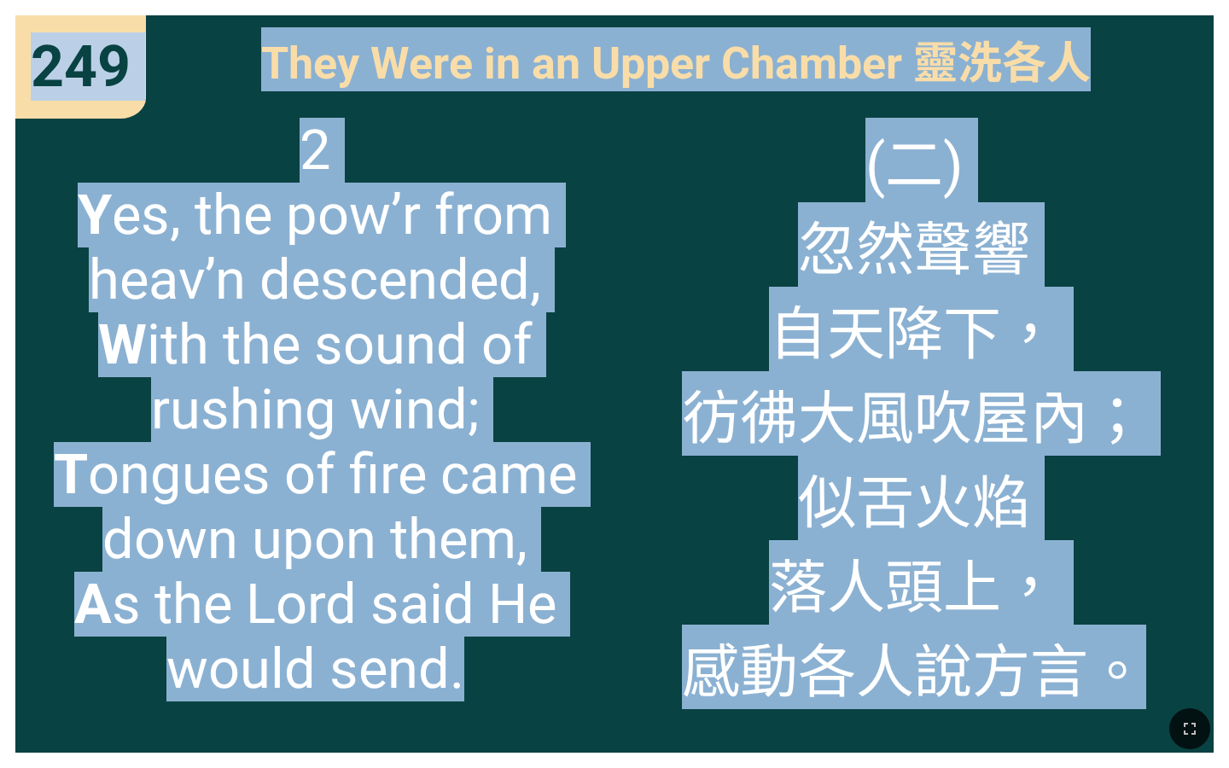
drag, startPoint x: 33, startPoint y: 50, endPoint x: 1131, endPoint y: 673, distance: 1262.2
click at [1131, 673] on div "249 249 They Were in an Upper Chamber 靈洗各人 They Were in an Upper Chamber 靈洗各人 2…" at bounding box center [614, 384] width 1229 height 768
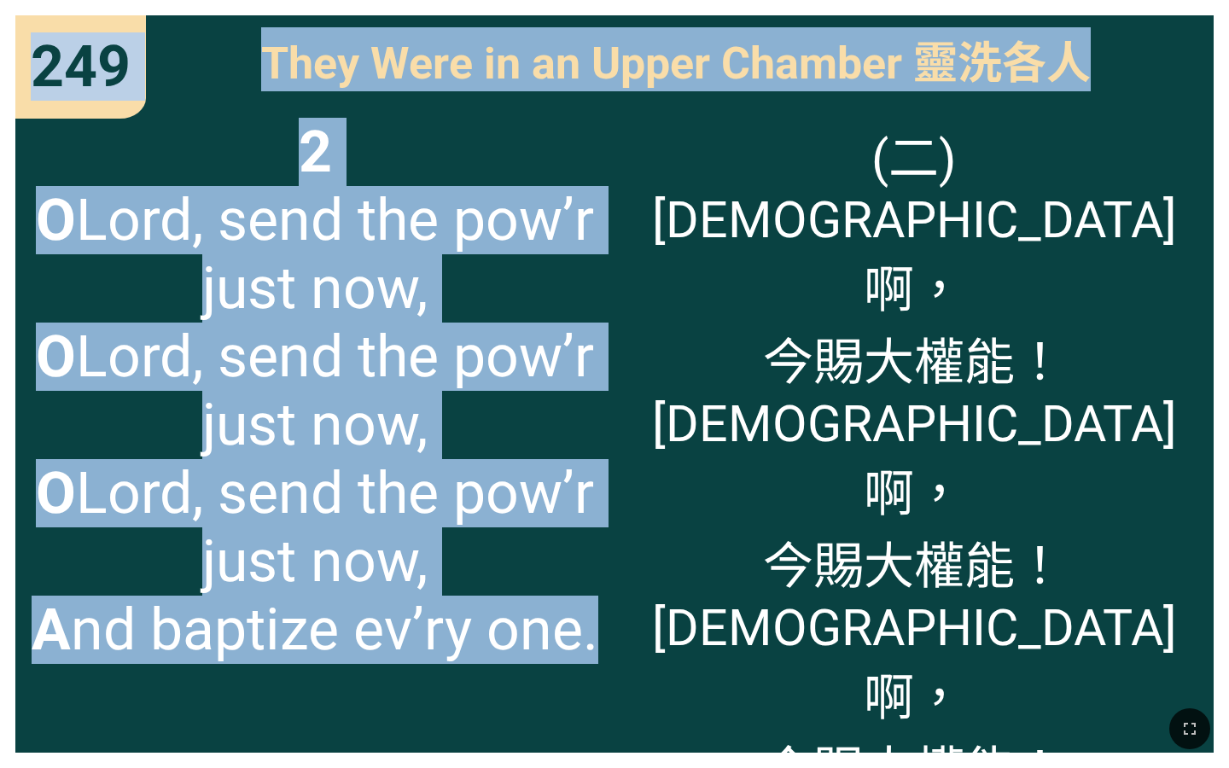
click at [572, 300] on span "2 O Lord, send the pow’r just now, O Lord, send the pow’r just now, O Lord, sen…" at bounding box center [315, 391] width 568 height 546
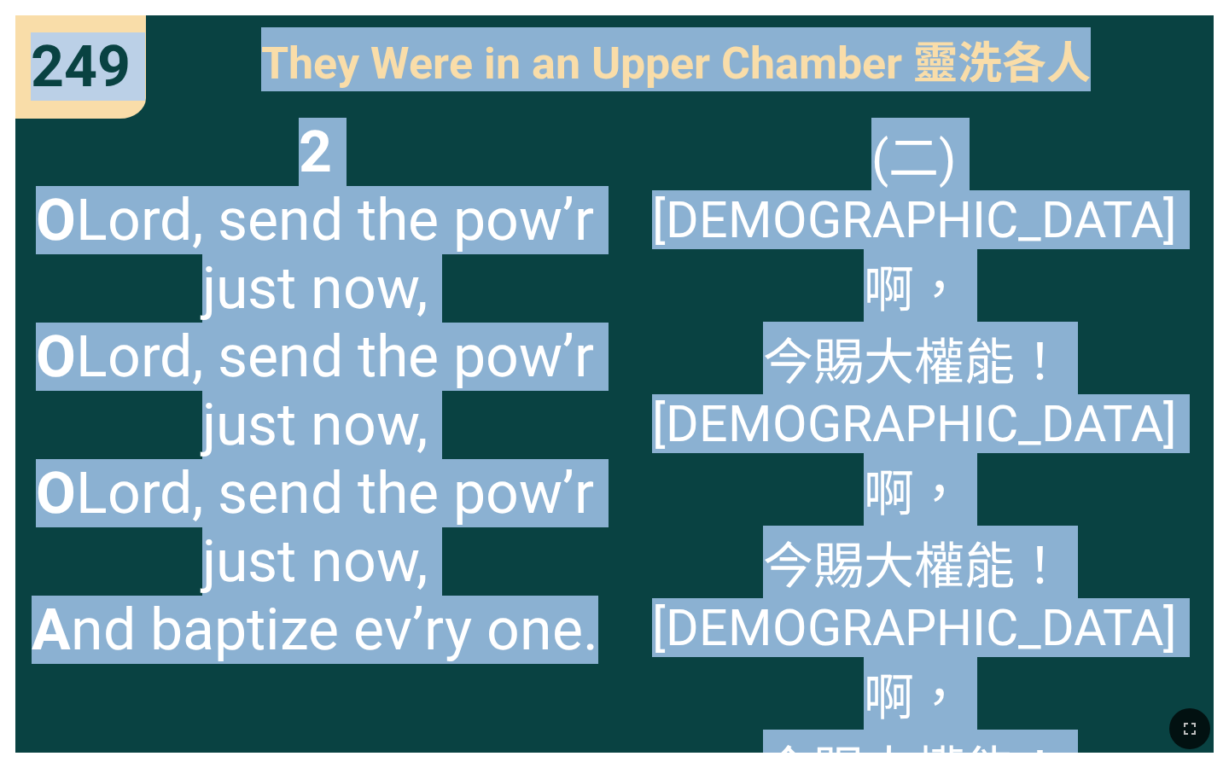
drag, startPoint x: 35, startPoint y: 44, endPoint x: 1111, endPoint y: 619, distance: 1220.4
click at [1111, 619] on div "249 249 They Were in an Upper Chamber 靈洗各人 They Were in an Upper Chamber 靈洗各人 2…" at bounding box center [614, 384] width 1229 height 768
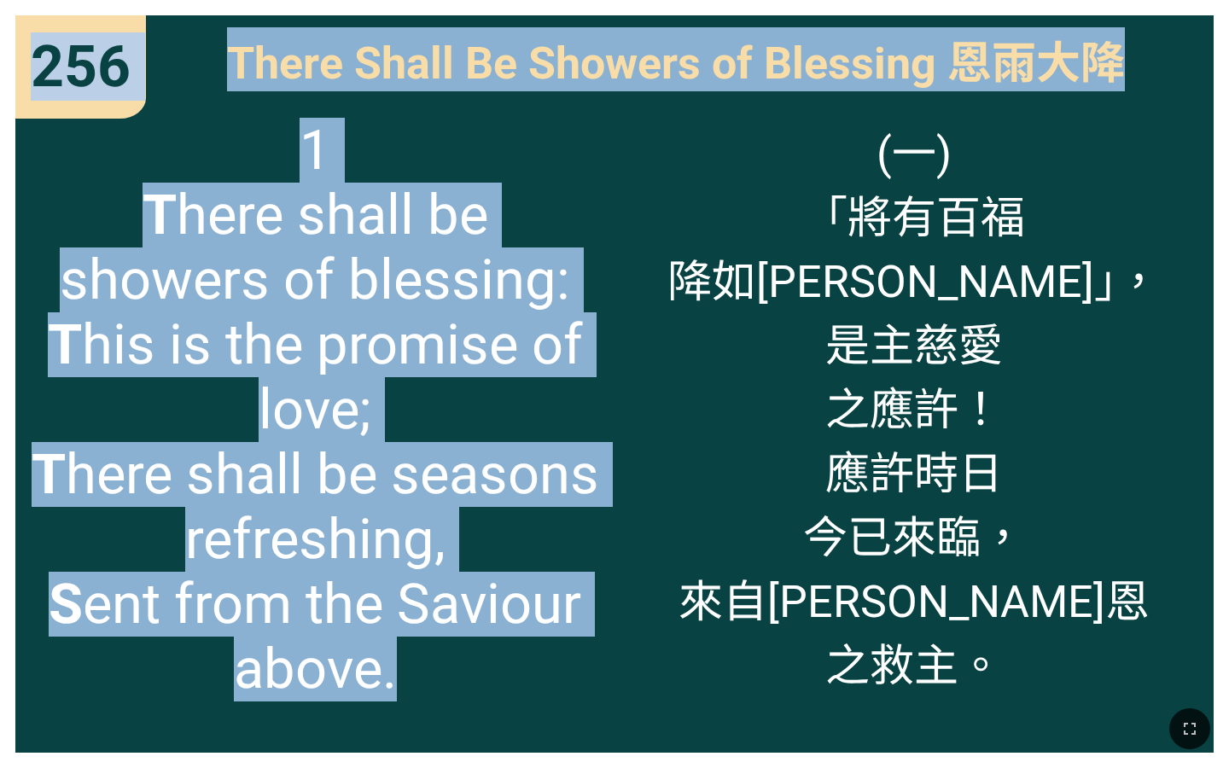
click at [474, 271] on span "1 T here shall be showers of blessing: T his is the promise of love; T here sha…" at bounding box center [315, 410] width 568 height 584
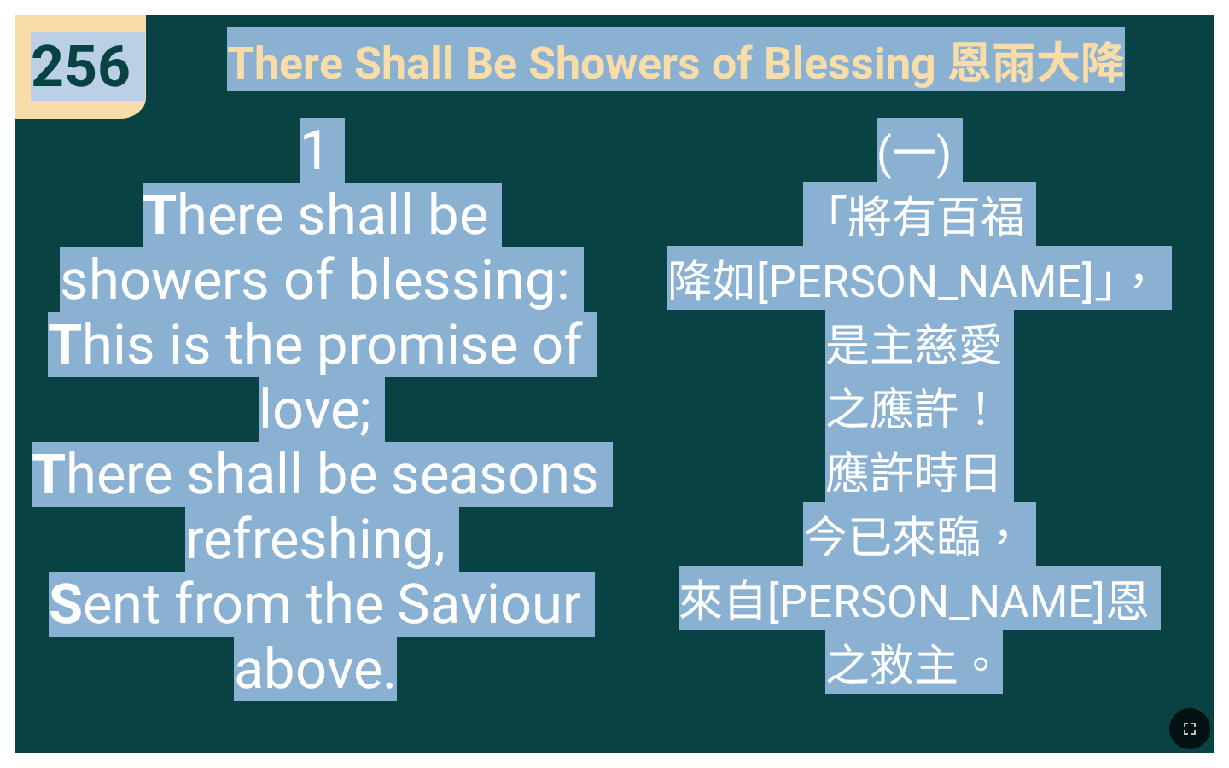
drag, startPoint x: 40, startPoint y: 55, endPoint x: 1108, endPoint y: 539, distance: 1172.3
click at [1108, 539] on div "256 256 There Shall Be Showers of Blessing 恩雨大降 There Shall Be Showers of Bless…" at bounding box center [614, 384] width 1229 height 768
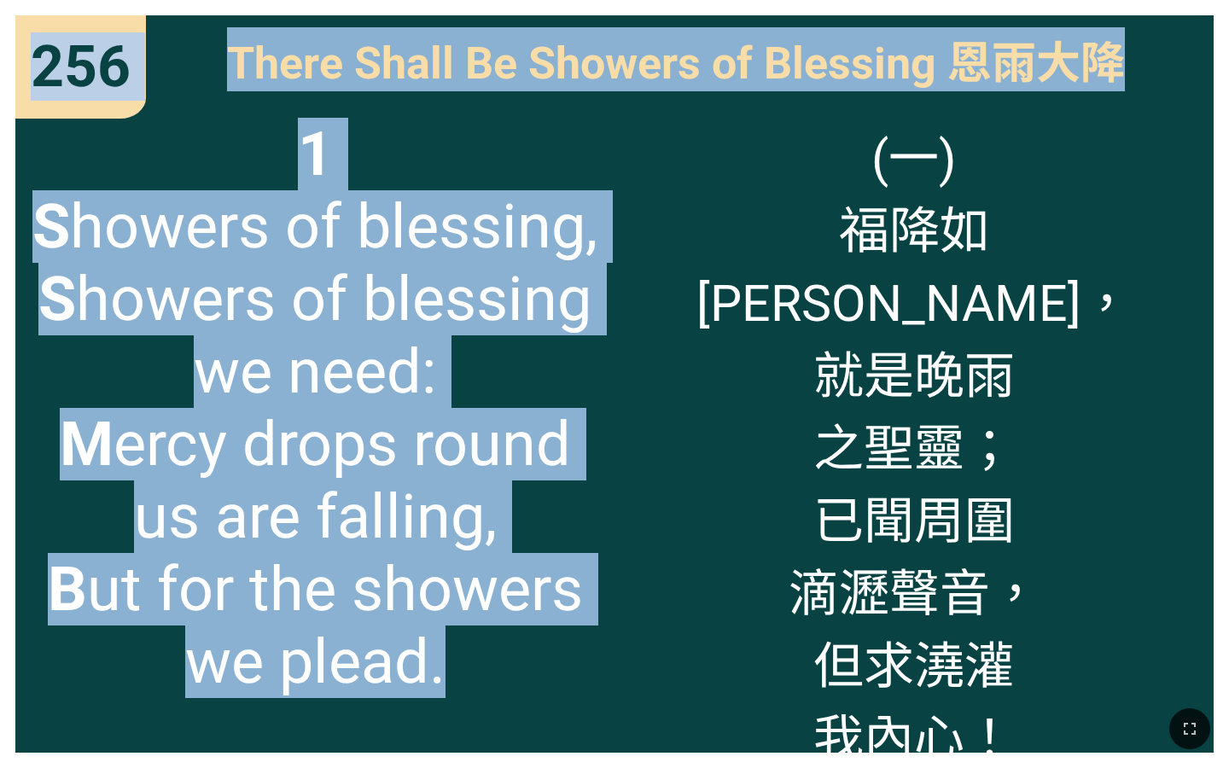
click at [650, 236] on div "(一) 福降如甘霖， 就是晚雨 之聖靈； 已聞周圍 滴瀝聲音， 但求澆灌 我內心！" at bounding box center [914, 427] width 599 height 650
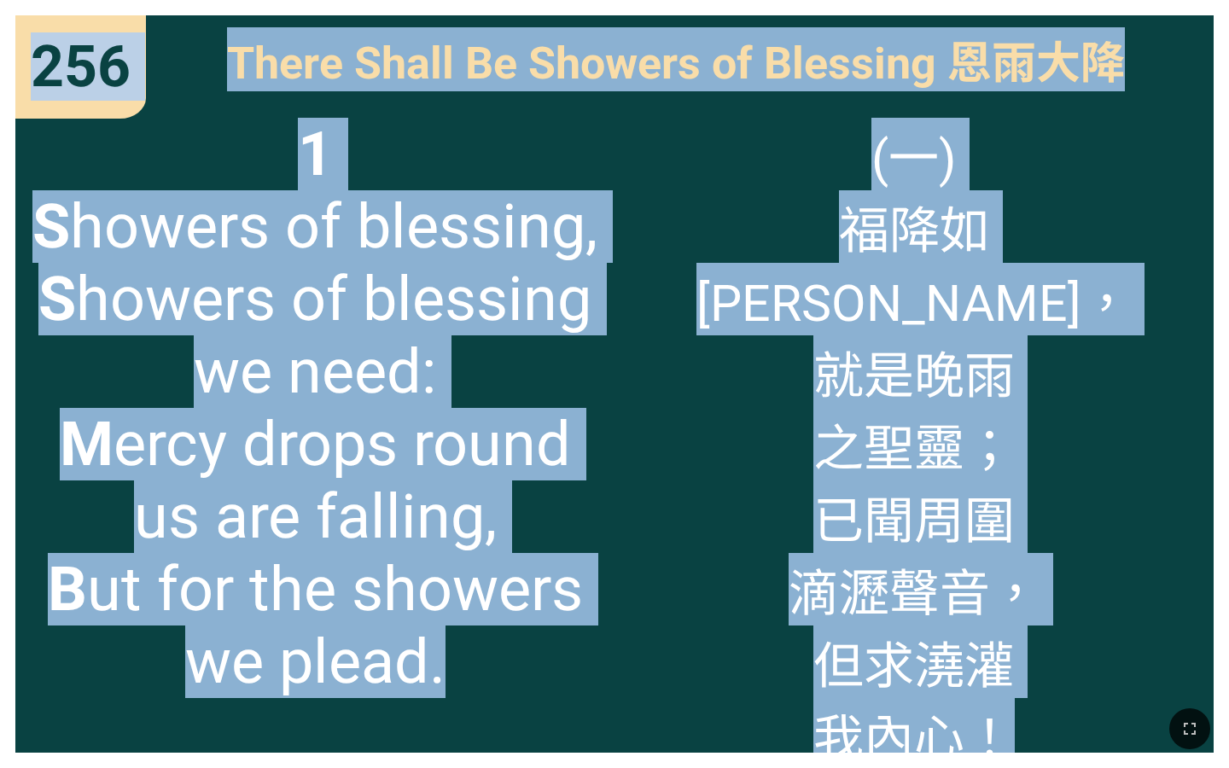
drag, startPoint x: 34, startPoint y: 52, endPoint x: 1047, endPoint y: 656, distance: 1179.7
click at [1047, 656] on div "256 256 There Shall Be Showers of Blessing 恩雨大降 There Shall Be Showers of Bless…" at bounding box center [614, 384] width 1229 height 768
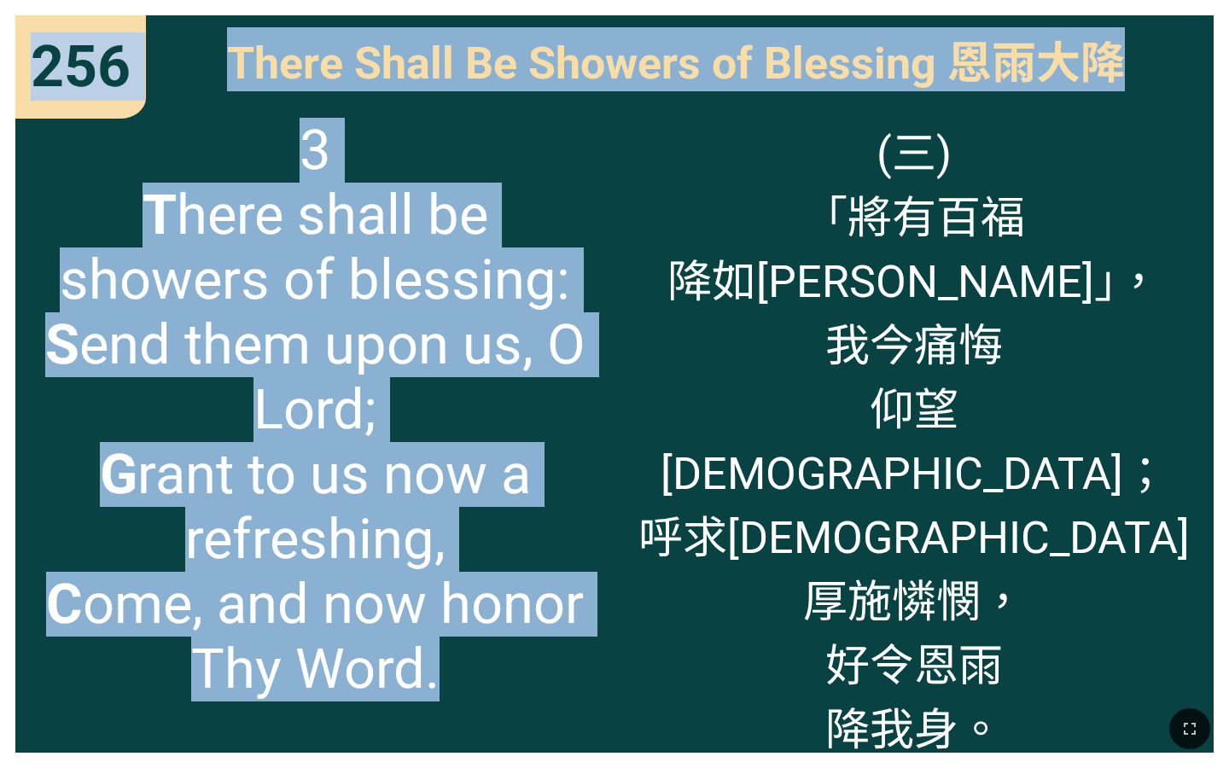
click at [556, 249] on span "3 T here shall be showers of blessing: S end them upon us, O Lord; G rant to us…" at bounding box center [315, 410] width 568 height 584
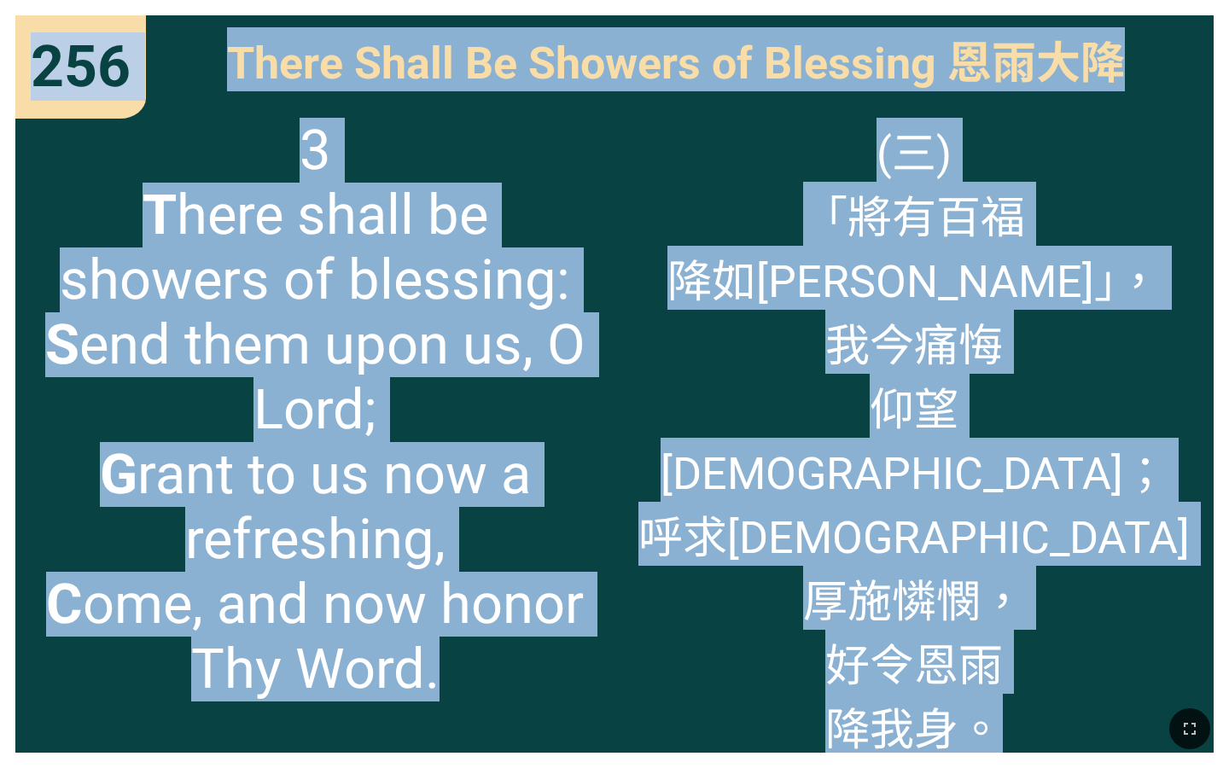
drag, startPoint x: 40, startPoint y: 44, endPoint x: 1015, endPoint y: 687, distance: 1167.6
click at [1015, 687] on div "256 256 There Shall Be Showers of Blessing 恩雨大降 There Shall Be Showers of Bless…" at bounding box center [614, 384] width 1229 height 768
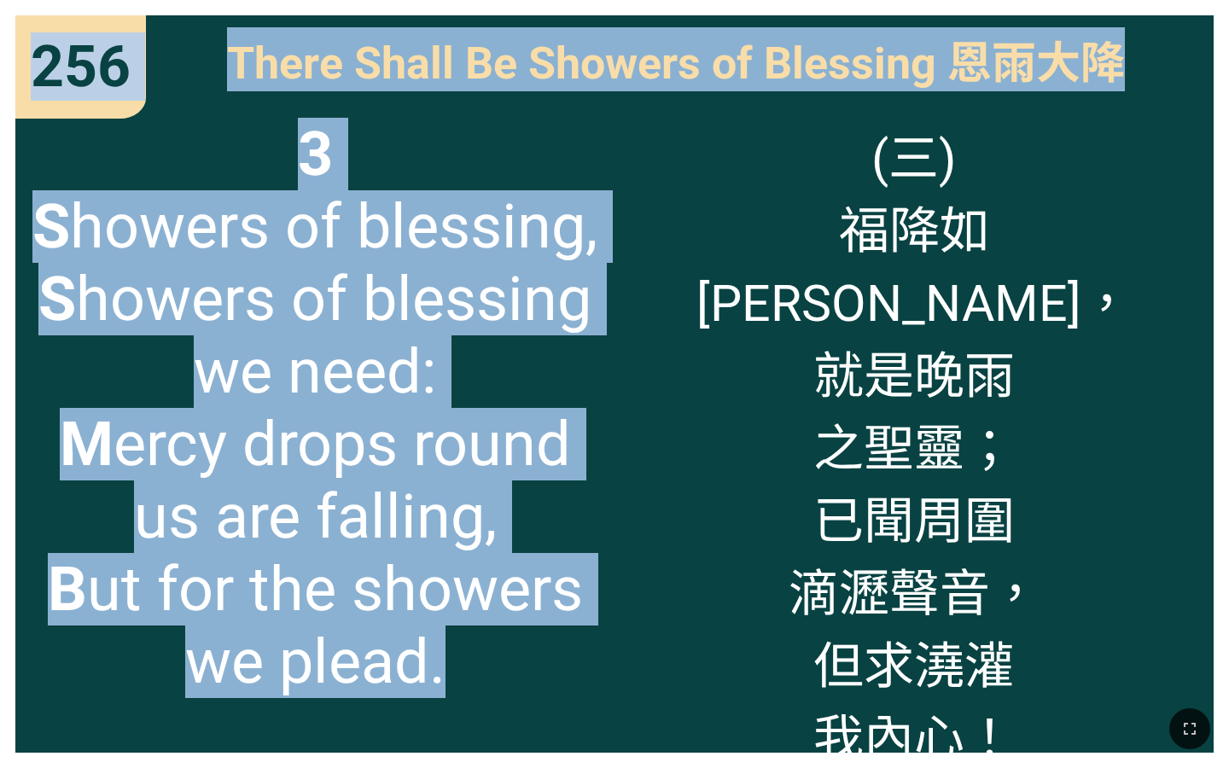
click at [576, 253] on span "3 S howers of blessing, S howers of blessing we need: M ercy drops round us are…" at bounding box center [315, 408] width 568 height 580
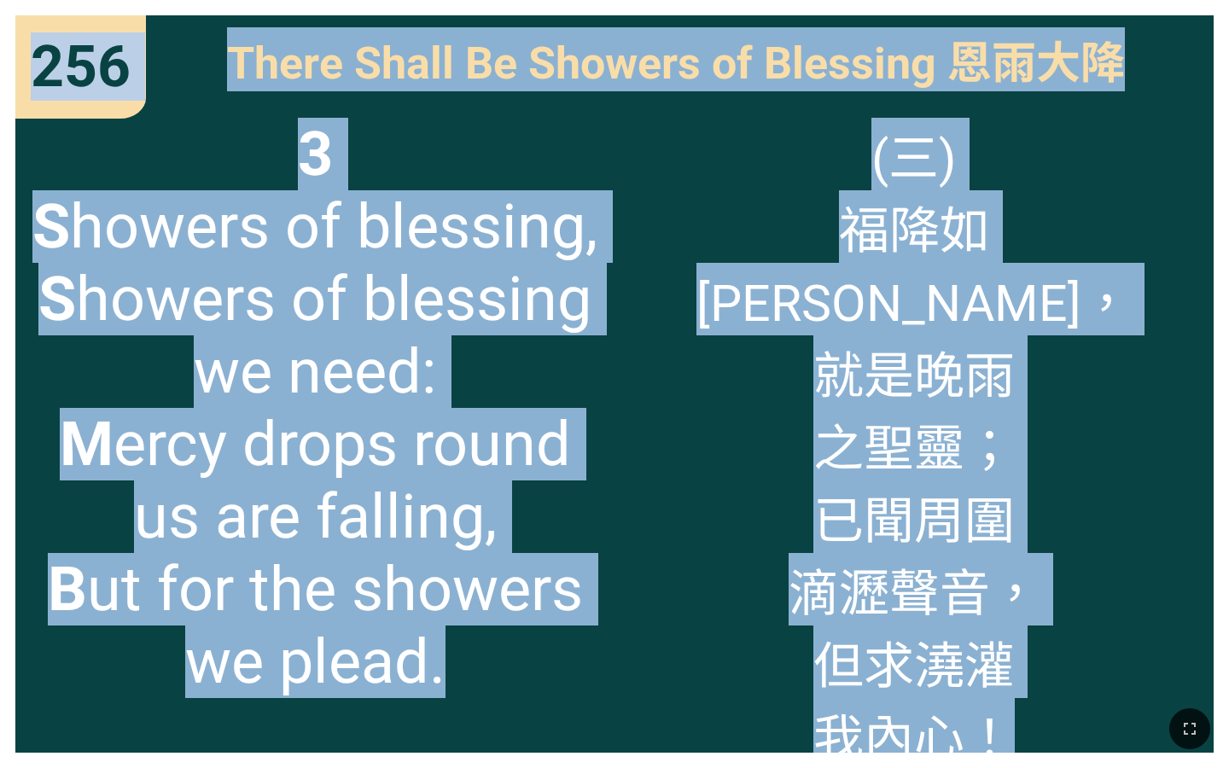
drag, startPoint x: 32, startPoint y: 48, endPoint x: 1082, endPoint y: 567, distance: 1171.9
click at [1082, 567] on div "256 256 There Shall Be Showers of Blessing 恩雨大降 There Shall Be Showers of Bless…" at bounding box center [614, 384] width 1229 height 768
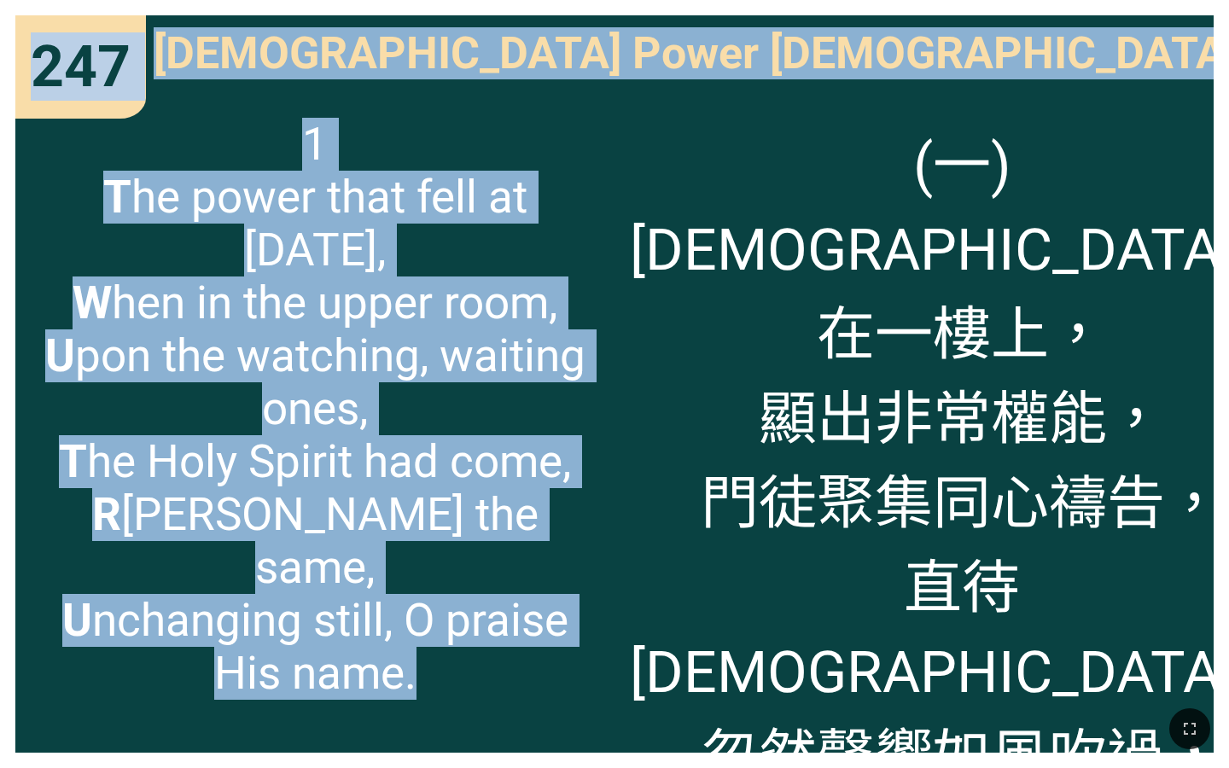
click at [433, 366] on span "1 T he power that fell at Pentecost, W hen in the upper room, U pon the watchin…" at bounding box center [315, 409] width 568 height 582
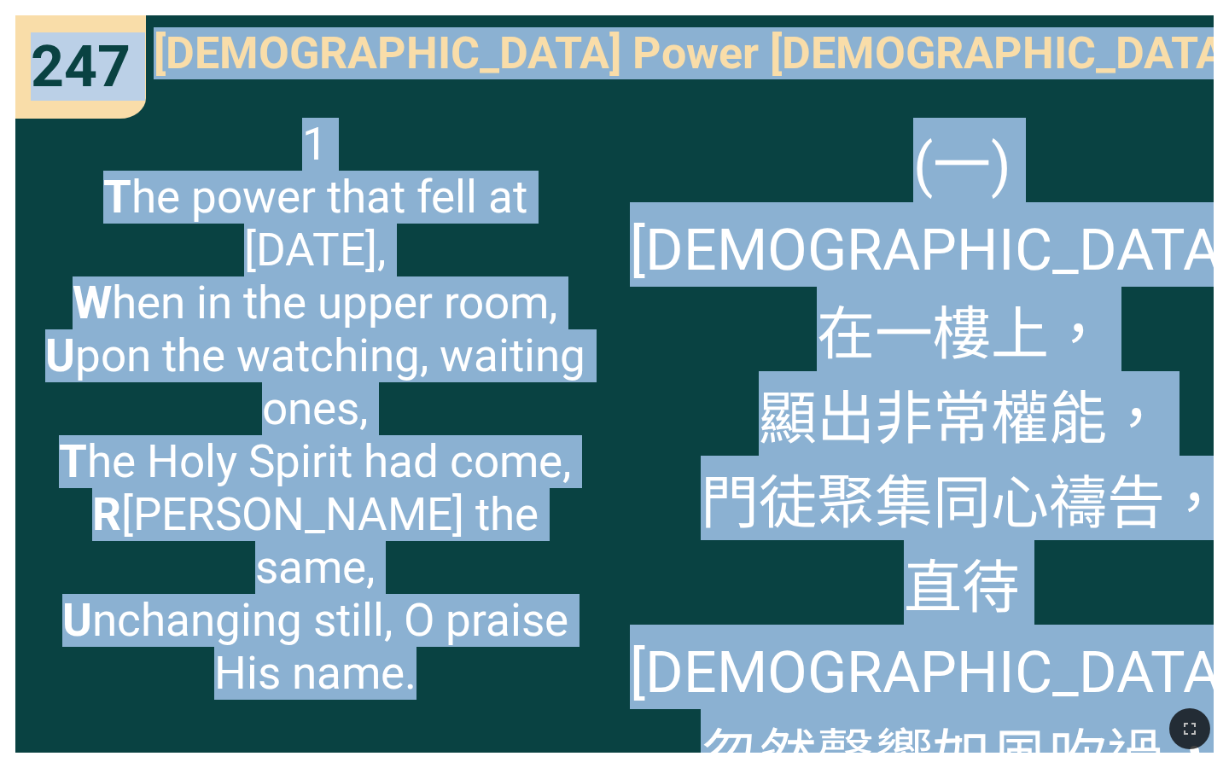
drag, startPoint x: 37, startPoint y: 49, endPoint x: 1180, endPoint y: 591, distance: 1264.9
click at [1180, 591] on div "247 247 Pentecostal Power 聖靈權能 Pentecostal Power 聖靈權能 1 T he power that fell at…" at bounding box center [614, 384] width 1229 height 768
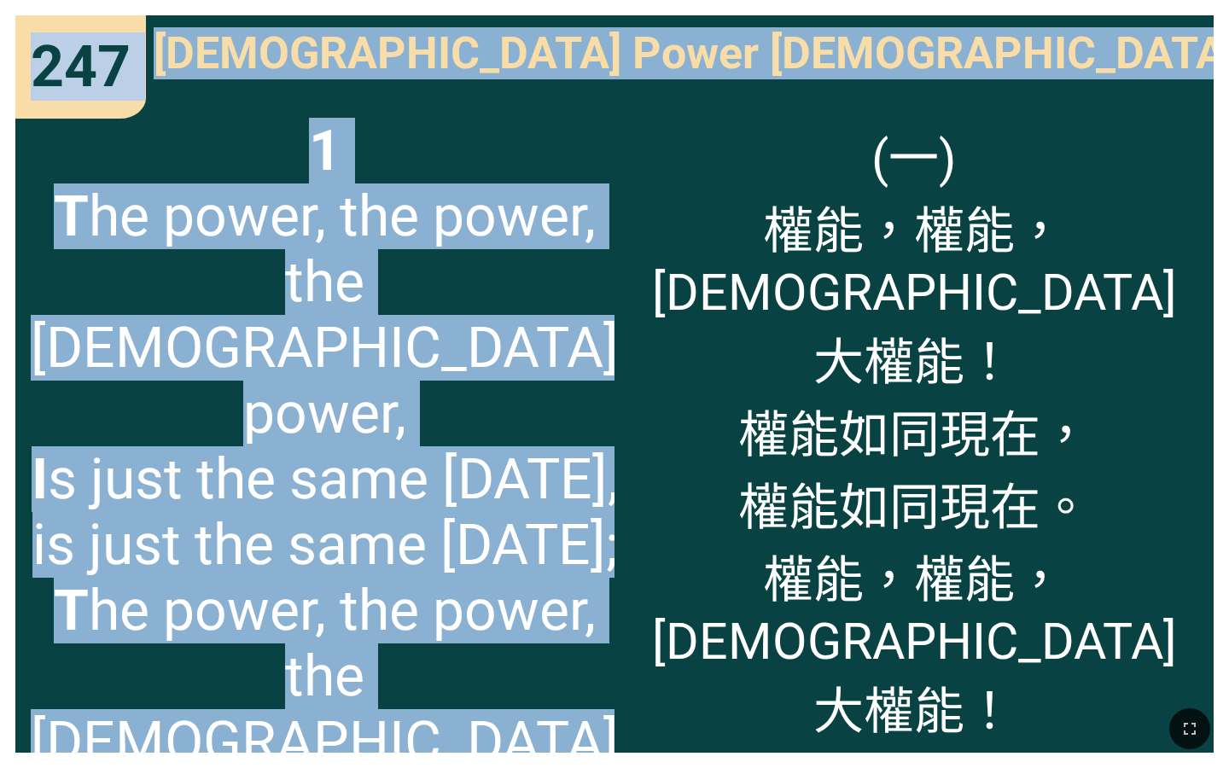
click at [487, 349] on span "1 T he power, the power, the Pentecostal power, I s just the same today, is jus…" at bounding box center [325, 545] width 588 height 854
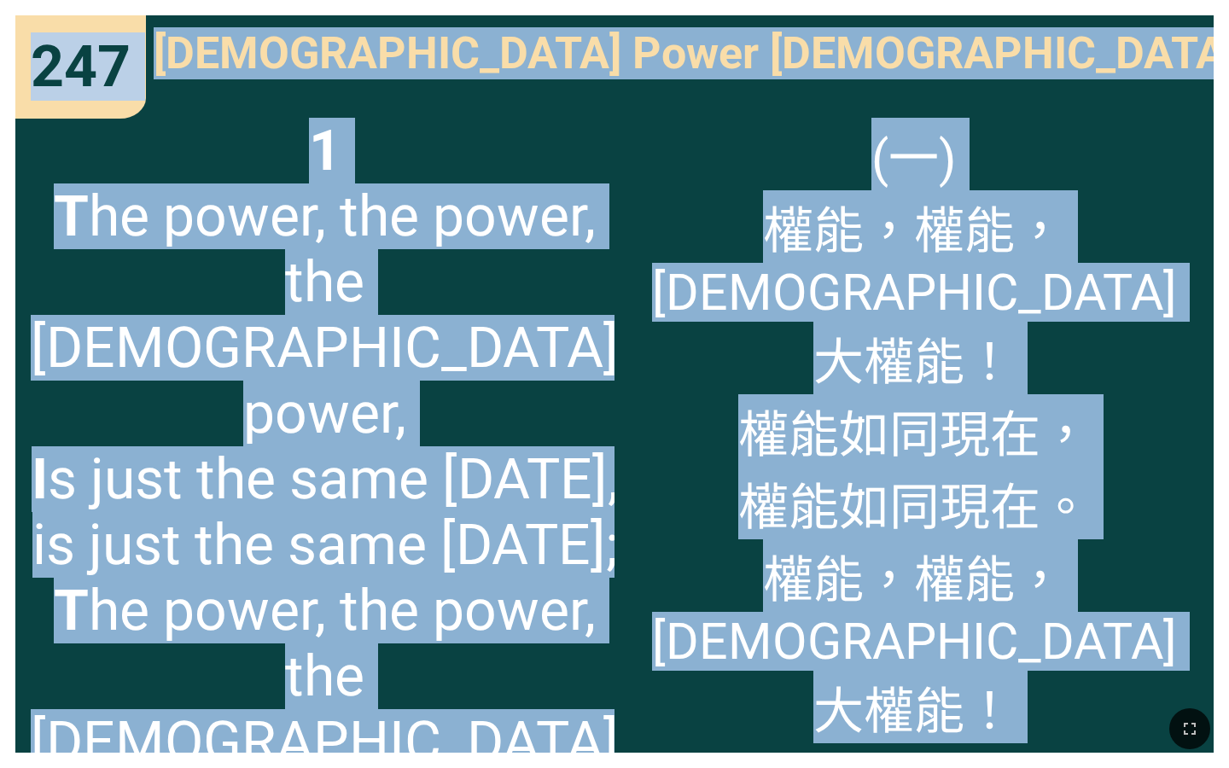
drag, startPoint x: 33, startPoint y: 53, endPoint x: 1105, endPoint y: 643, distance: 1223.6
click at [1105, 643] on div "247 247 Pentecostal Power 聖靈權能 Pentecostal Power 聖靈權能 1 T he power, the power, …" at bounding box center [614, 384] width 1229 height 768
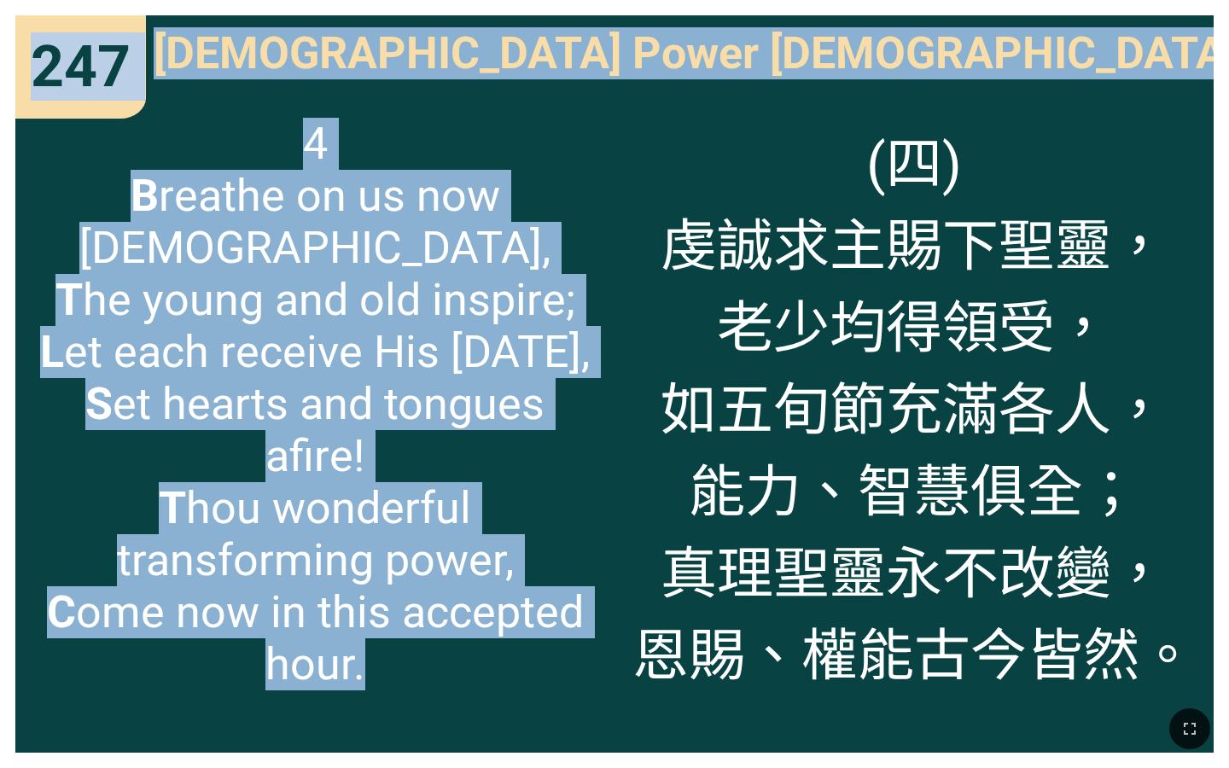
click at [627, 318] on div "(四) 虔誠求主賜下聖靈， 老少均得領受， 如五旬節充滿各人， 能力、智慧俱全； 真理聖靈永不改變， 恩賜、權能古今皆然。" at bounding box center [914, 427] width 599 height 650
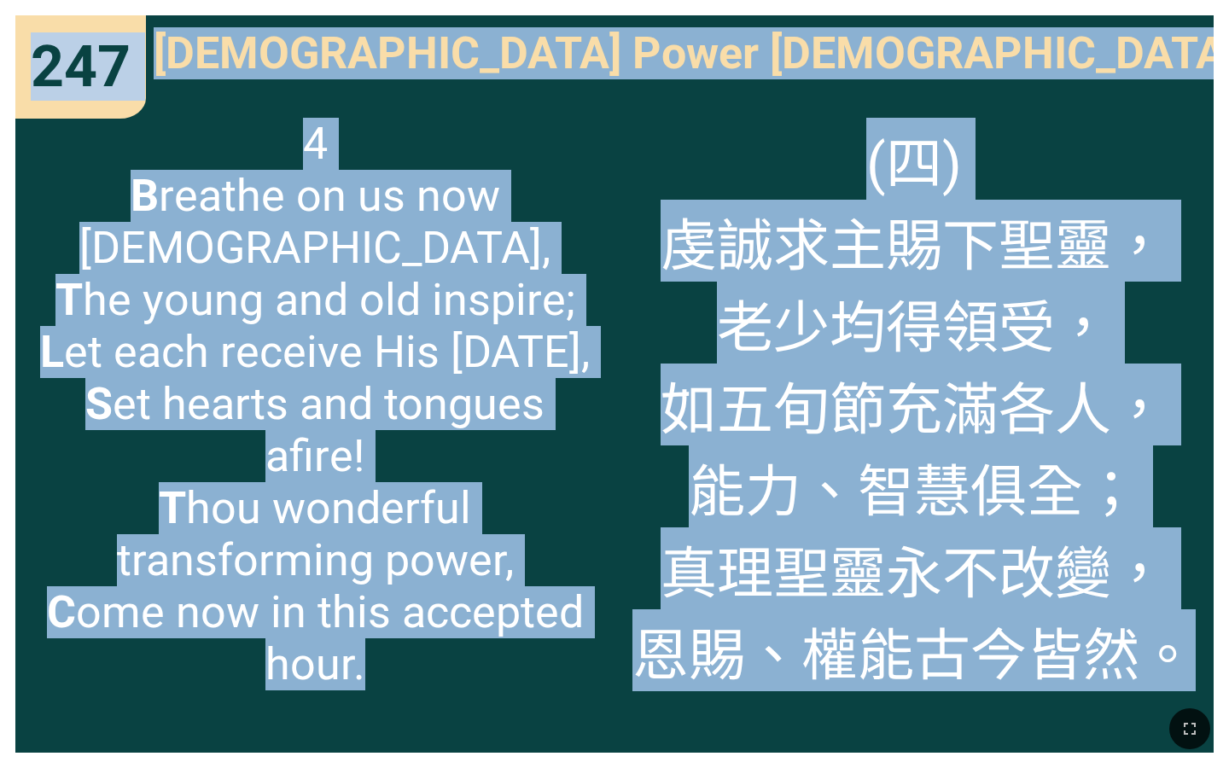
drag, startPoint x: 41, startPoint y: 51, endPoint x: 1208, endPoint y: 615, distance: 1296.1
click at [1208, 615] on div "247 247 Pentecostal Power 聖靈權能 Pentecostal Power 聖靈權能 4 B reathe on us now the …" at bounding box center [614, 384] width 1229 height 768
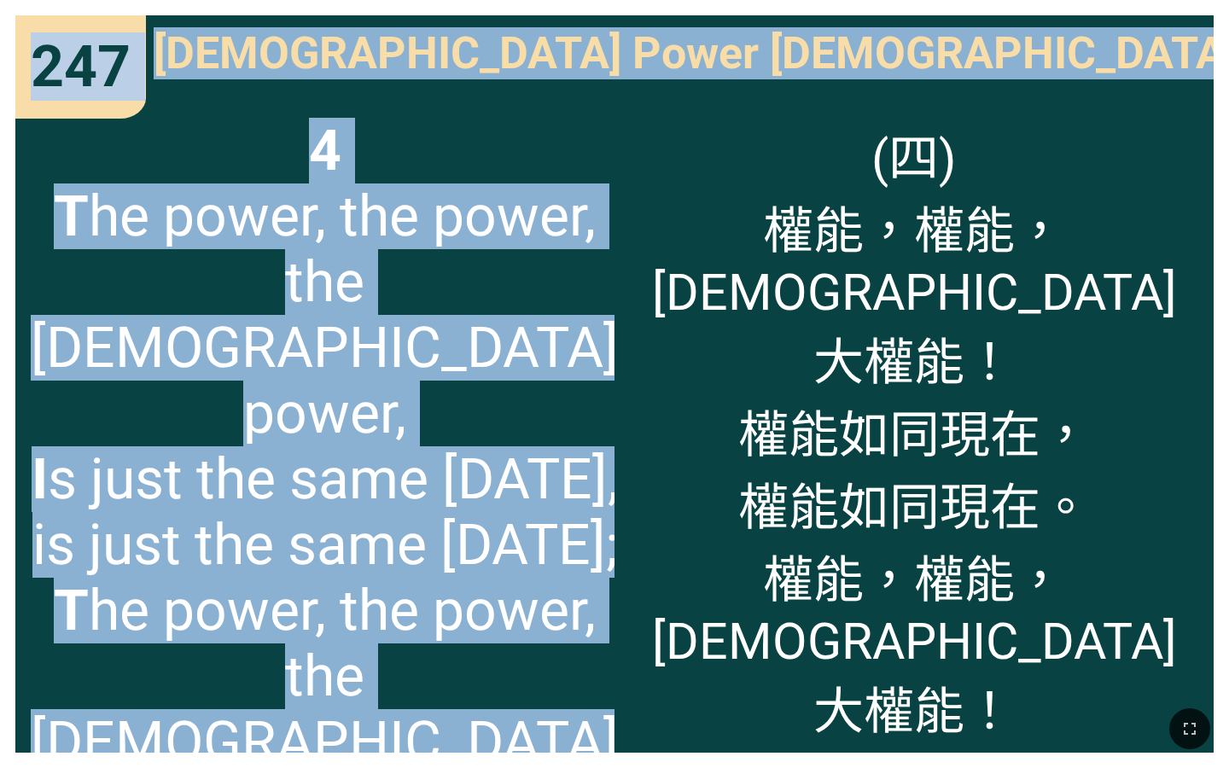
click at [512, 318] on span "4 T he power, the power, the Pentecostal power, I s just the same today, is jus…" at bounding box center [325, 545] width 588 height 854
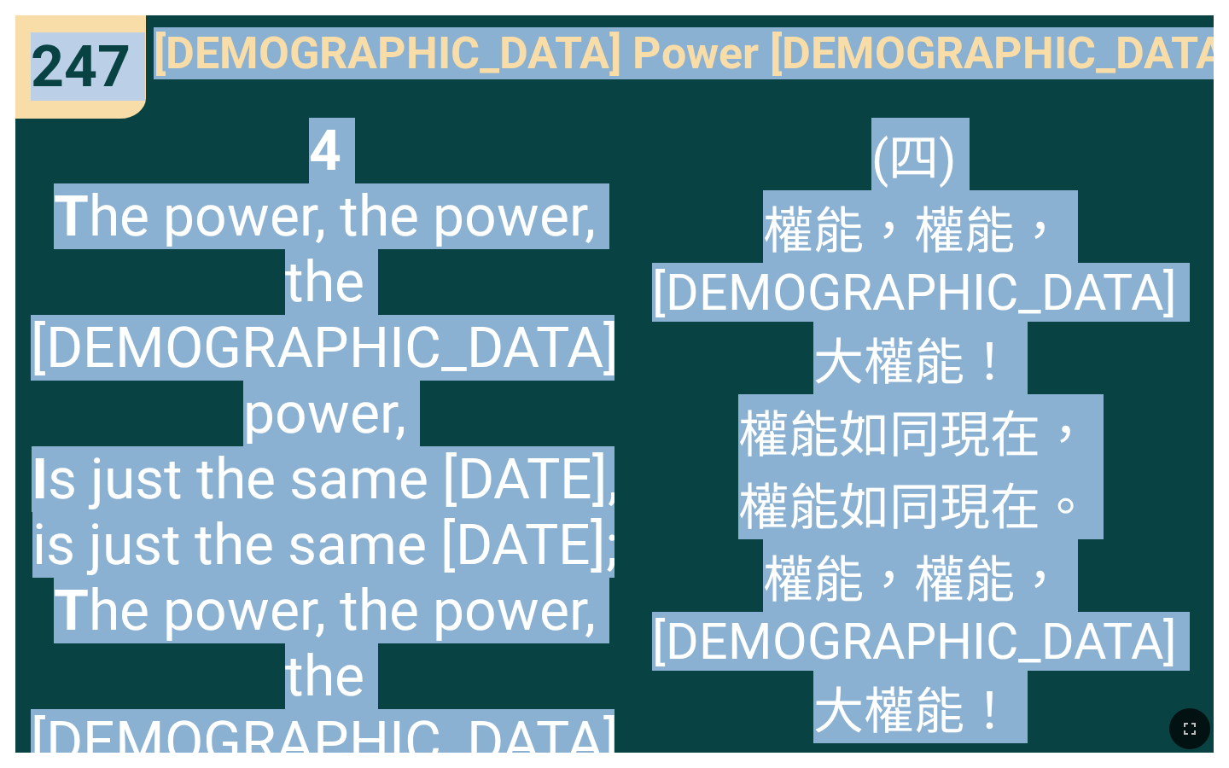
drag, startPoint x: 38, startPoint y: 44, endPoint x: 1096, endPoint y: 563, distance: 1178.4
click at [1096, 563] on div "247 247 Pentecostal Power 聖靈權能 Pentecostal Power 聖靈權能 4 T he power, the power, …" at bounding box center [614, 384] width 1229 height 768
